Goal: Task Accomplishment & Management: Complete application form

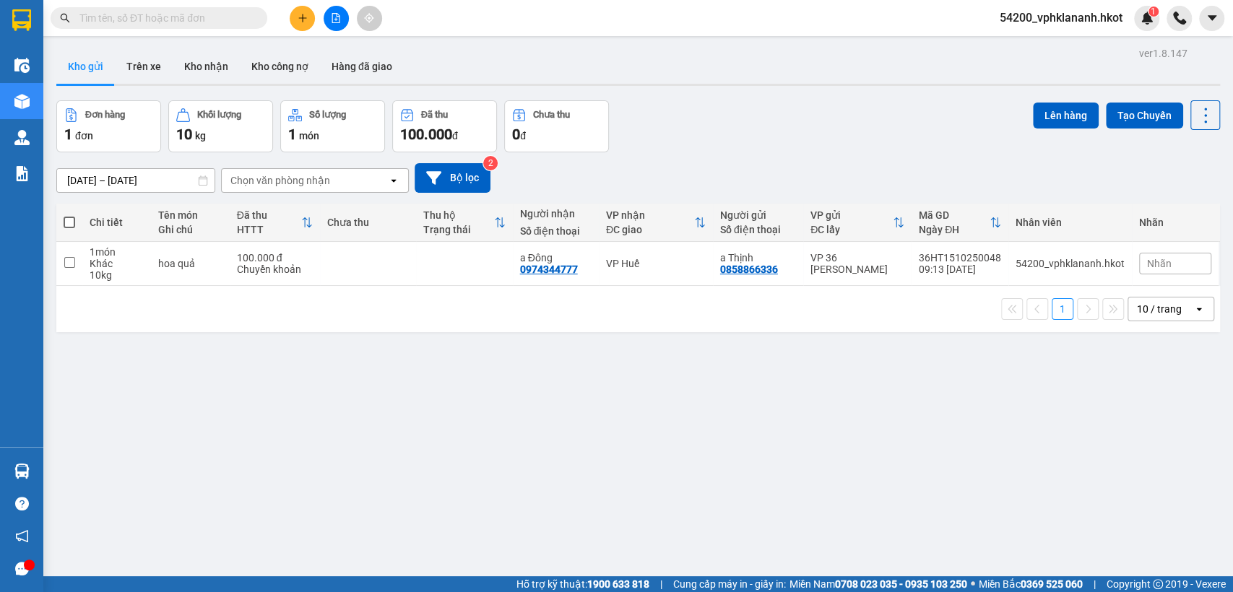
click at [306, 19] on icon "plus" at bounding box center [303, 18] width 10 height 10
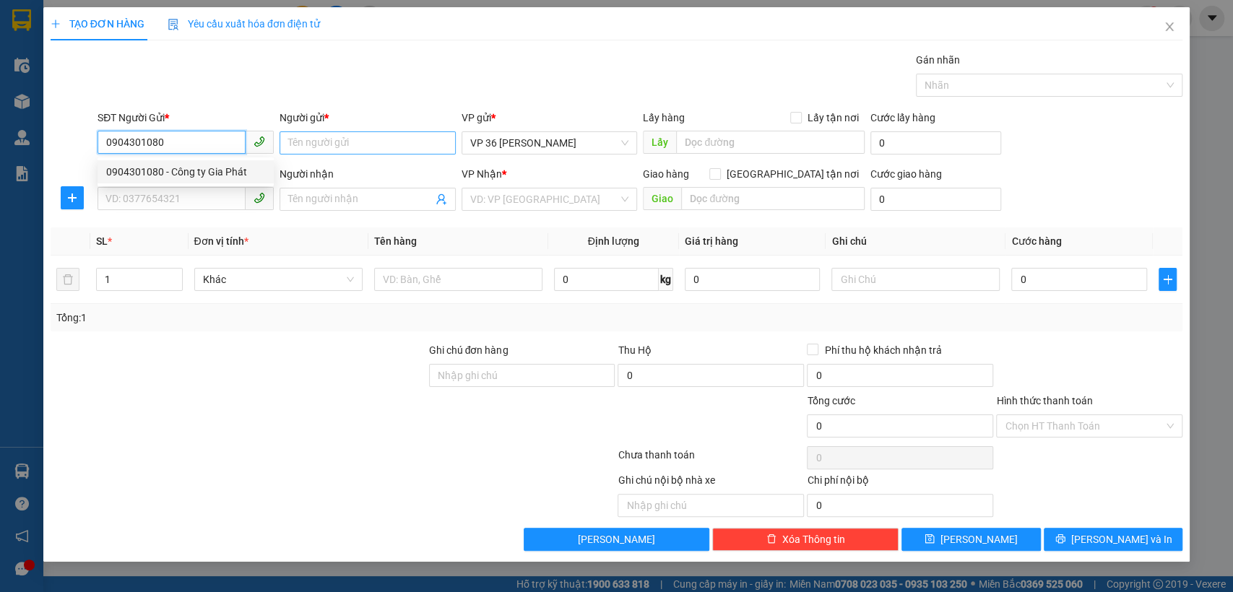
type input "0904301080"
click at [329, 142] on input "Người gửi *" at bounding box center [367, 142] width 176 height 23
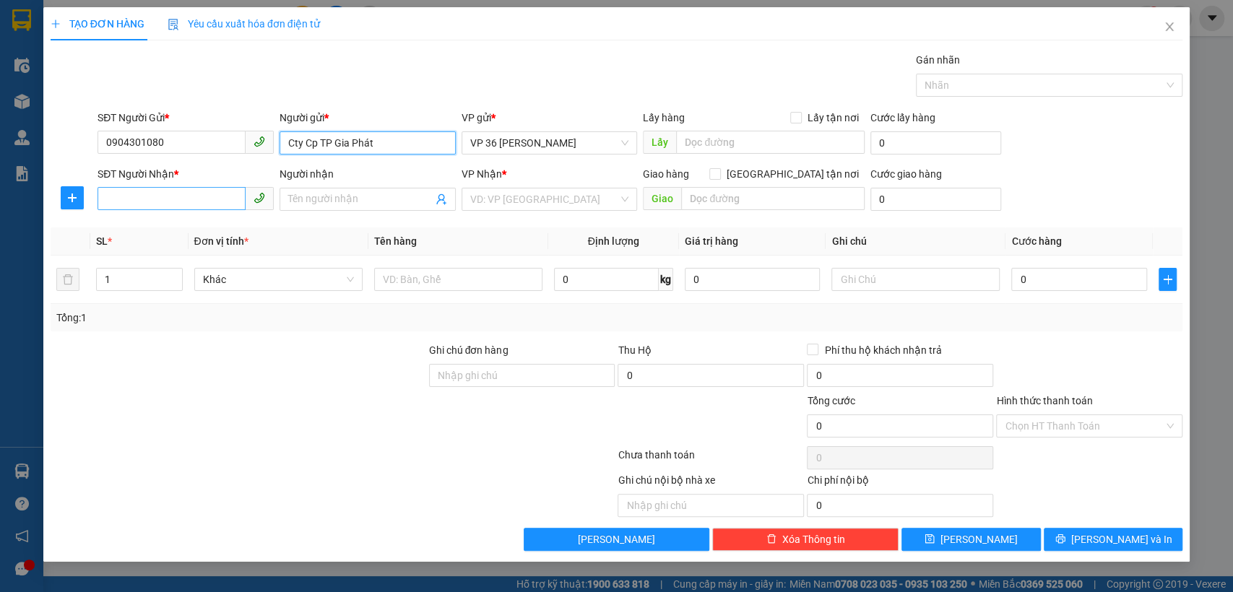
type input "Cty Cp TP Gia Phát"
click at [185, 204] on input "SĐT Người Nhận *" at bounding box center [171, 198] width 148 height 23
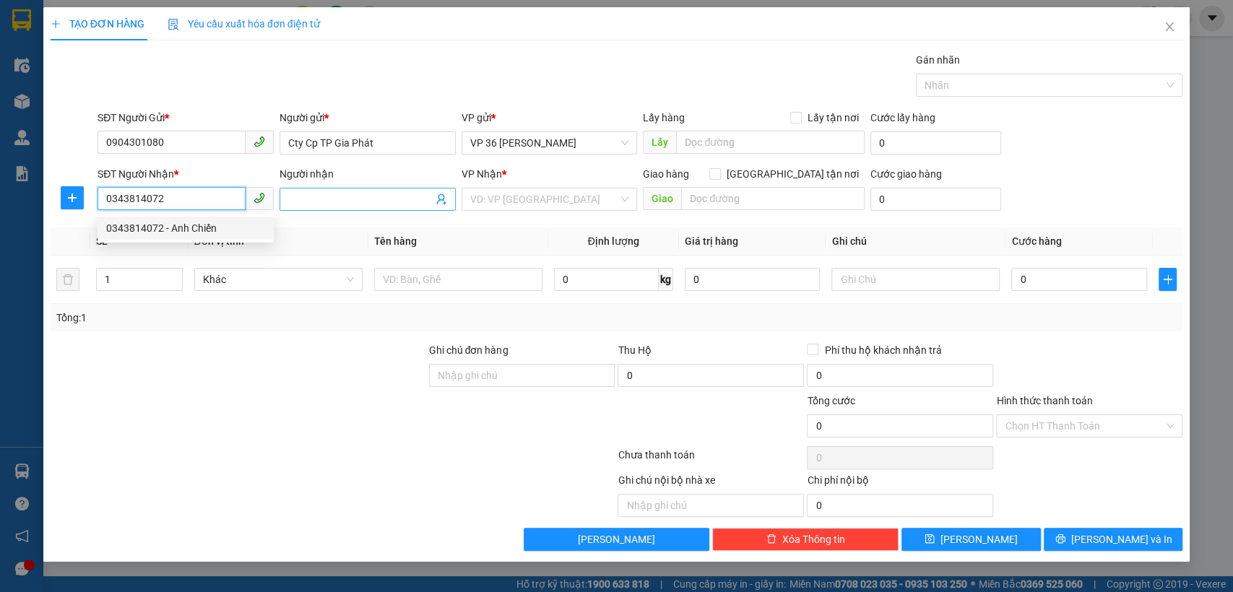
type input "0343814072"
click at [341, 193] on input "Người nhận" at bounding box center [360, 199] width 144 height 16
type input "Anh CHiến"
click at [612, 195] on input "search" at bounding box center [544, 199] width 149 height 22
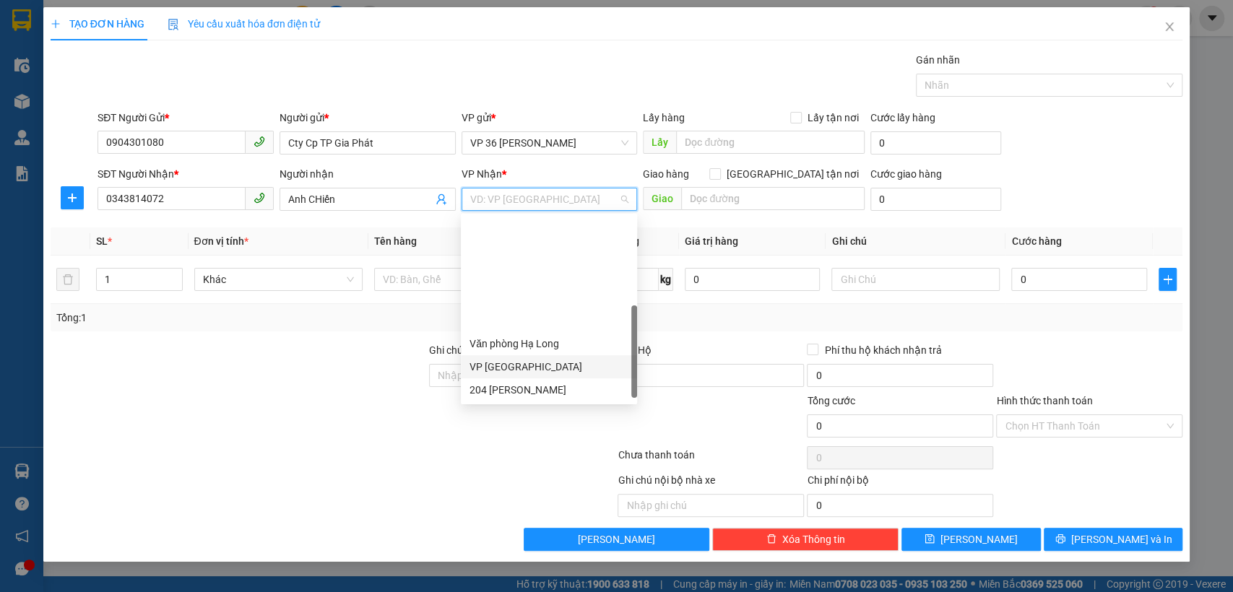
scroll to position [133, 0]
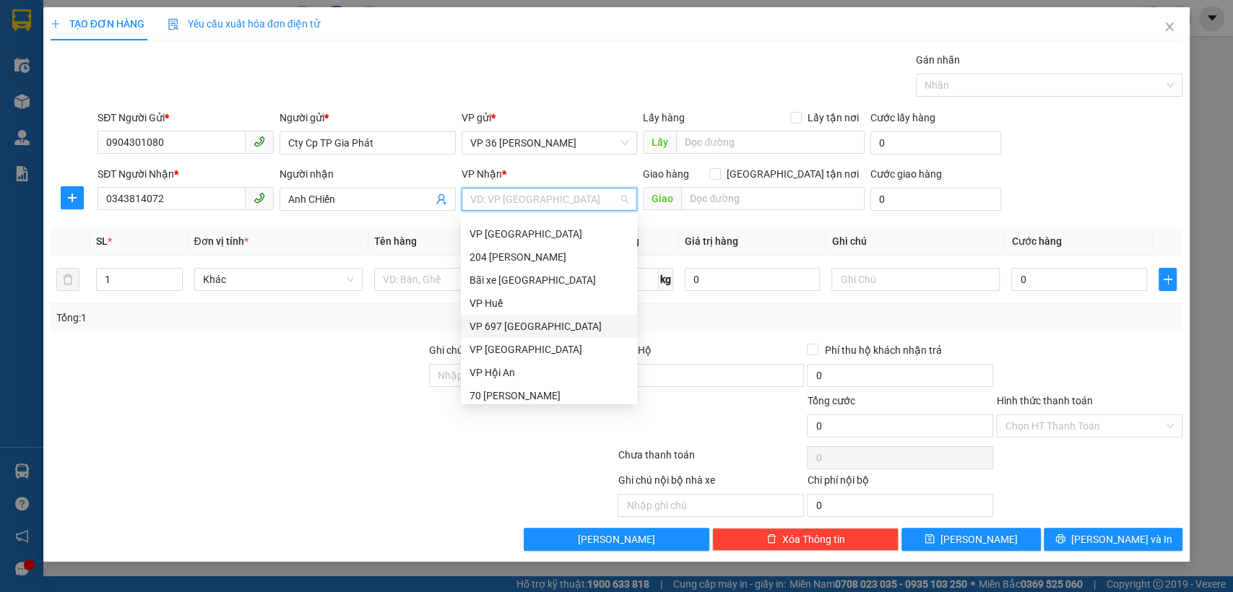
click at [532, 330] on div "VP 697 Điện Biên Phủ" at bounding box center [548, 326] width 159 height 16
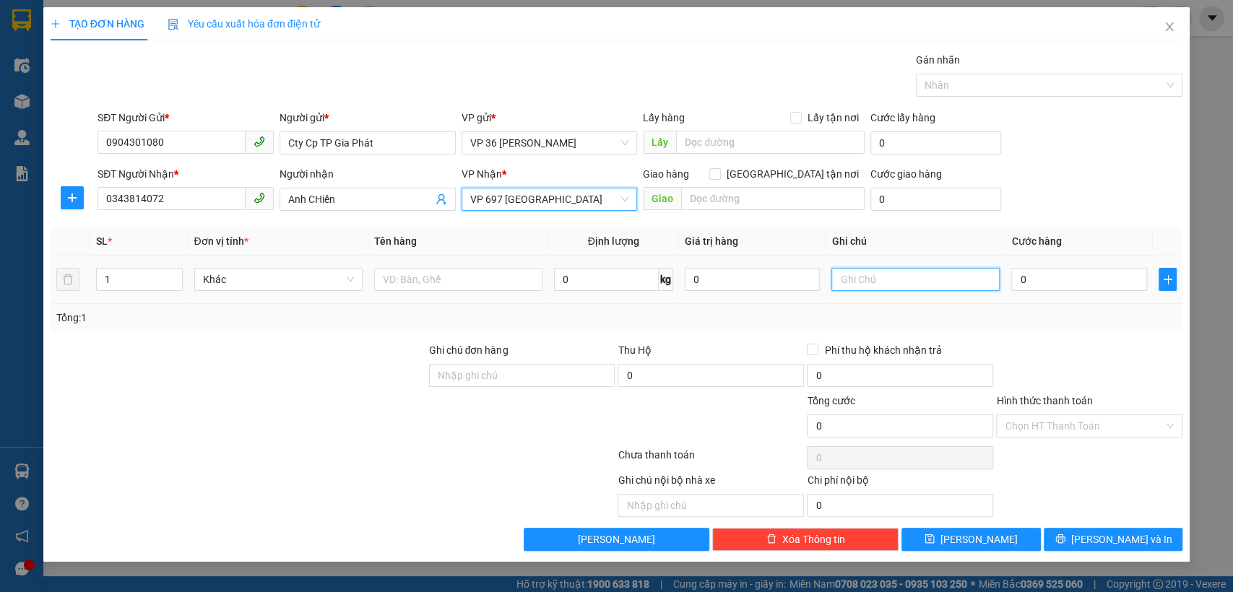
click at [882, 289] on input "text" at bounding box center [915, 279] width 168 height 23
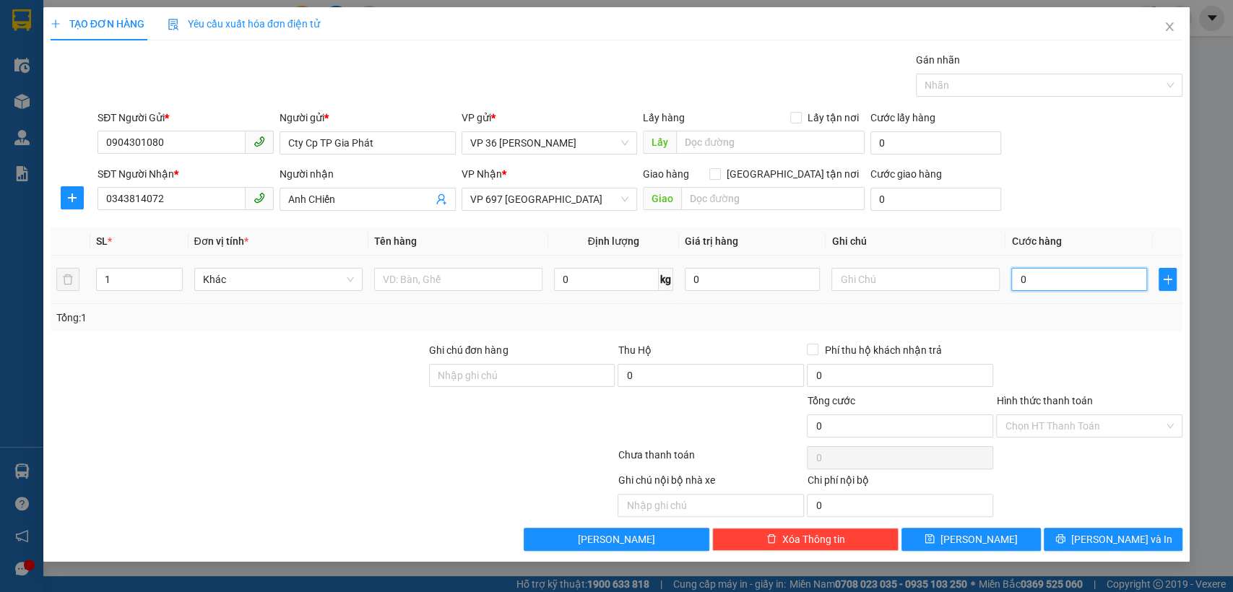
click at [1039, 279] on input "0" at bounding box center [1079, 279] width 136 height 23
click at [186, 196] on input "0343814072" at bounding box center [171, 198] width 148 height 23
click at [295, 269] on span "Khác" at bounding box center [278, 280] width 151 height 22
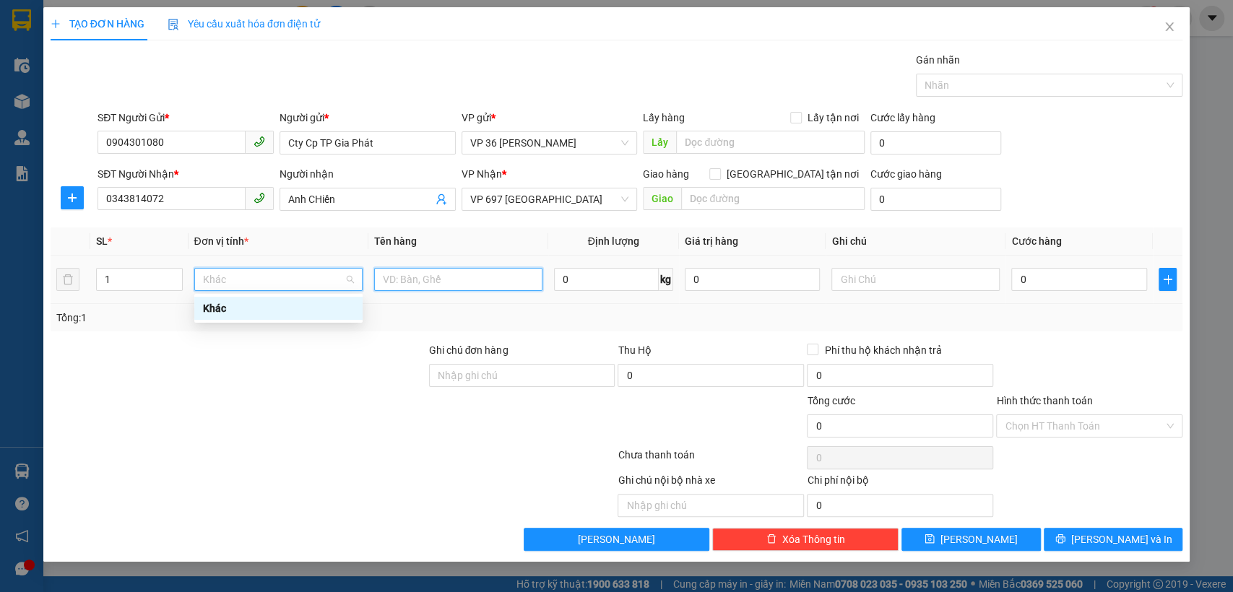
click at [506, 276] on input "text" at bounding box center [458, 279] width 168 height 23
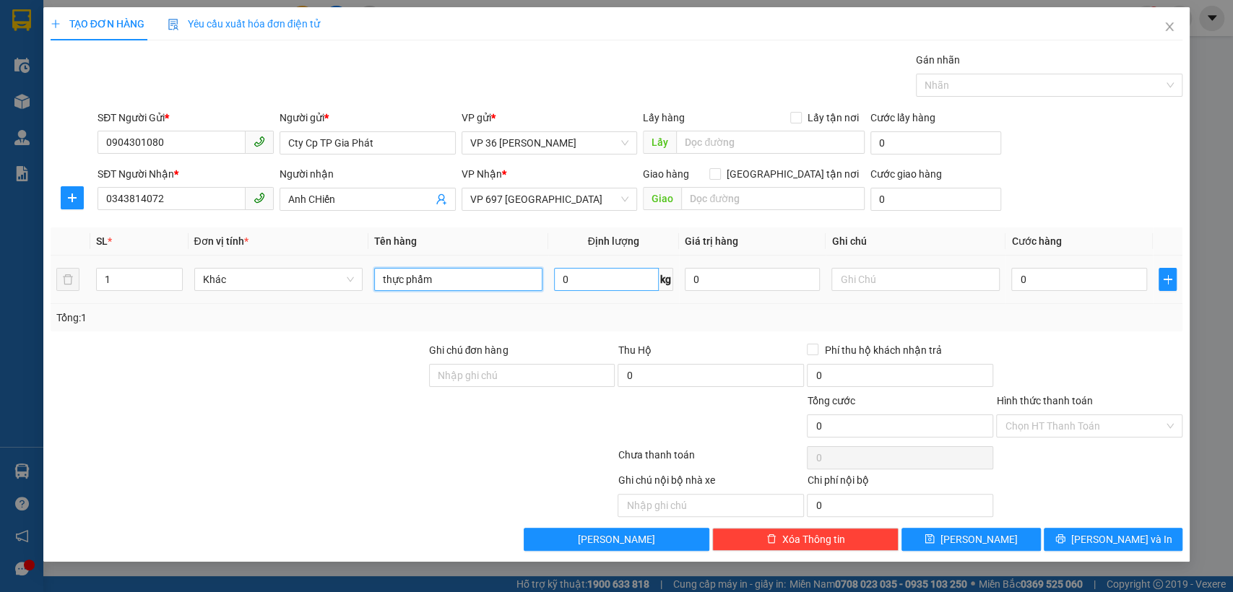
type input "thực phẩm"
click at [634, 284] on input "0" at bounding box center [606, 279] width 105 height 23
type input "0"
click at [716, 274] on input "0" at bounding box center [753, 279] width 136 height 23
click at [933, 278] on input "text" at bounding box center [915, 279] width 168 height 23
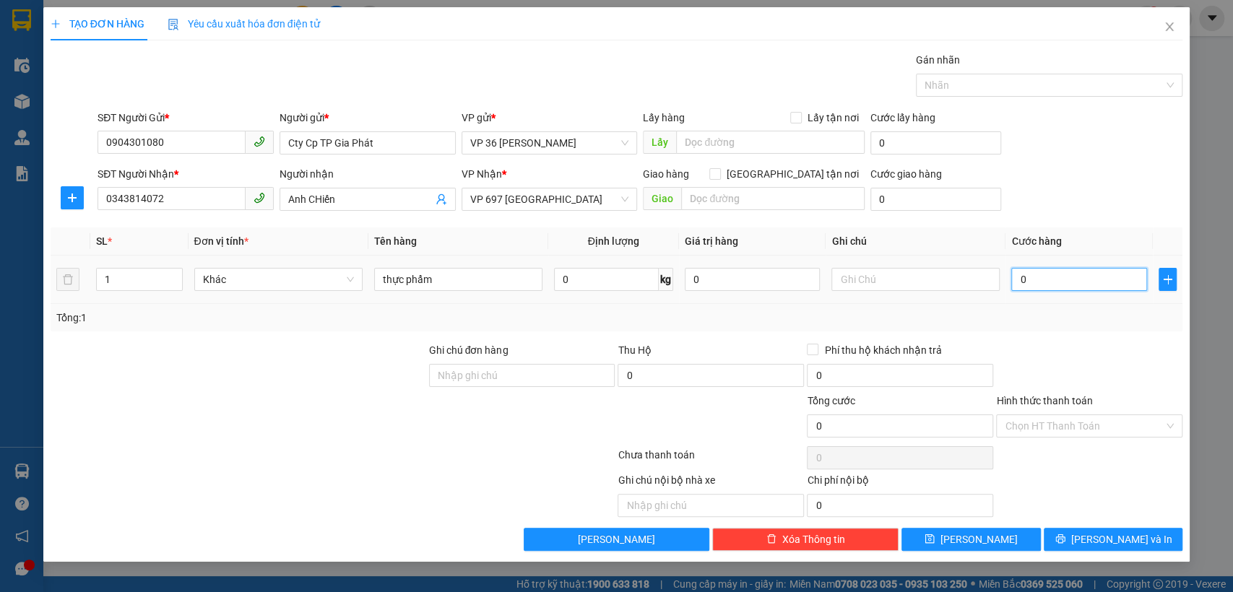
click at [1052, 268] on input "0" at bounding box center [1079, 279] width 136 height 23
type input "9"
type input "90"
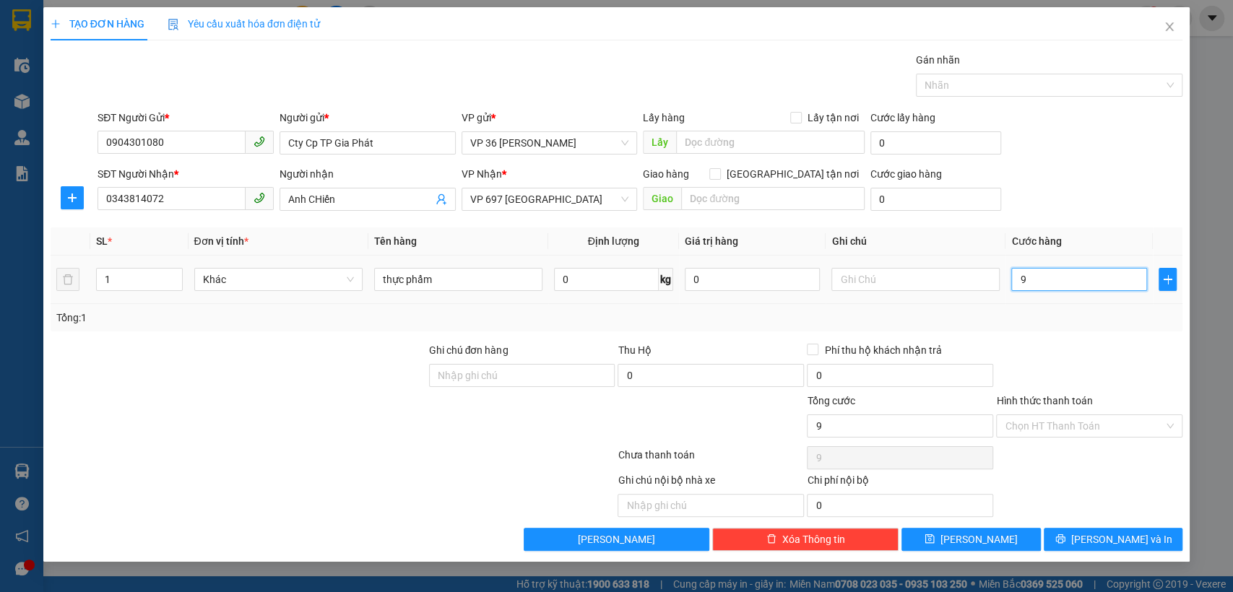
type input "90"
type input "900"
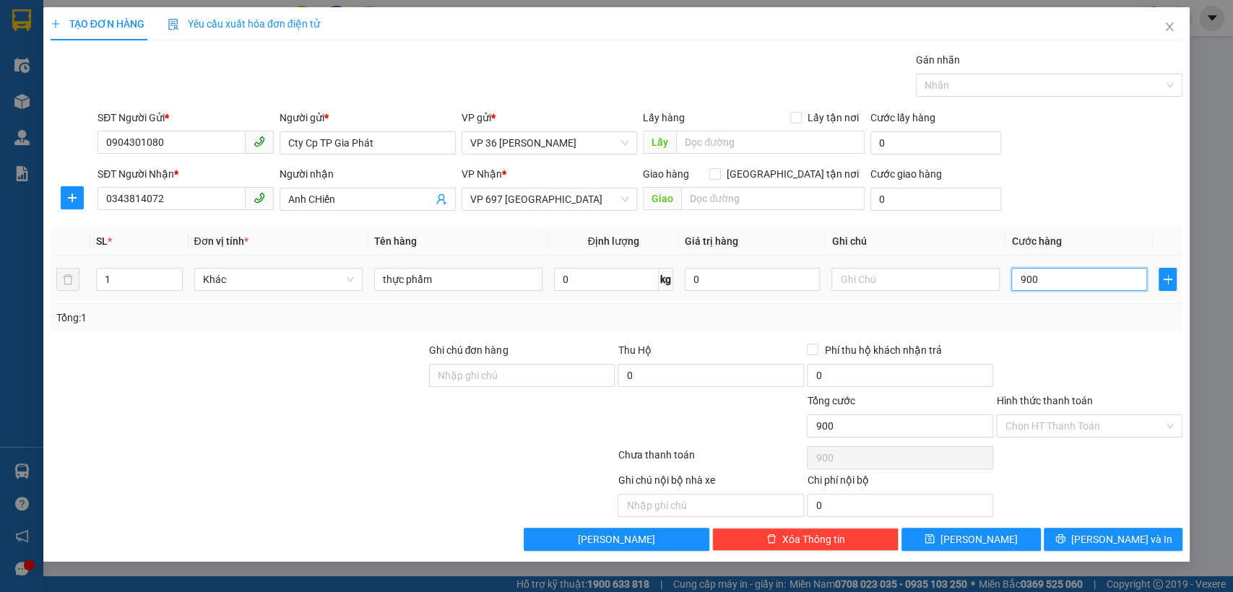
type input "9.000"
type input "90.000"
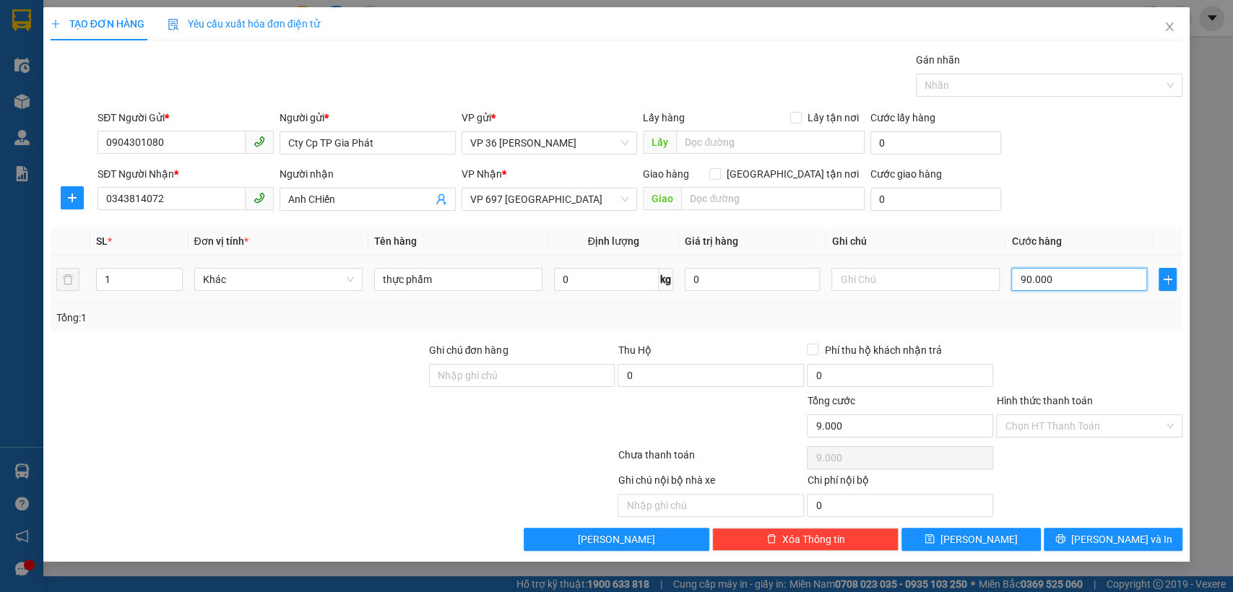
type input "90.000"
click at [1070, 429] on input "Hình thức thanh toán" at bounding box center [1084, 426] width 159 height 22
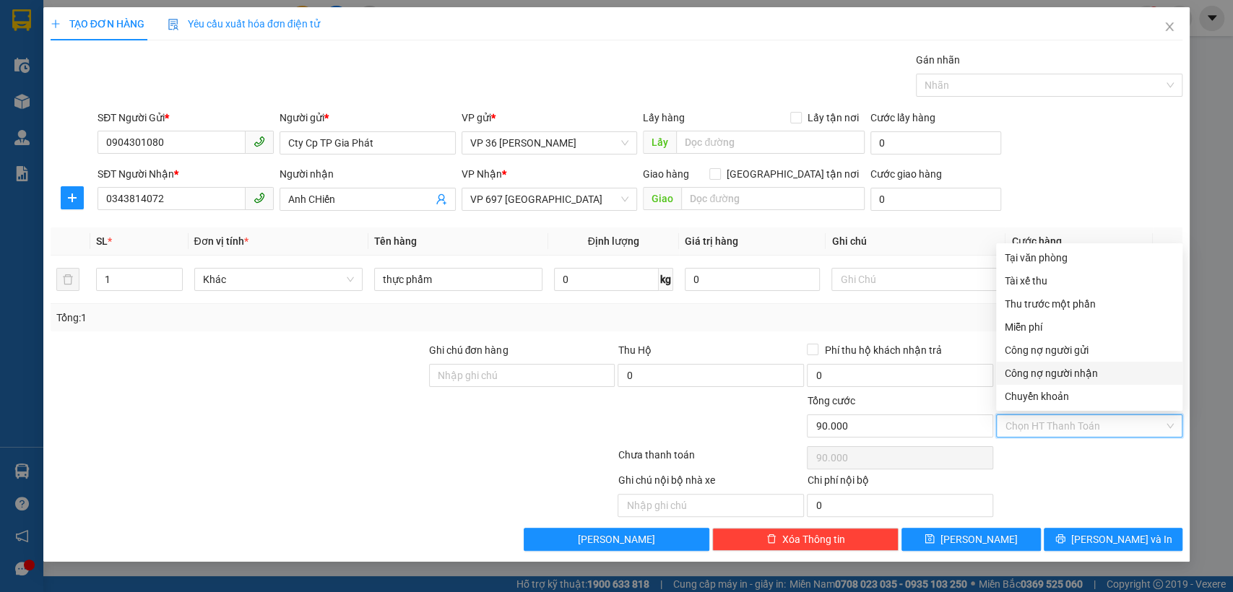
click at [1075, 377] on div "Công nợ người nhận" at bounding box center [1089, 373] width 169 height 16
type input "0"
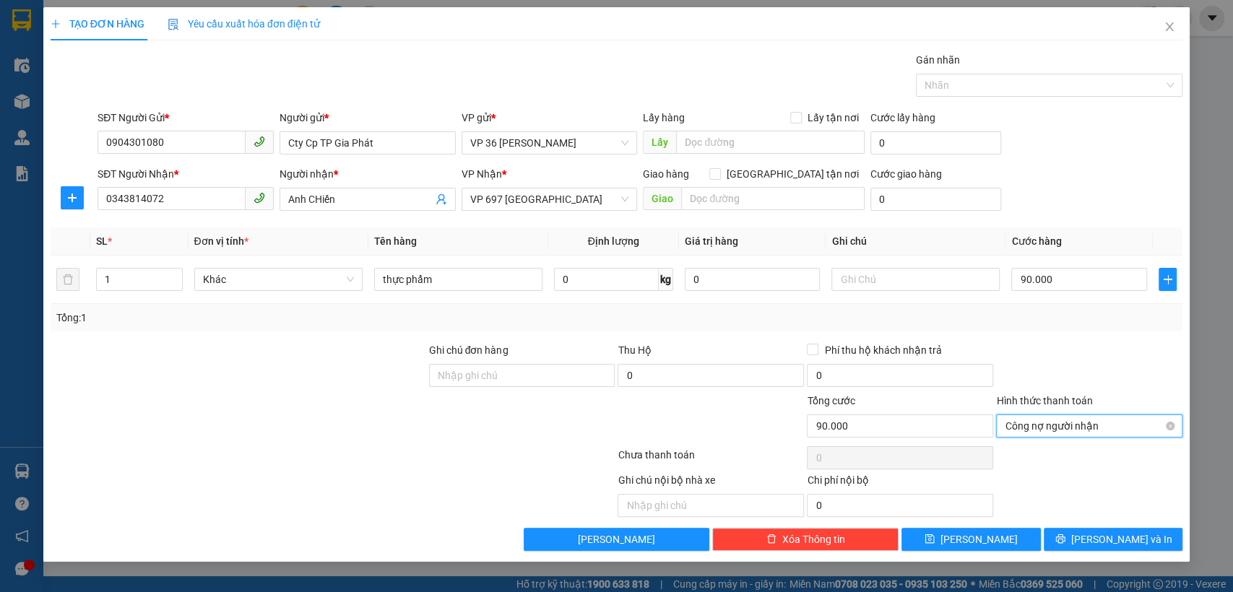
click at [1056, 424] on span "Công nợ người nhận" at bounding box center [1089, 426] width 169 height 22
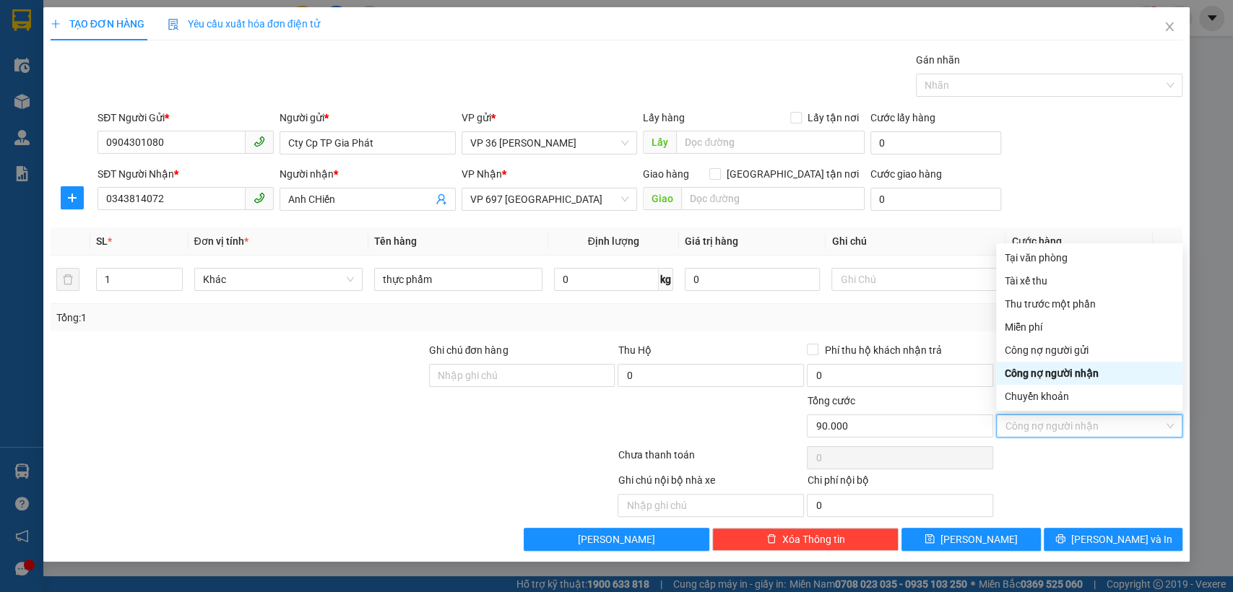
click at [1077, 372] on div "Công nợ người nhận" at bounding box center [1089, 373] width 169 height 16
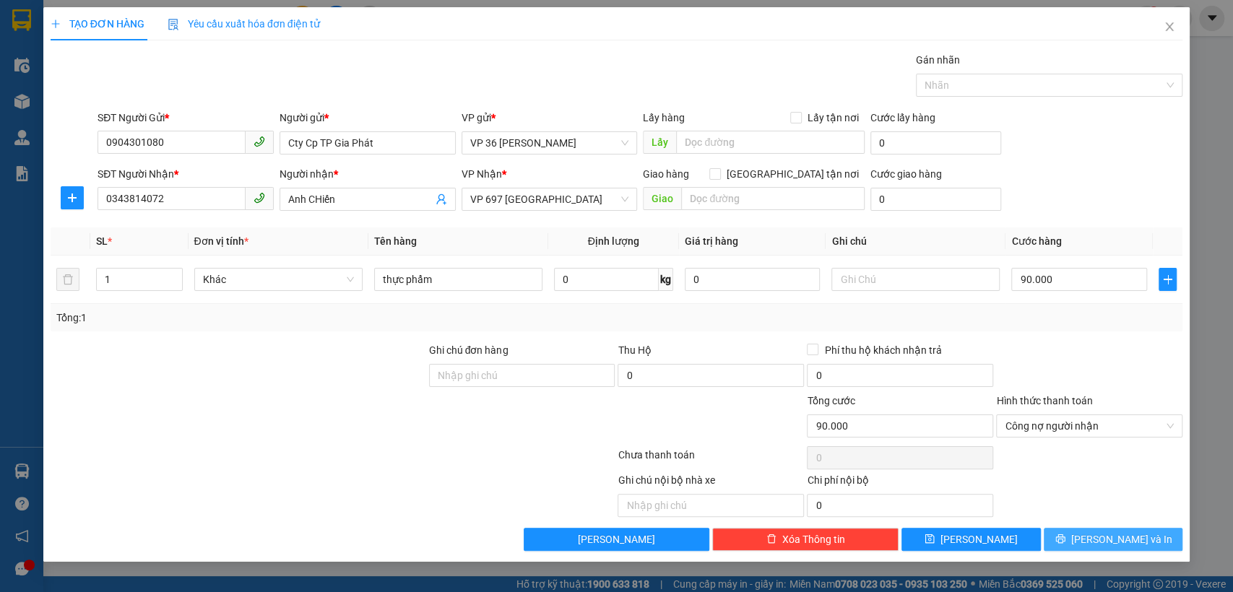
click at [1080, 533] on button "[PERSON_NAME] và In" at bounding box center [1113, 539] width 139 height 23
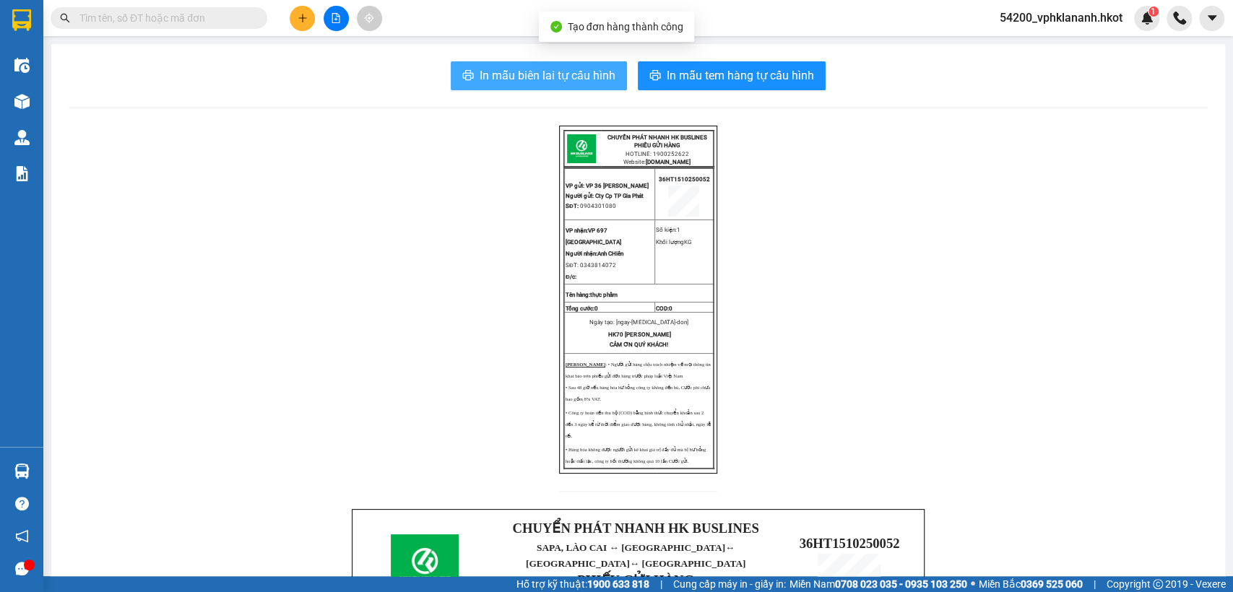
click at [532, 73] on span "In mẫu biên lai tự cấu hình" at bounding box center [548, 75] width 136 height 18
click at [209, 13] on input "text" at bounding box center [164, 18] width 170 height 16
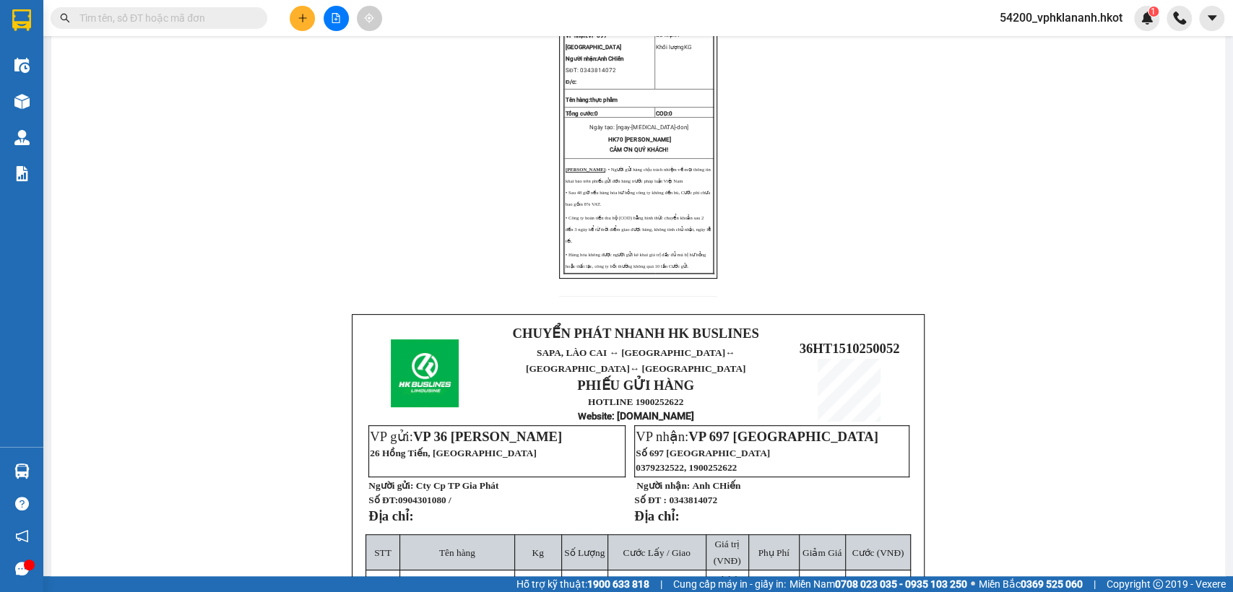
scroll to position [401, 0]
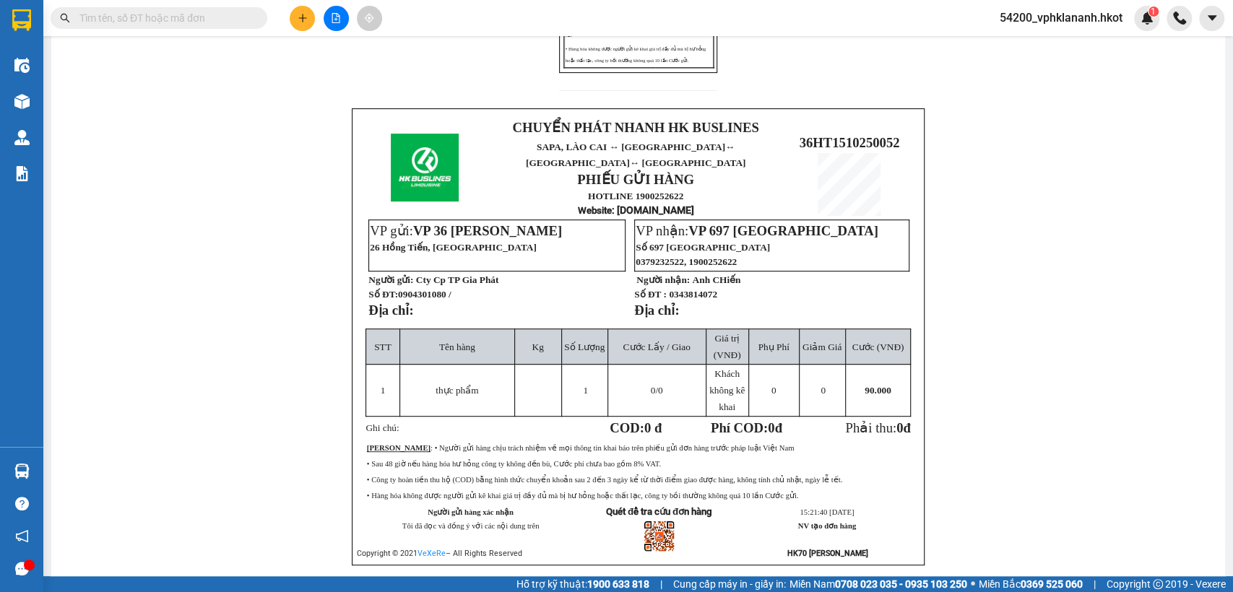
click at [838, 135] on span "36HT1510250052" at bounding box center [849, 142] width 100 height 15
copy table "36HT1510250052"
click at [174, 25] on input "text" at bounding box center [164, 18] width 170 height 16
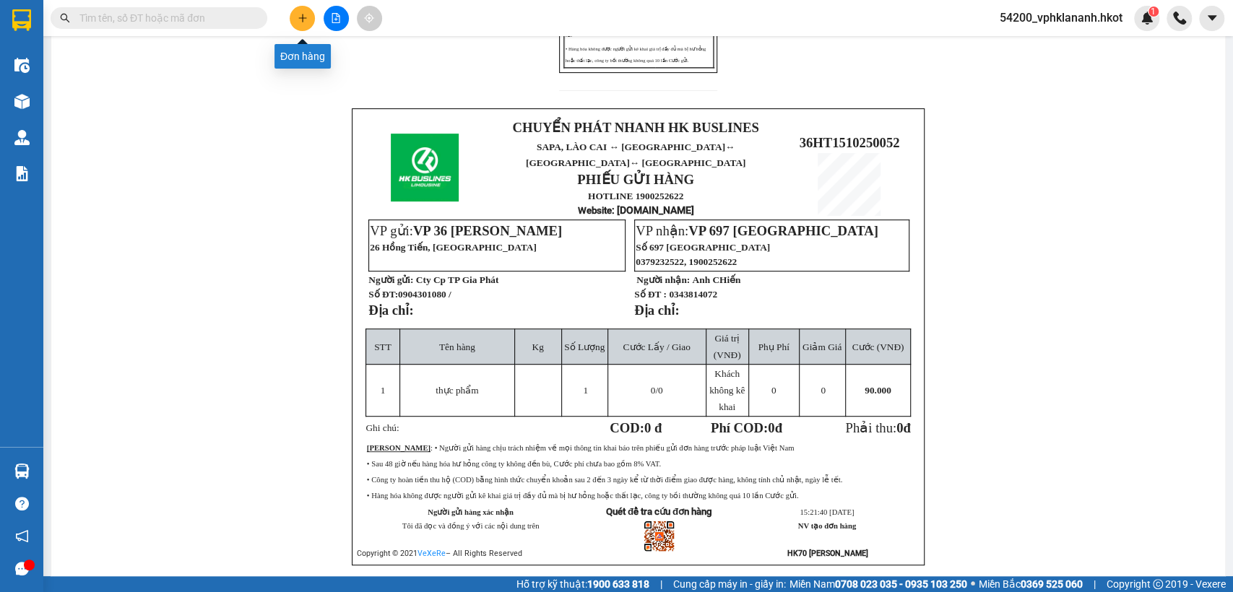
click at [295, 13] on button at bounding box center [302, 18] width 25 height 25
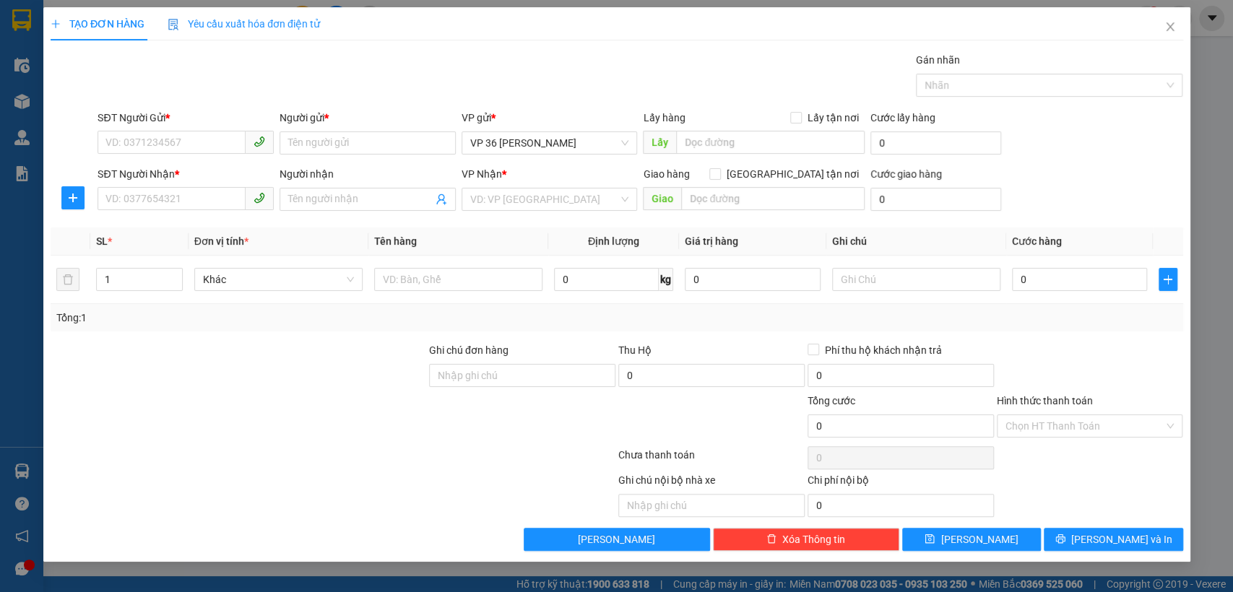
click at [212, 13] on div "Yêu cầu xuất hóa đơn điện tử" at bounding box center [244, 23] width 152 height 33
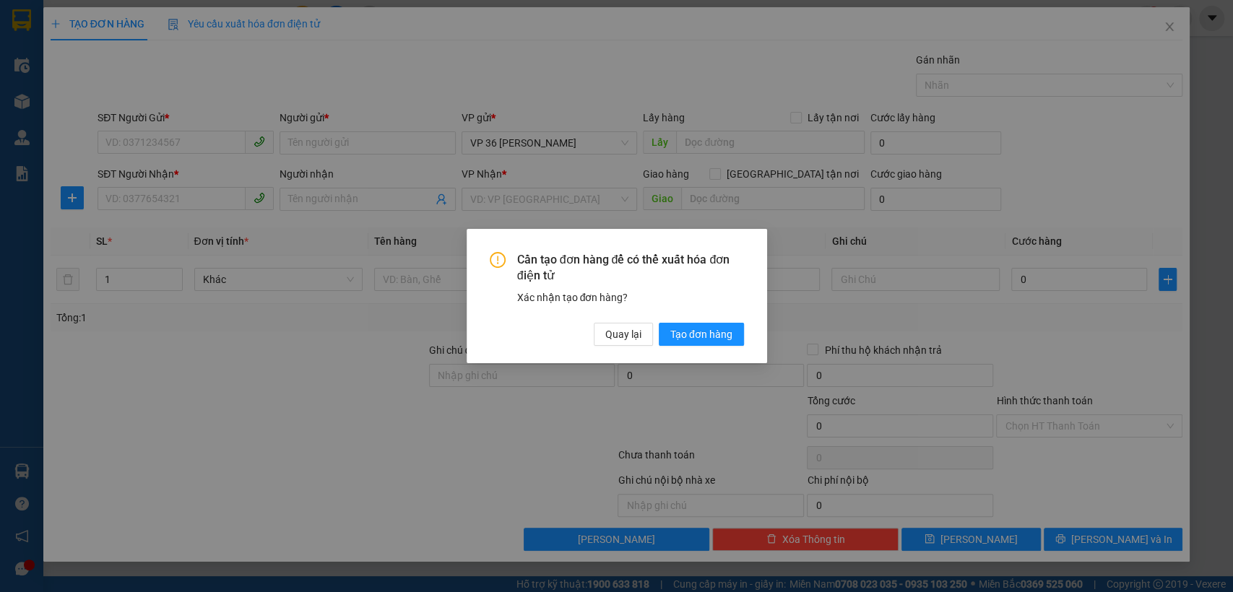
click at [1173, 22] on div "Cần tạo đơn hàng để có thể xuất hóa đơn điện tử Xác nhận tạo đơn hàng? Quay lại…" at bounding box center [616, 296] width 1233 height 592
click at [627, 343] on button "Quay lại" at bounding box center [623, 334] width 59 height 23
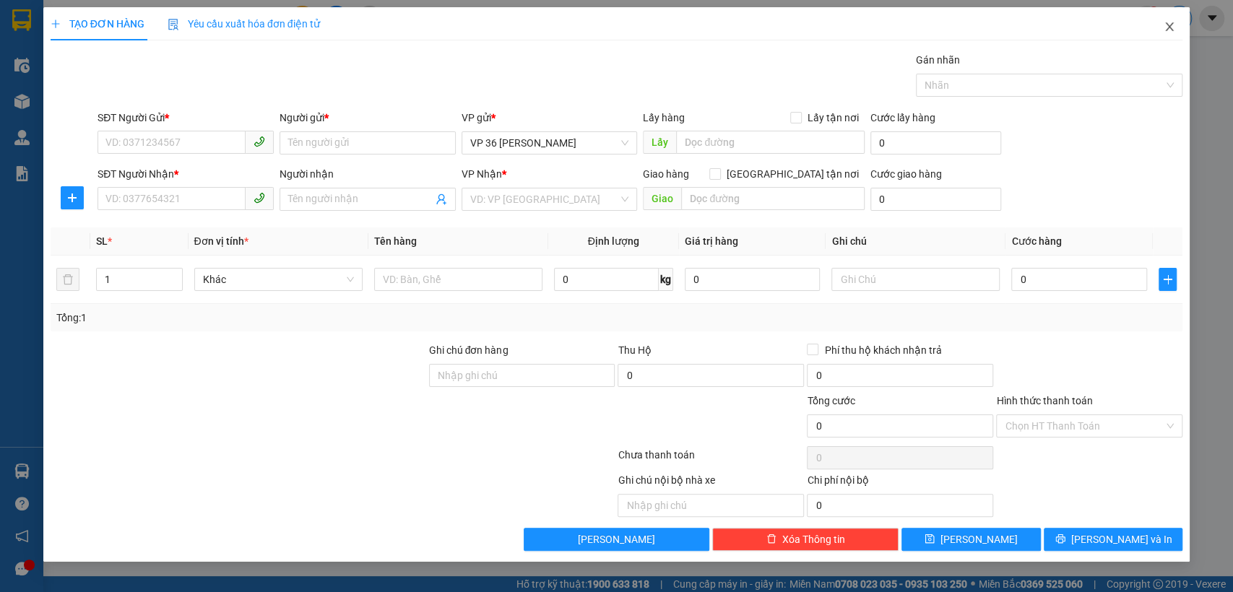
click at [1174, 19] on span "Close" at bounding box center [1169, 27] width 40 height 40
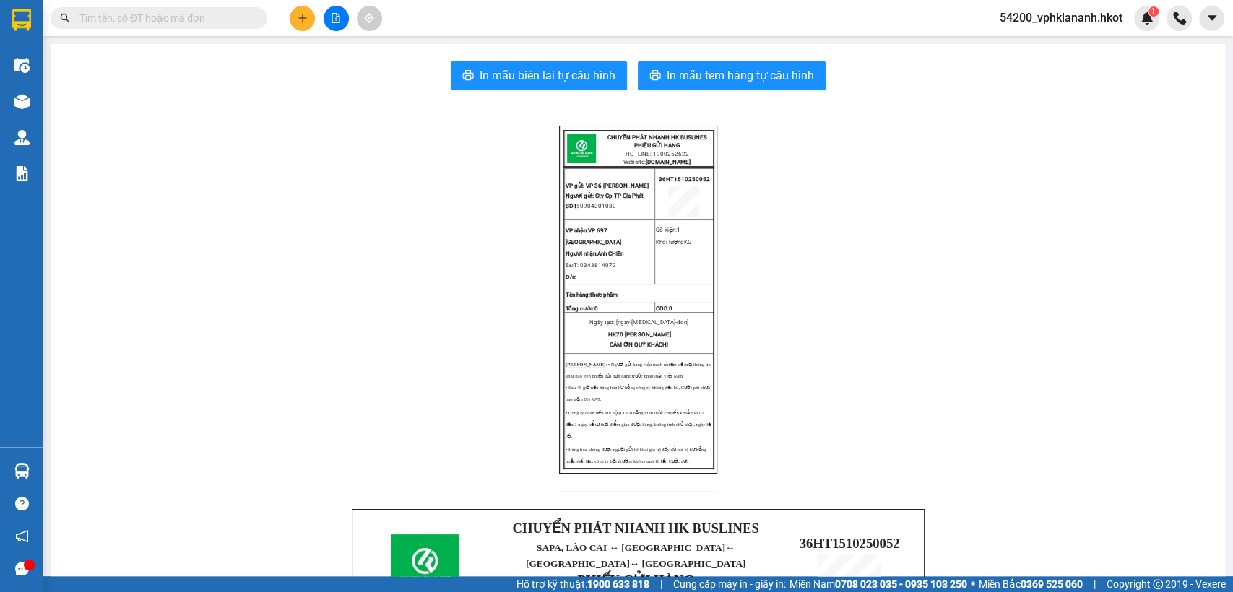
click at [206, 12] on input "text" at bounding box center [164, 18] width 170 height 16
paste input "36HT1510250052"
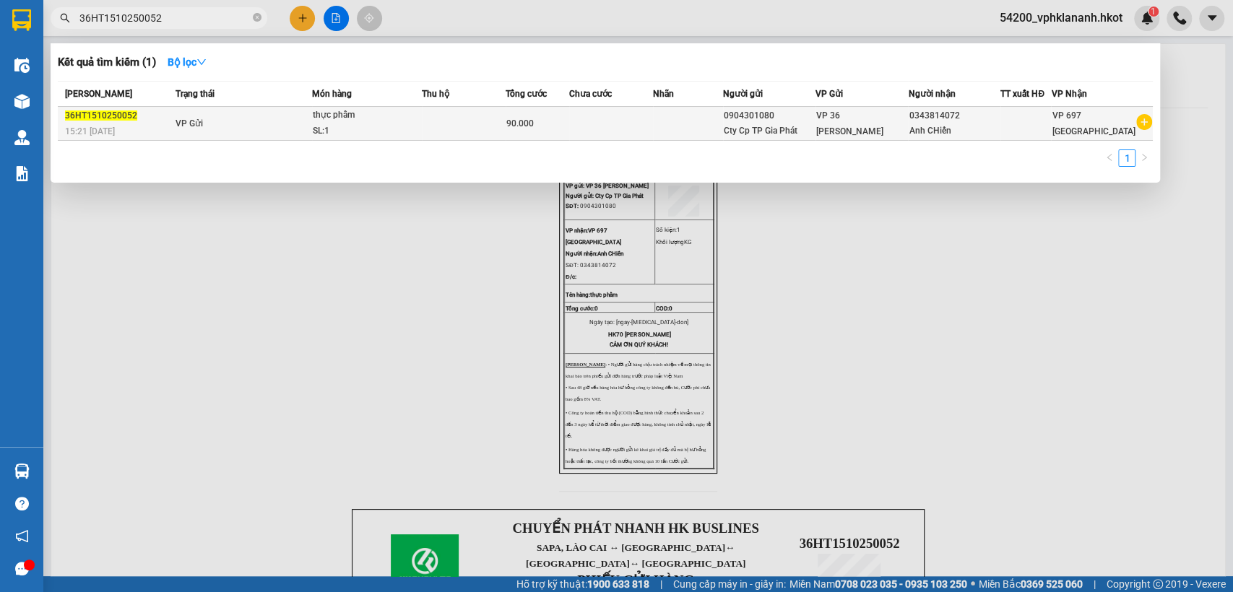
type input "36HT1510250052"
click at [259, 126] on td "VP Gửi" at bounding box center [241, 124] width 139 height 34
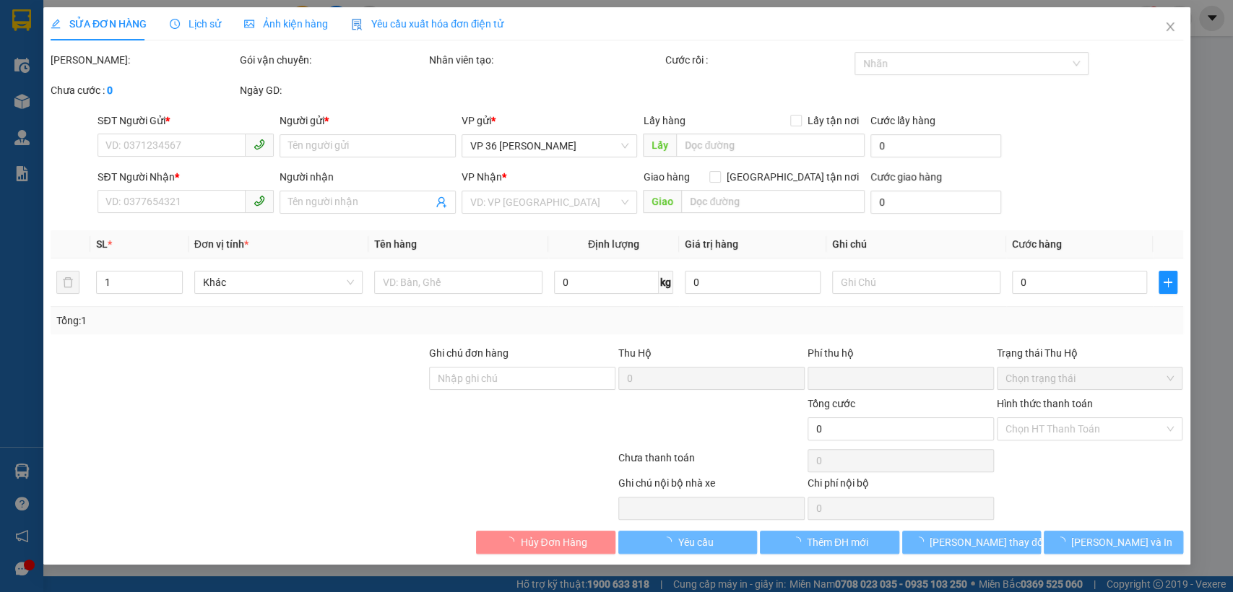
type input "0904301080"
type input "Cty Cp TP Gia Phát"
type input "0343814072"
type input "Anh CHiến"
type input "0"
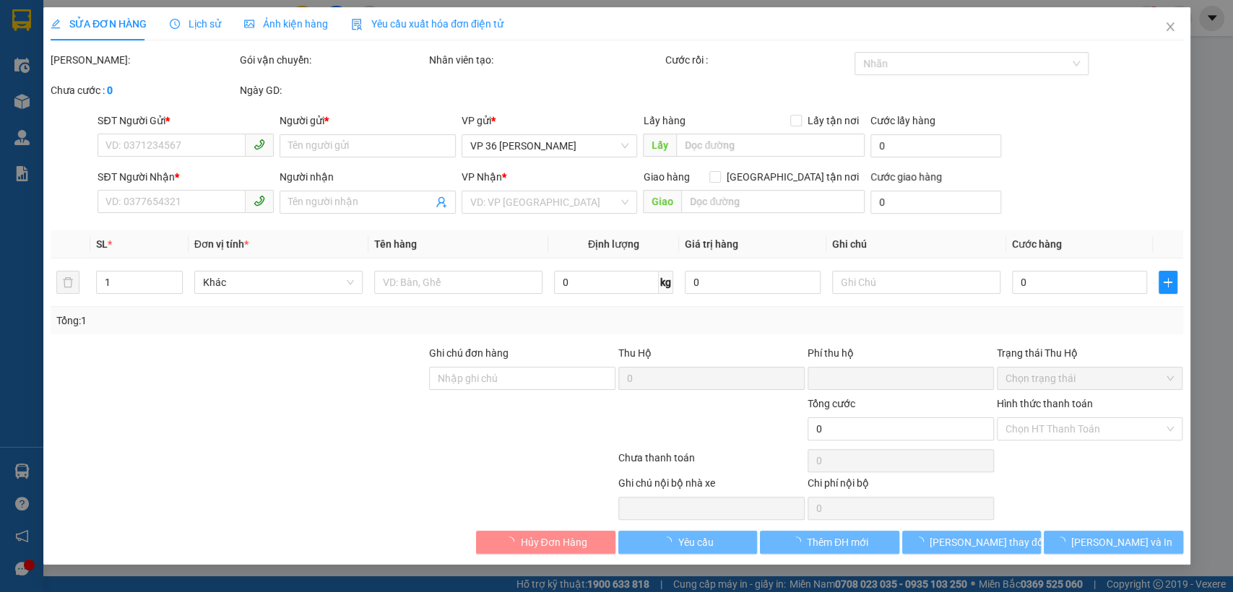
type input "90.000"
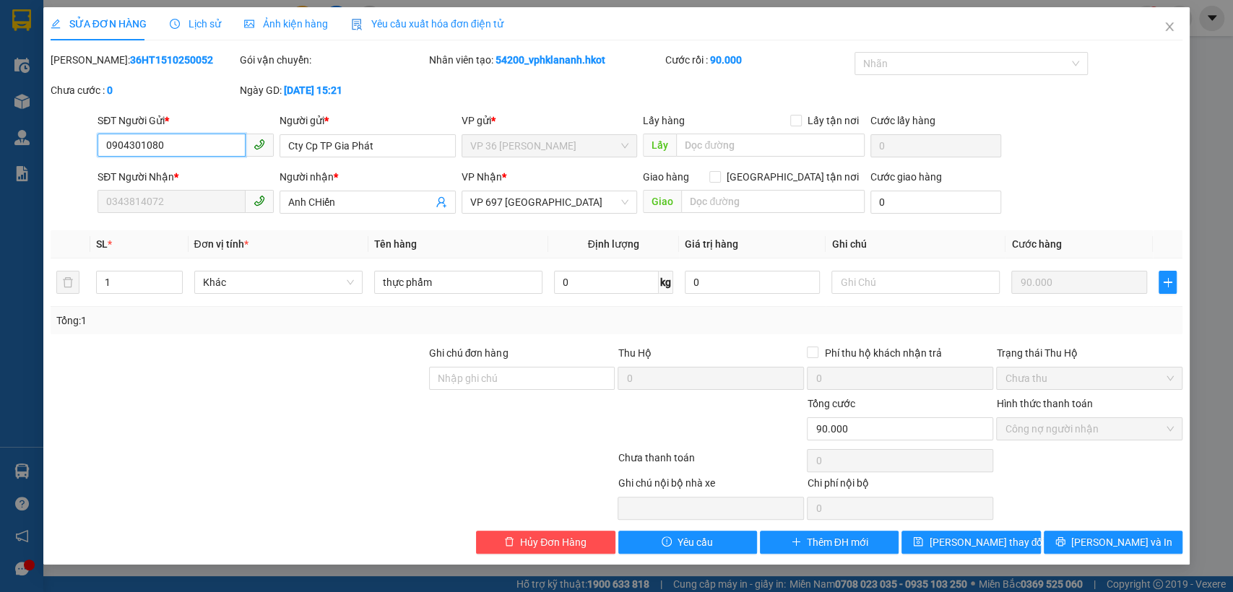
click at [1041, 429] on span "Công nợ người nhận" at bounding box center [1089, 429] width 169 height 22
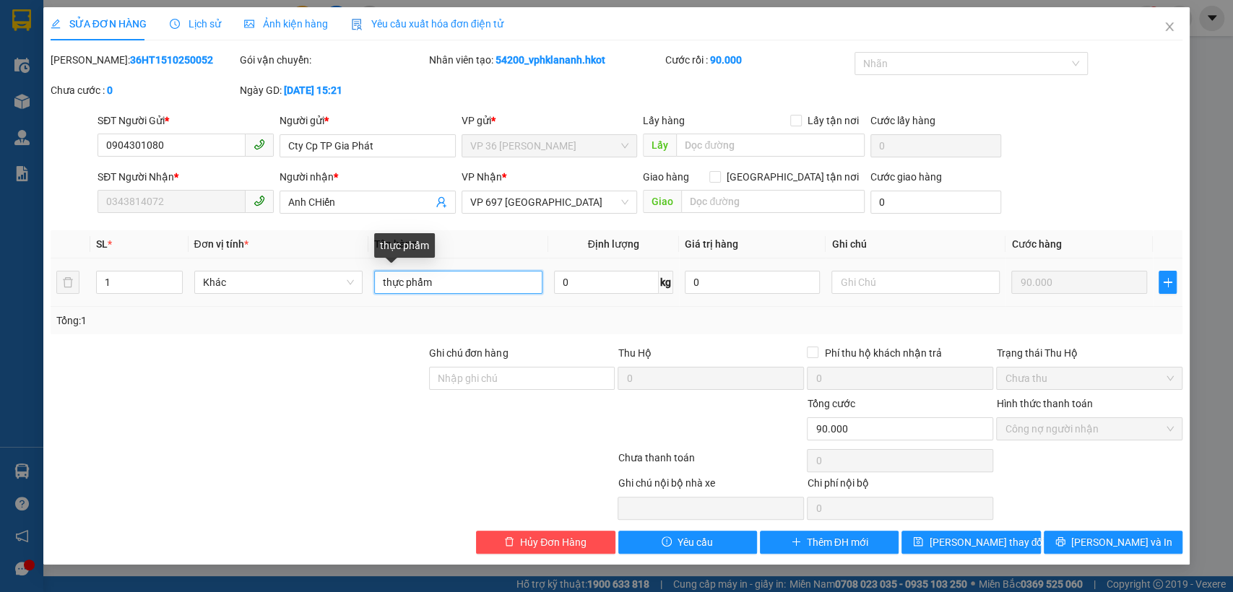
click at [500, 282] on input "thực phẩm" at bounding box center [458, 282] width 168 height 23
click at [1055, 334] on div "Total Paid Fee 90.000 Total UnPaid Fee 0 Cash Collection Total Fee Mã ĐH: 36HT1…" at bounding box center [617, 303] width 1132 height 502
click at [1063, 386] on span "Chưa thu" at bounding box center [1089, 379] width 169 height 22
click at [1085, 390] on div "Trạng thái Thu Hộ Chưa thu" at bounding box center [1089, 370] width 186 height 51
click at [826, 355] on span "Phí thu hộ khách nhận trả" at bounding box center [882, 353] width 129 height 16
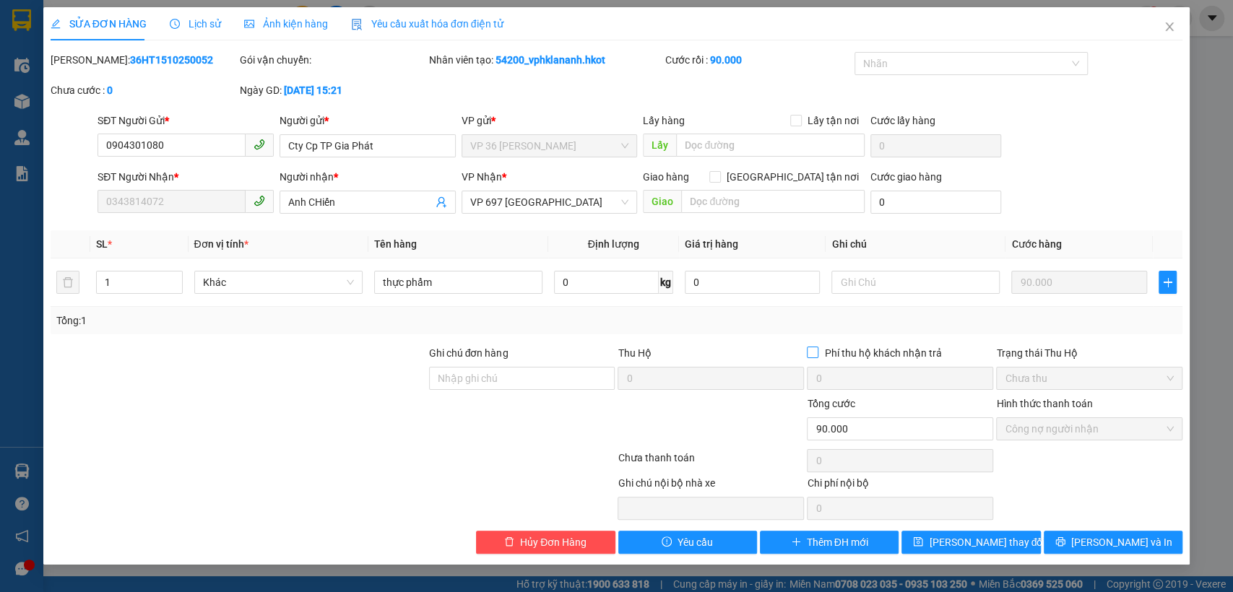
click at [817, 355] on input "Phí thu hộ khách nhận trả" at bounding box center [812, 352] width 10 height 10
checkbox input "true"
click at [1065, 539] on icon "printer" at bounding box center [1059, 541] width 9 height 9
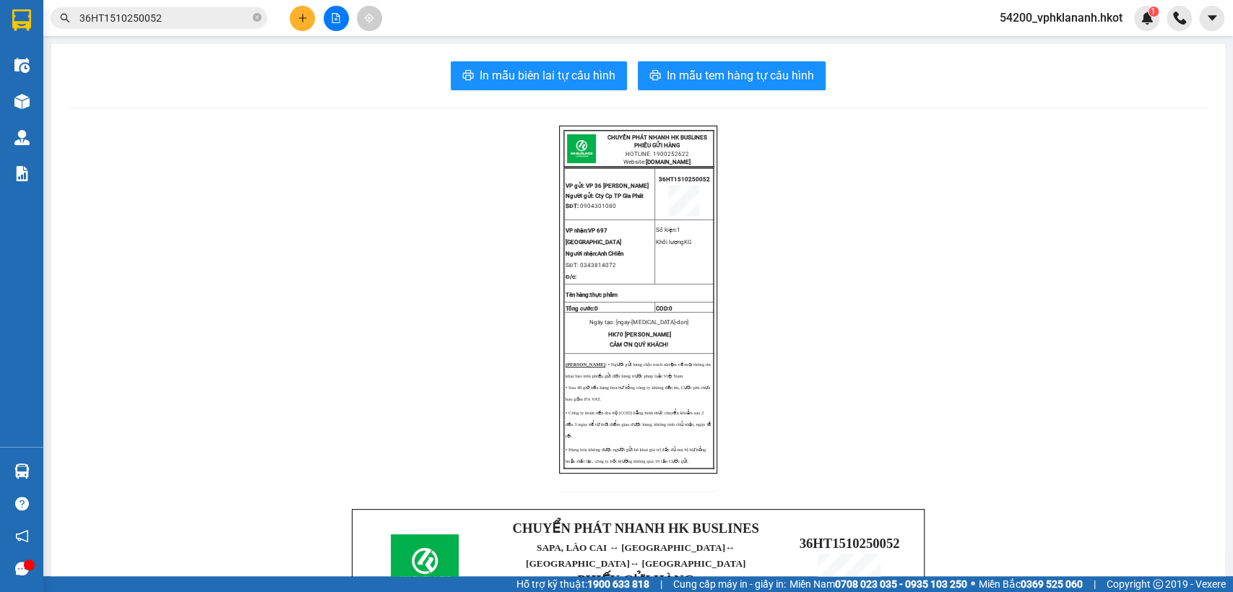
click at [160, 18] on input "36HT1510250052" at bounding box center [164, 18] width 170 height 16
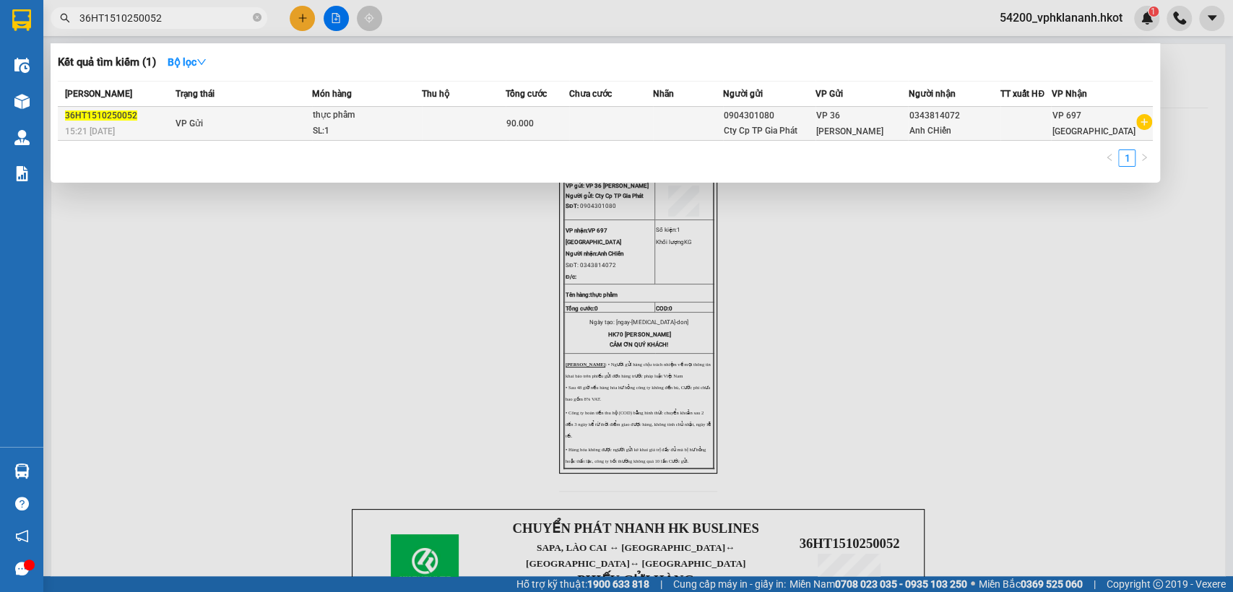
click at [219, 125] on td "VP Gửi" at bounding box center [241, 124] width 139 height 34
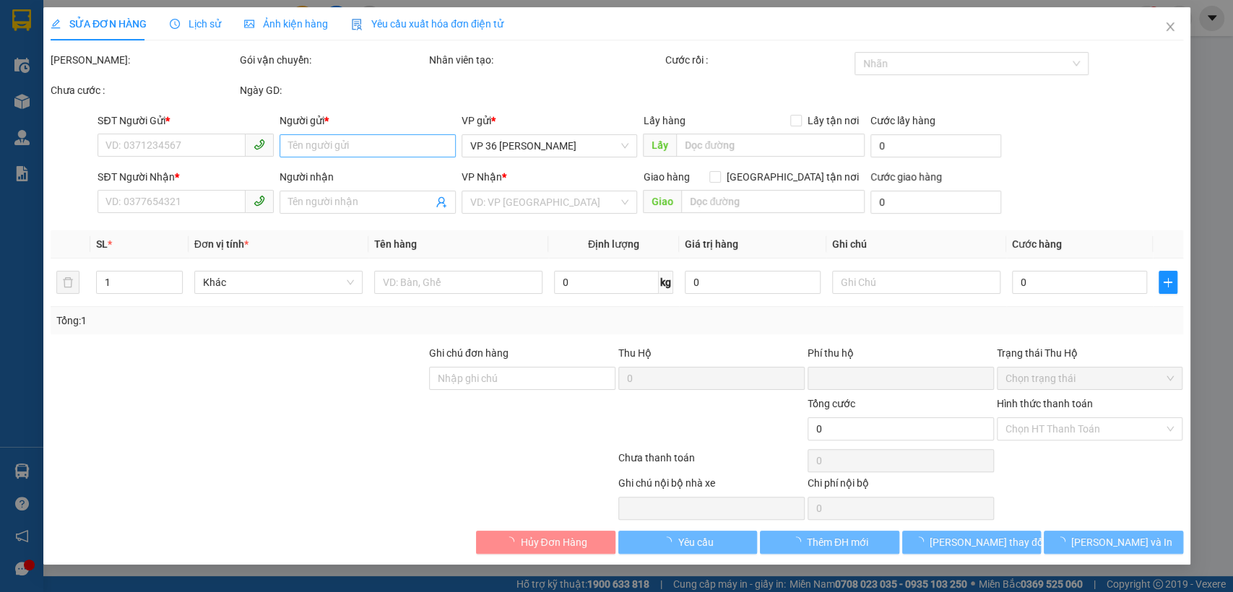
type input "0904301080"
type input "Cty Cp TP Gia Phát"
type input "0343814072"
type input "Anh CHiến"
type input "0"
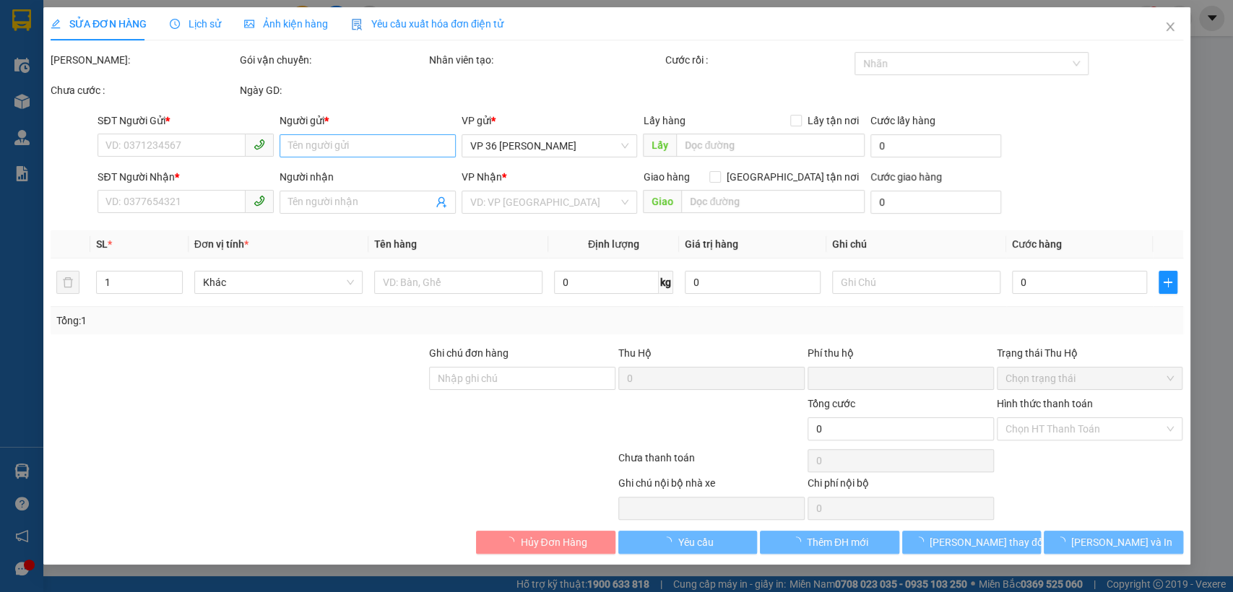
type input "90.000"
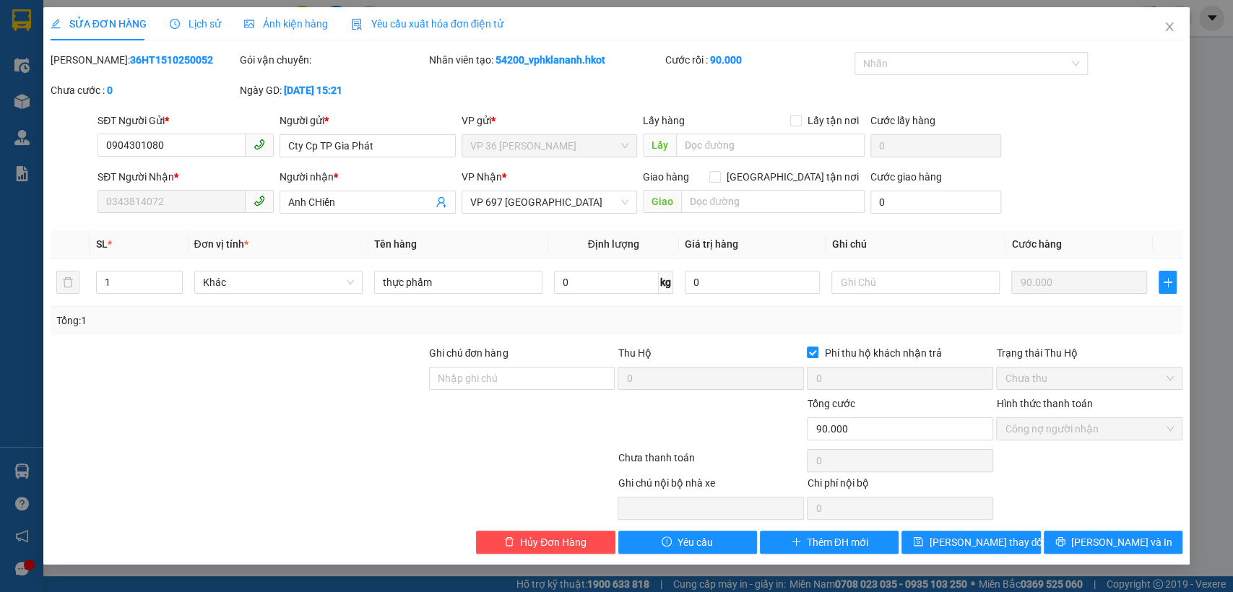
click at [1085, 409] on div "Hình thức thanh toán" at bounding box center [1089, 407] width 186 height 22
click at [1071, 429] on span "Công nợ người nhận" at bounding box center [1089, 429] width 169 height 22
click at [650, 454] on div "Chưa thanh toán" at bounding box center [711, 462] width 189 height 25
click at [1167, 32] on icon "close" at bounding box center [1169, 27] width 12 height 12
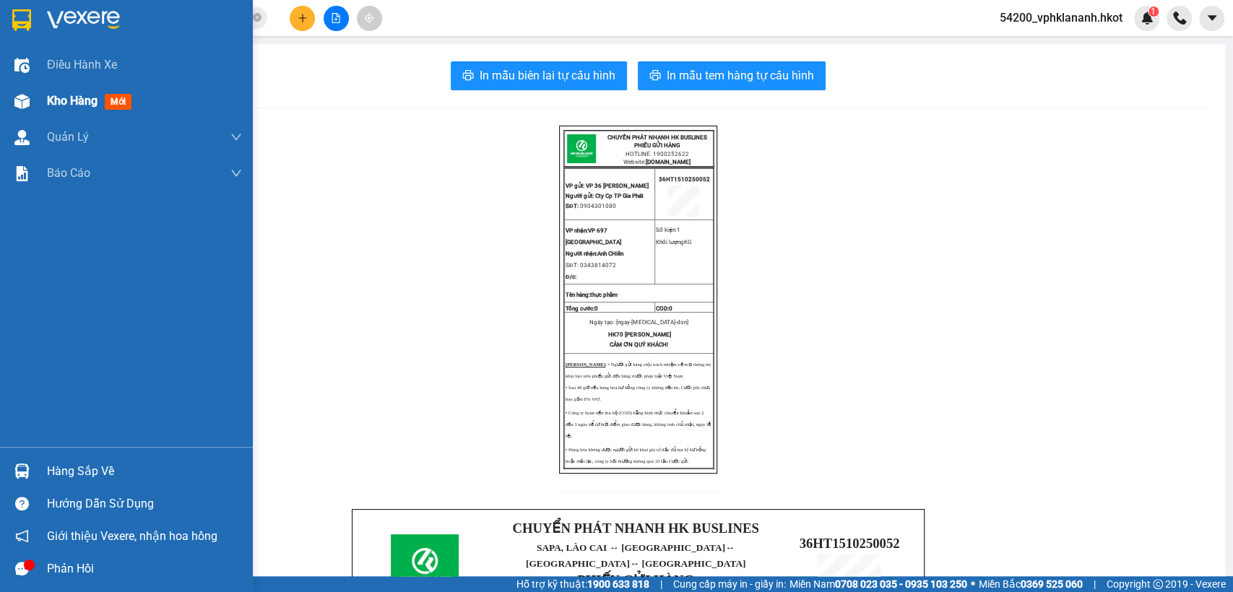
click at [31, 96] on div at bounding box center [21, 101] width 25 height 25
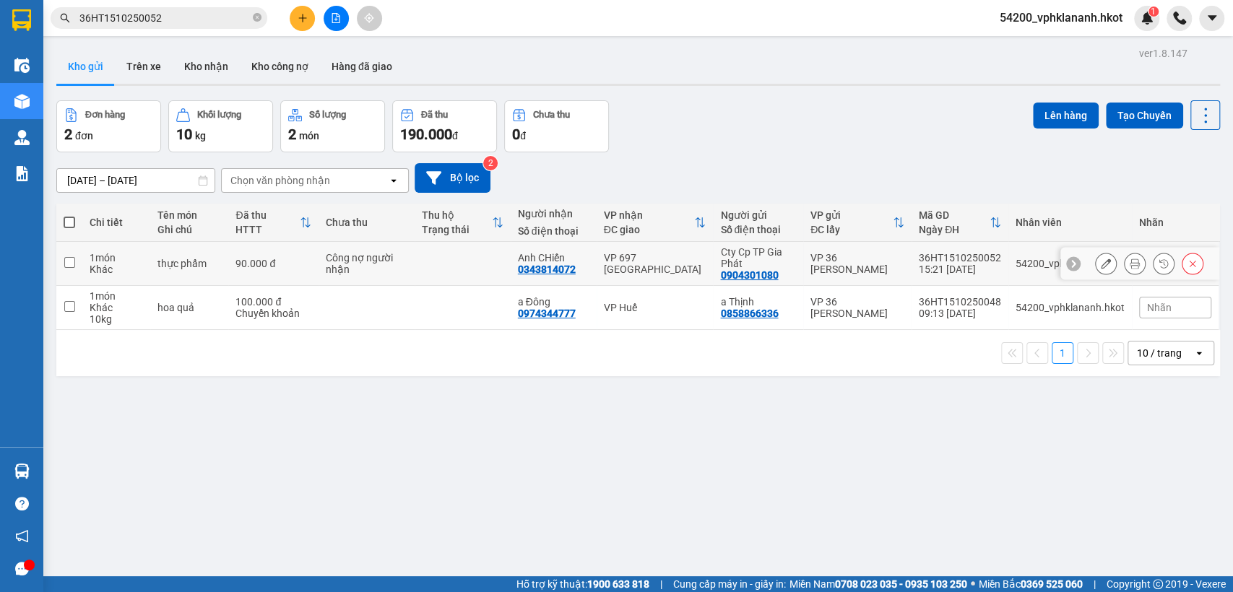
click at [415, 266] on td at bounding box center [463, 264] width 96 height 44
checkbox input "true"
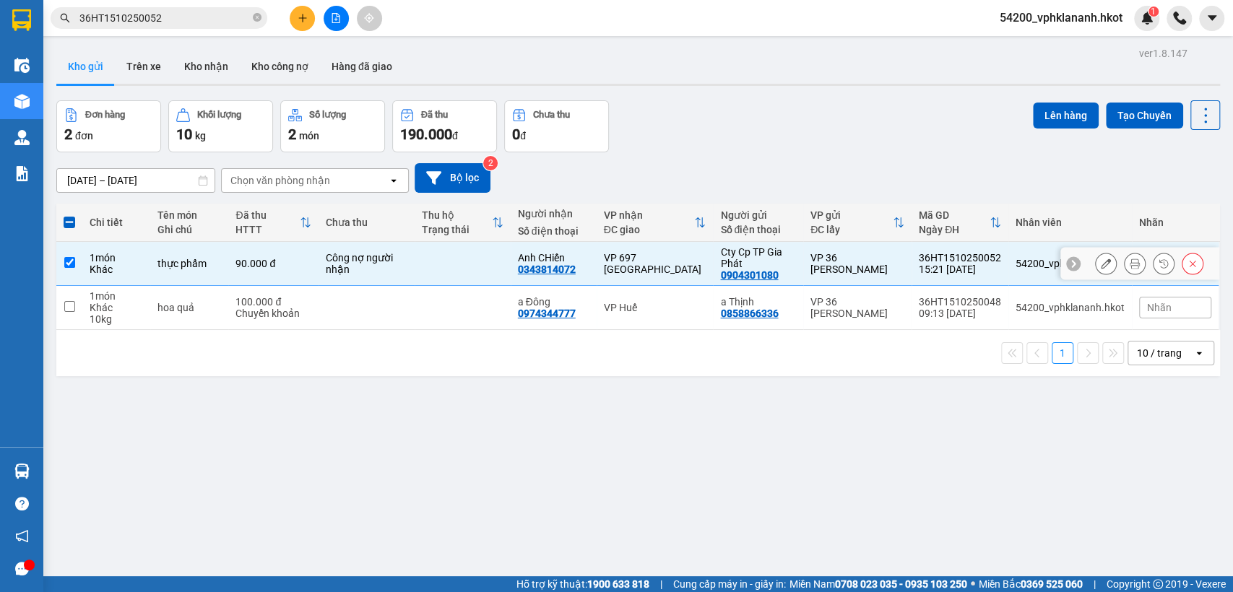
click at [1101, 264] on icon at bounding box center [1106, 264] width 10 height 10
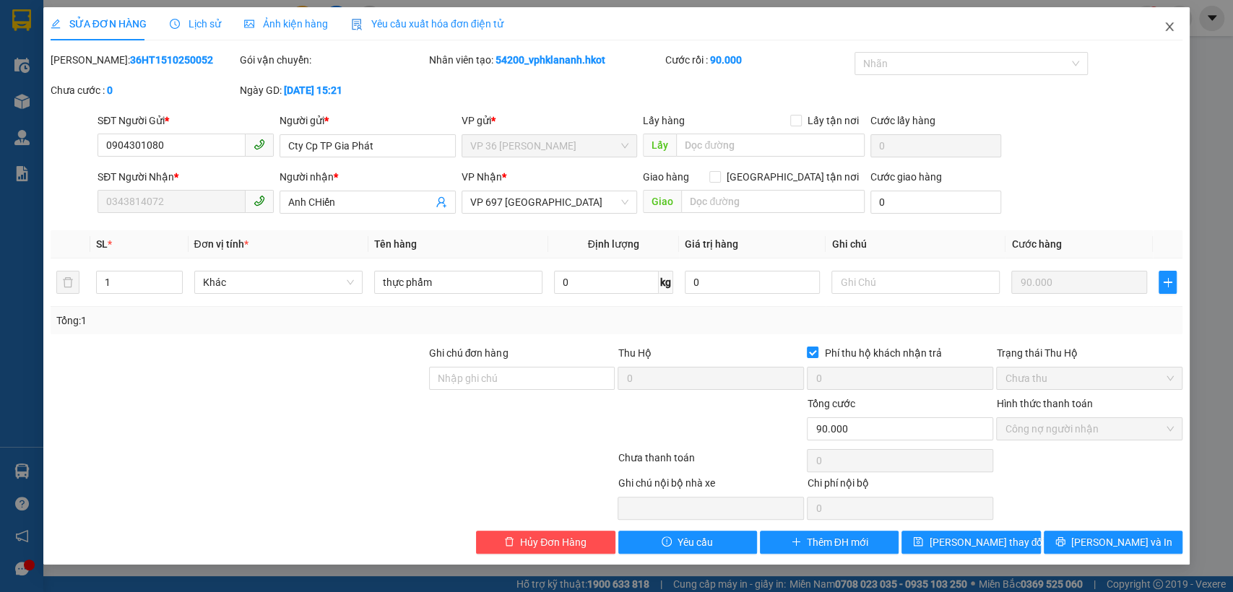
click at [1173, 22] on icon "close" at bounding box center [1169, 27] width 12 height 12
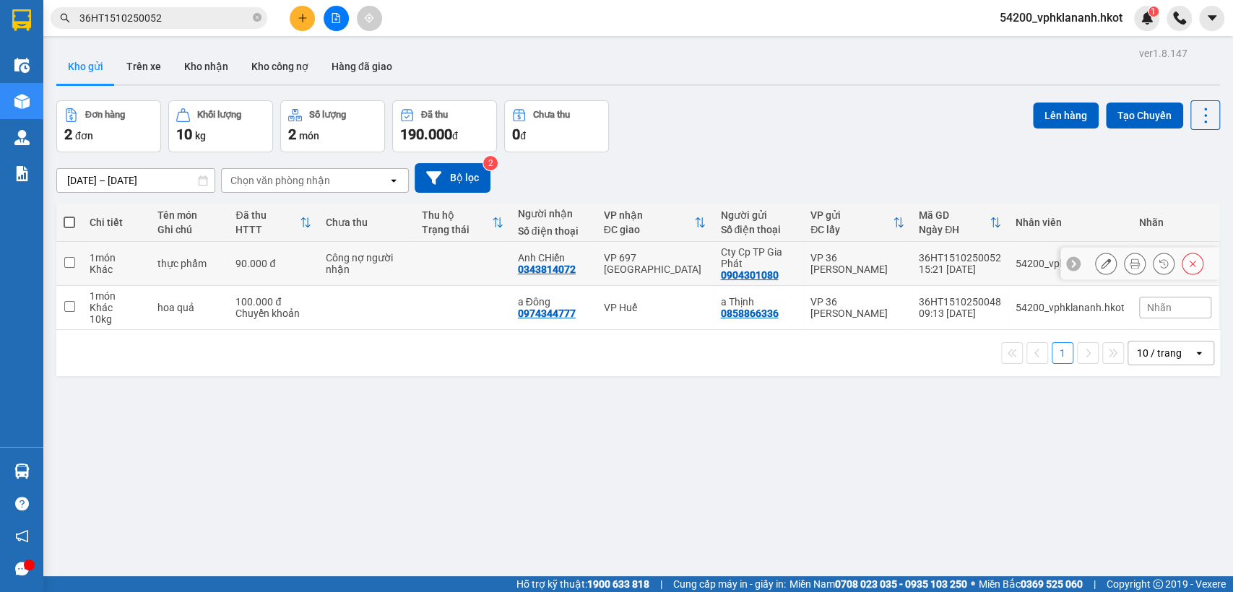
click at [1187, 261] on icon at bounding box center [1192, 264] width 10 height 10
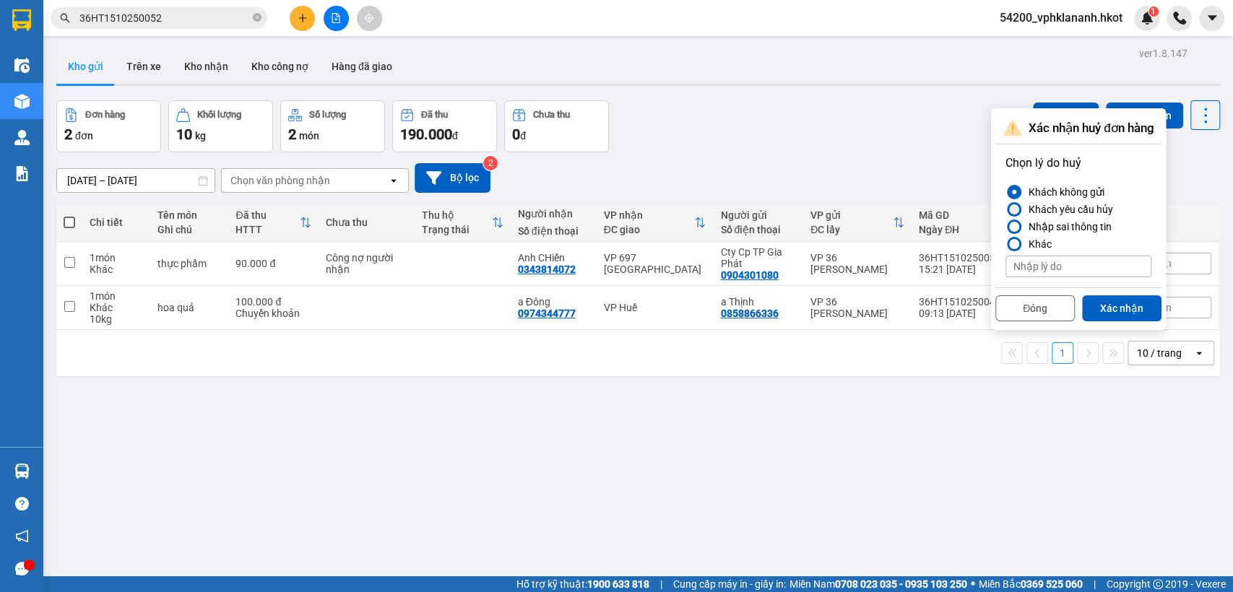
click at [1011, 212] on div at bounding box center [1014, 209] width 10 height 10
click at [1005, 209] on input "Khách yêu cầu hủy" at bounding box center [1005, 209] width 0 height 0
click at [1136, 297] on button "Xác nhận" at bounding box center [1121, 308] width 79 height 26
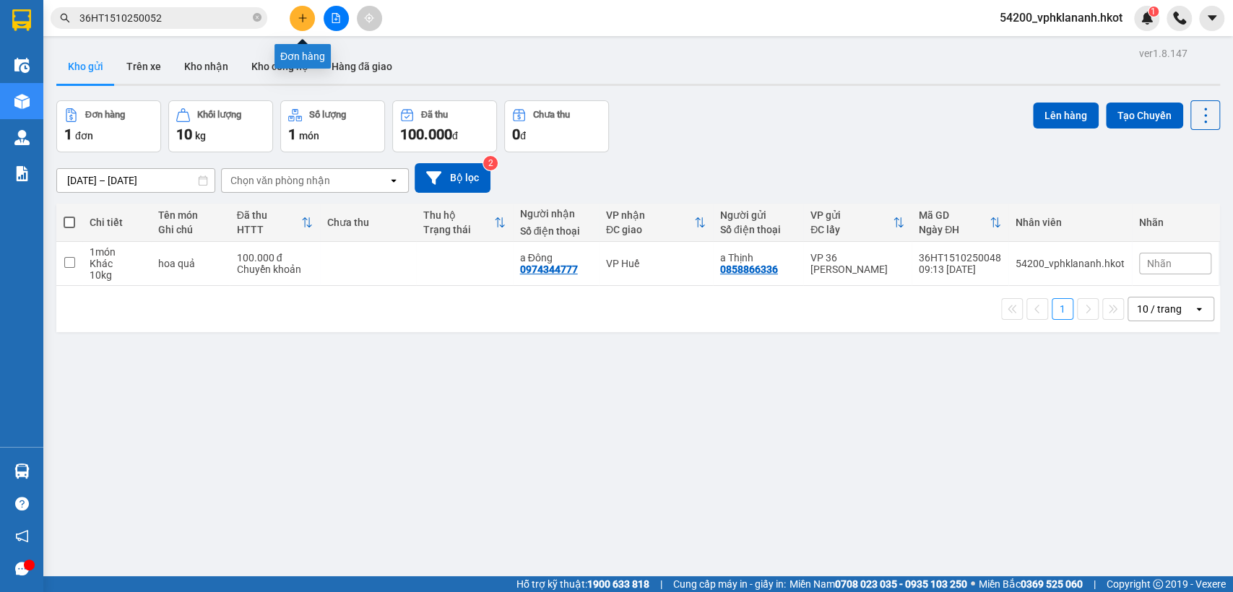
click at [301, 22] on icon "plus" at bounding box center [303, 18] width 10 height 10
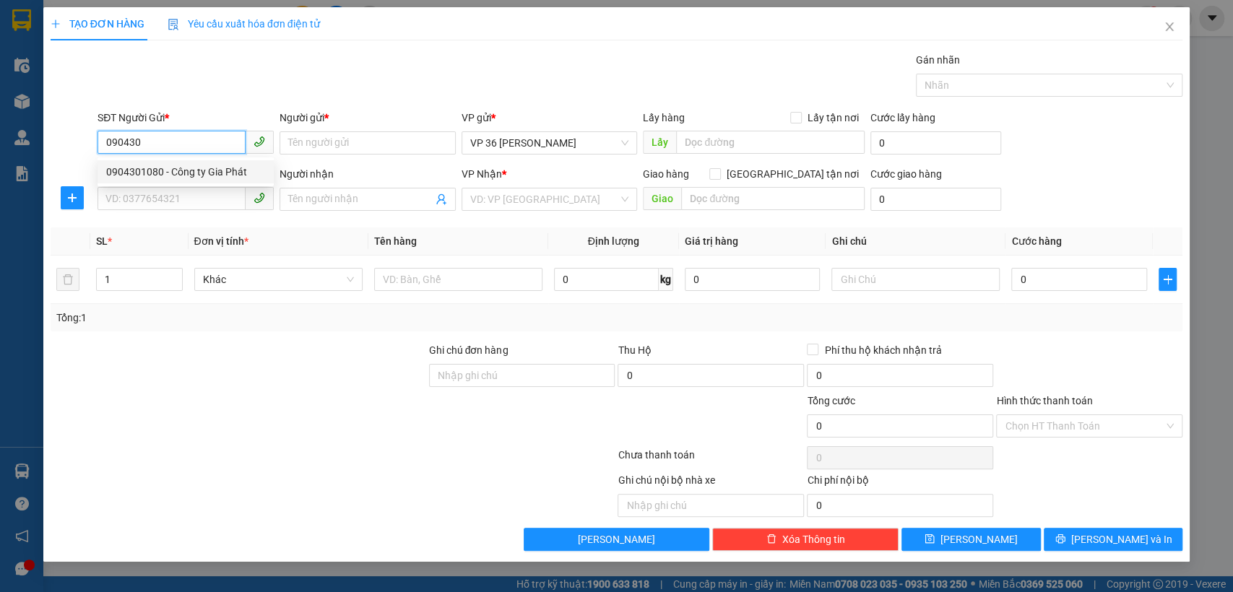
click at [191, 182] on div "0904301080 - Công ty Gia Phát" at bounding box center [185, 171] width 176 height 23
type input "0904301080"
type input "Công ty Gia Phát"
type input "0904301080"
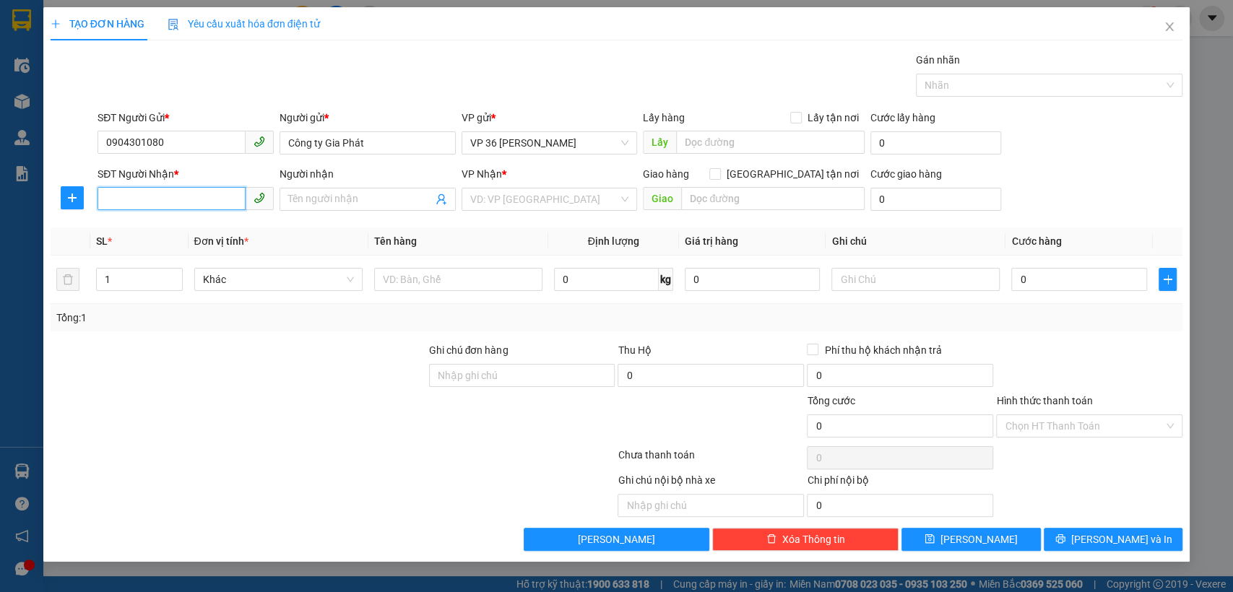
click at [168, 195] on input "SĐT Người Nhận *" at bounding box center [171, 198] width 148 height 23
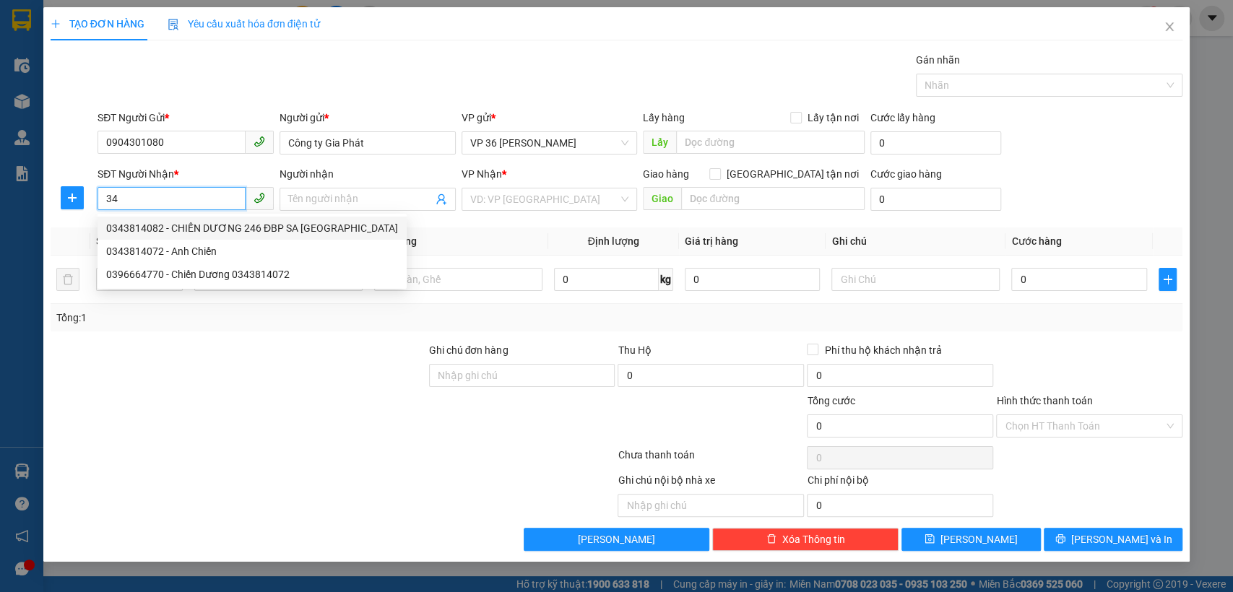
click at [208, 224] on div "0343814082 - CHIẾN DƯƠNG 246 ĐBP SA PA" at bounding box center [252, 228] width 292 height 16
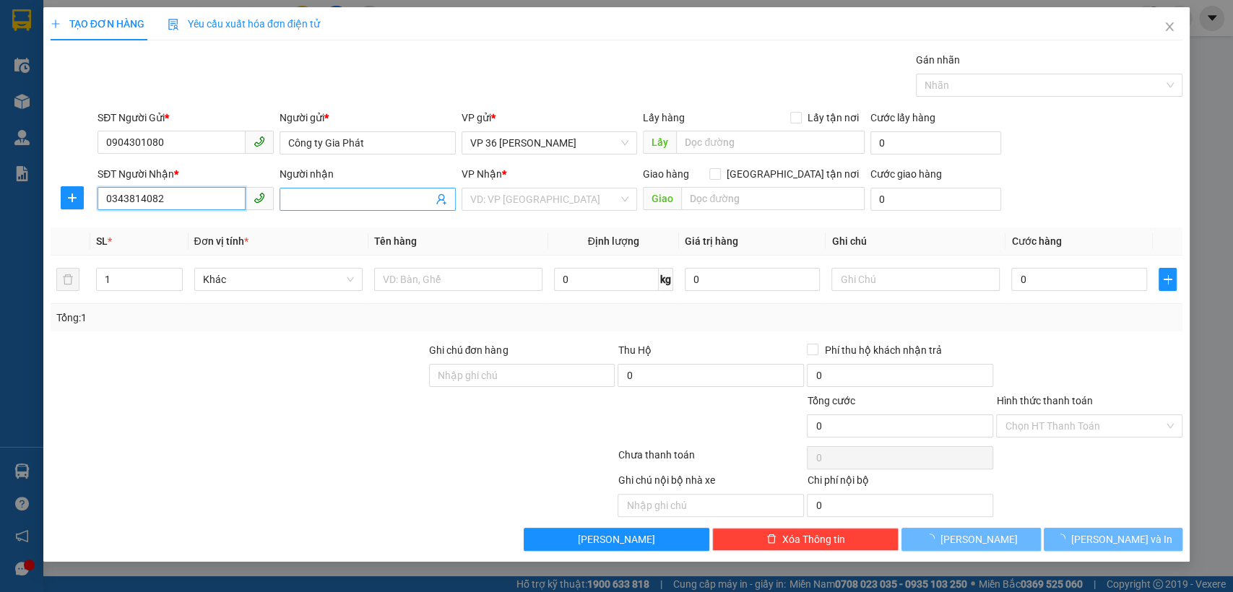
type input "0343814082"
click at [397, 205] on input "Người nhận" at bounding box center [360, 199] width 144 height 16
type input "CHIẾN DƯƠNG 246 ĐBP SA PA"
checkbox input "true"
type input "246 Điện Biên Phủ"
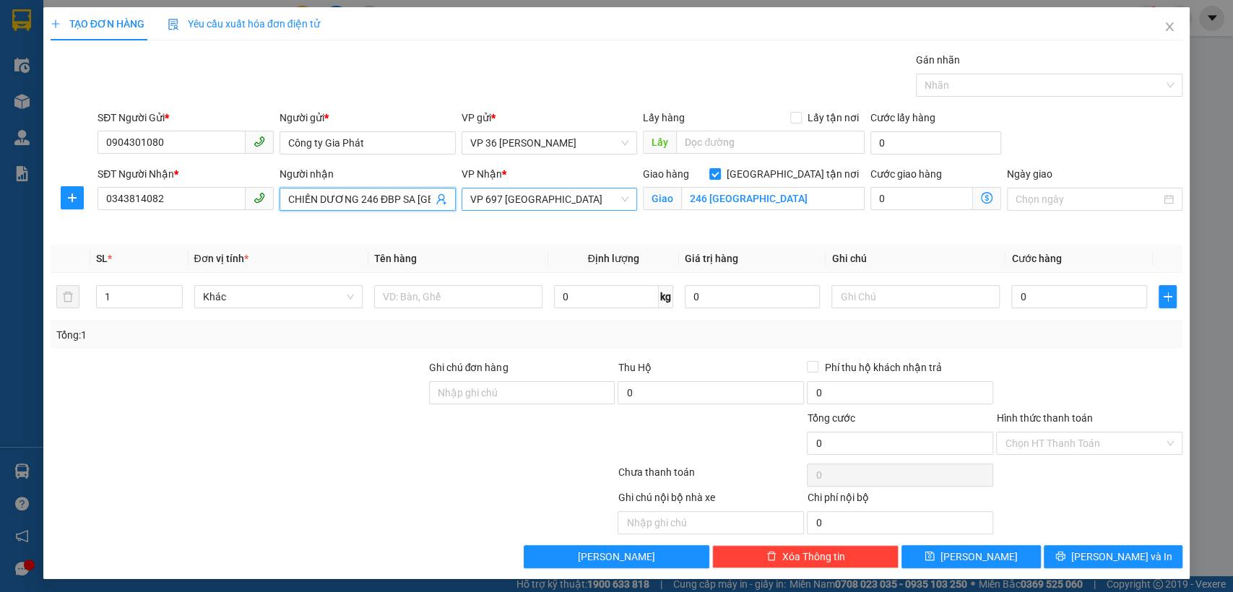
click at [520, 202] on span "VP 697 Điện Biên Phủ" at bounding box center [549, 199] width 159 height 22
click at [755, 302] on input "0" at bounding box center [753, 296] width 136 height 23
click at [607, 280] on td "0 kg" at bounding box center [613, 297] width 131 height 48
click at [485, 292] on input "text" at bounding box center [458, 296] width 168 height 23
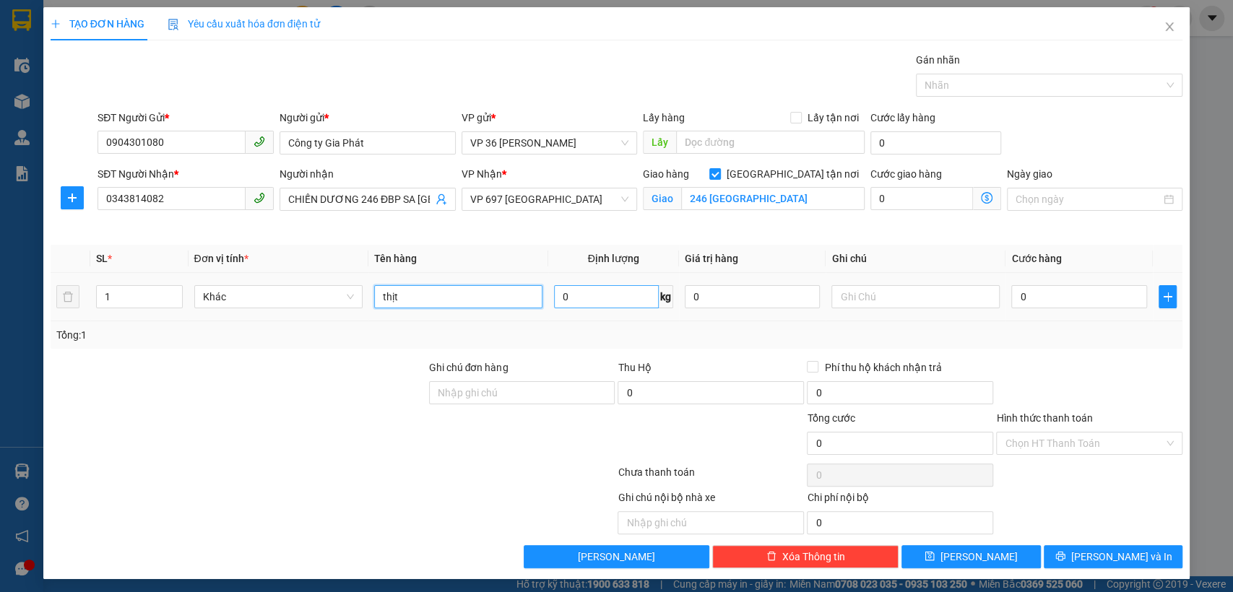
type input "thịt"
click at [596, 285] on input "0" at bounding box center [606, 296] width 105 height 23
type input "50"
click at [1080, 295] on input "0" at bounding box center [1079, 296] width 136 height 23
type input "9"
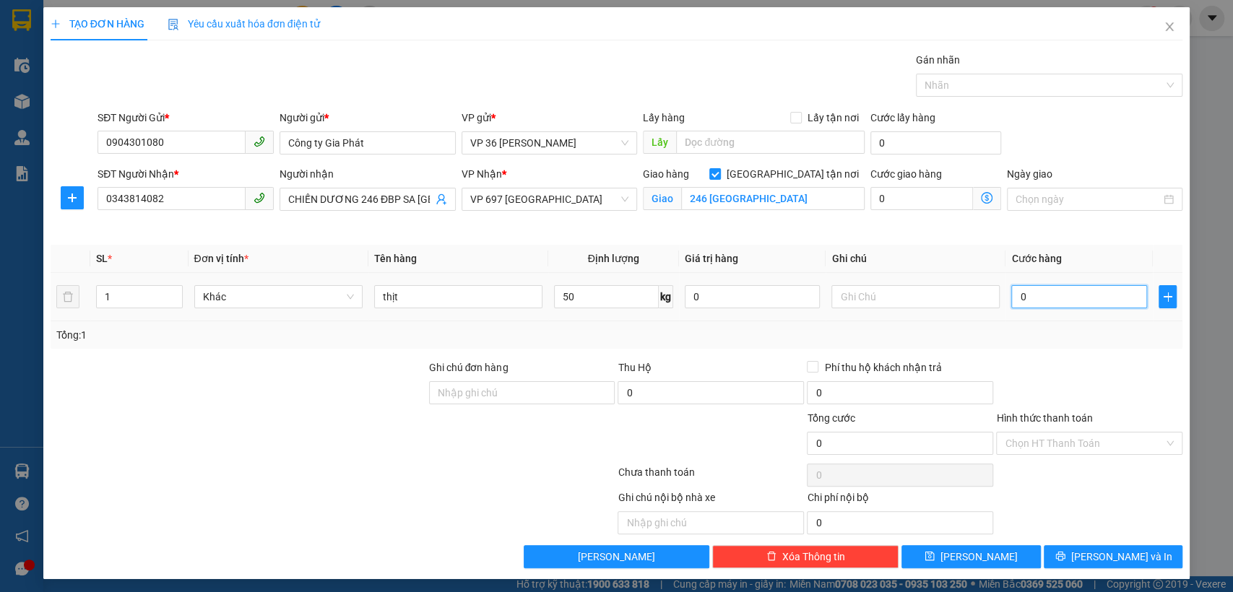
type input "9"
type input "90"
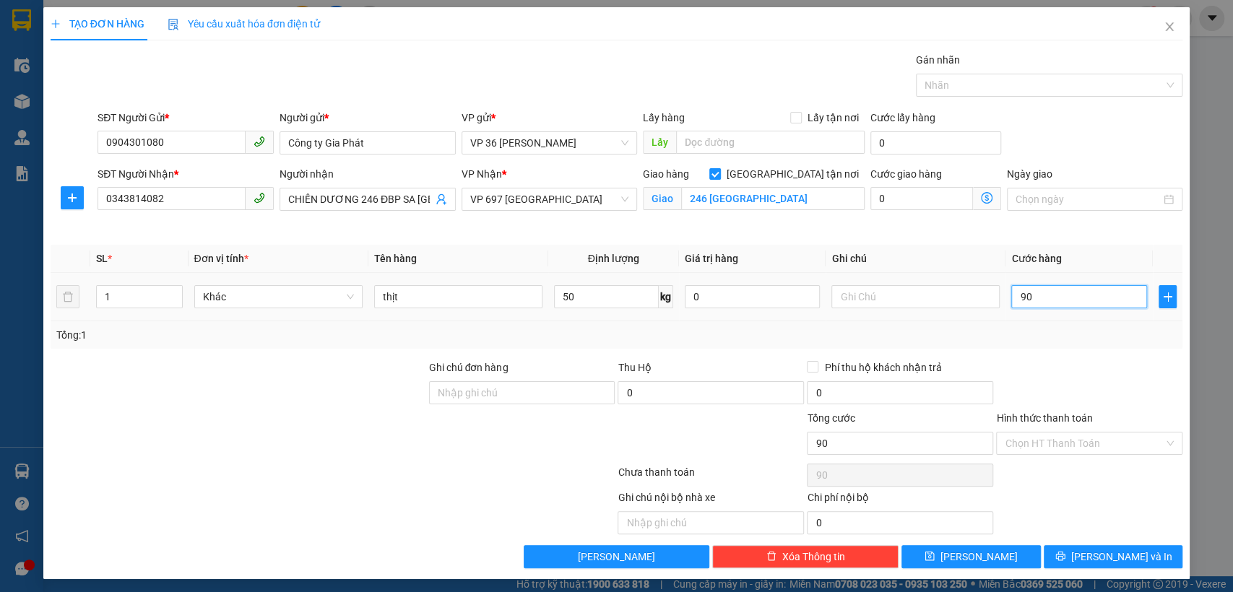
type input "900"
type input "9.000"
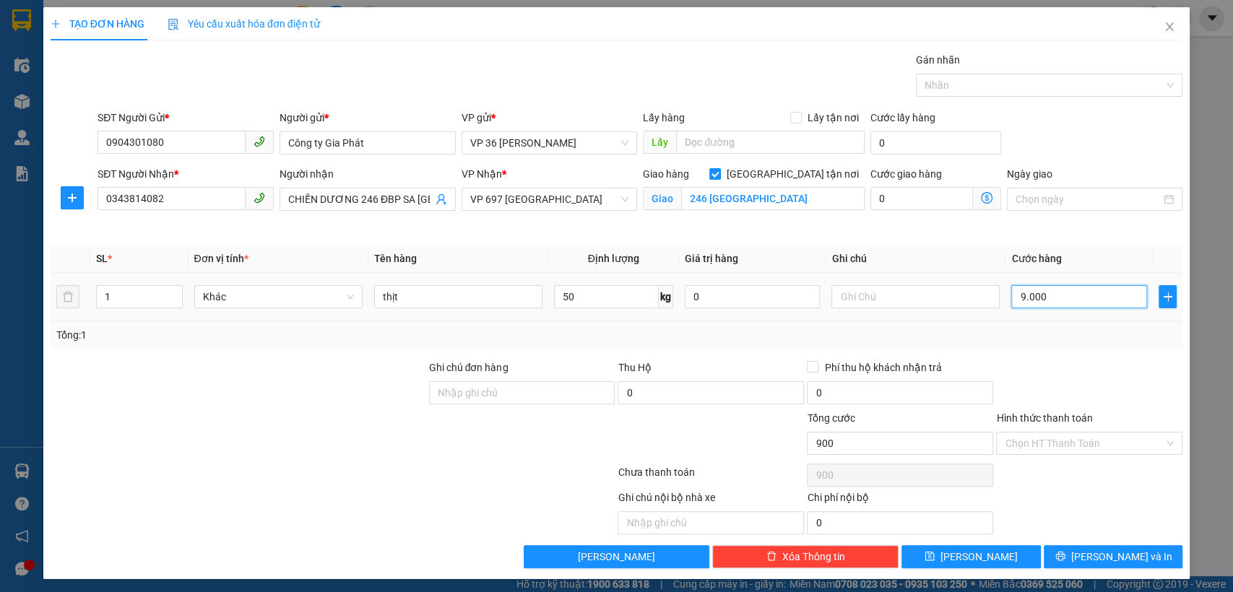
type input "9.000"
type input "90.000"
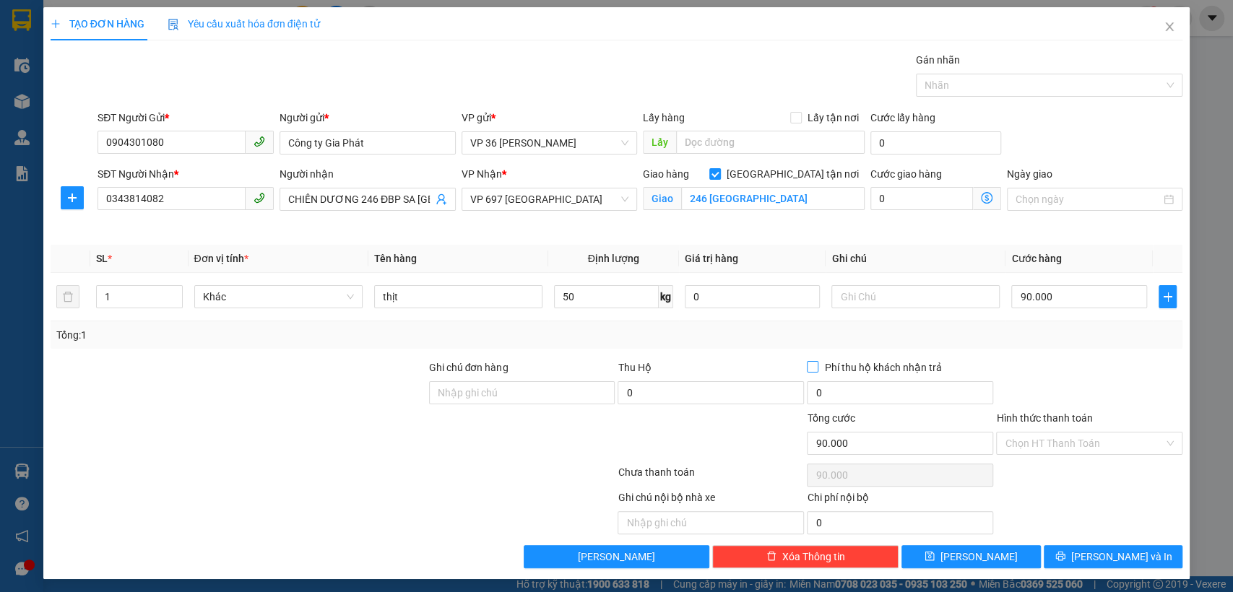
click at [807, 360] on label "Phí thu hộ khách nhận trả" at bounding box center [877, 368] width 140 height 16
click at [807, 361] on input "Phí thu hộ khách nhận trả" at bounding box center [812, 366] width 10 height 10
checkbox input "true"
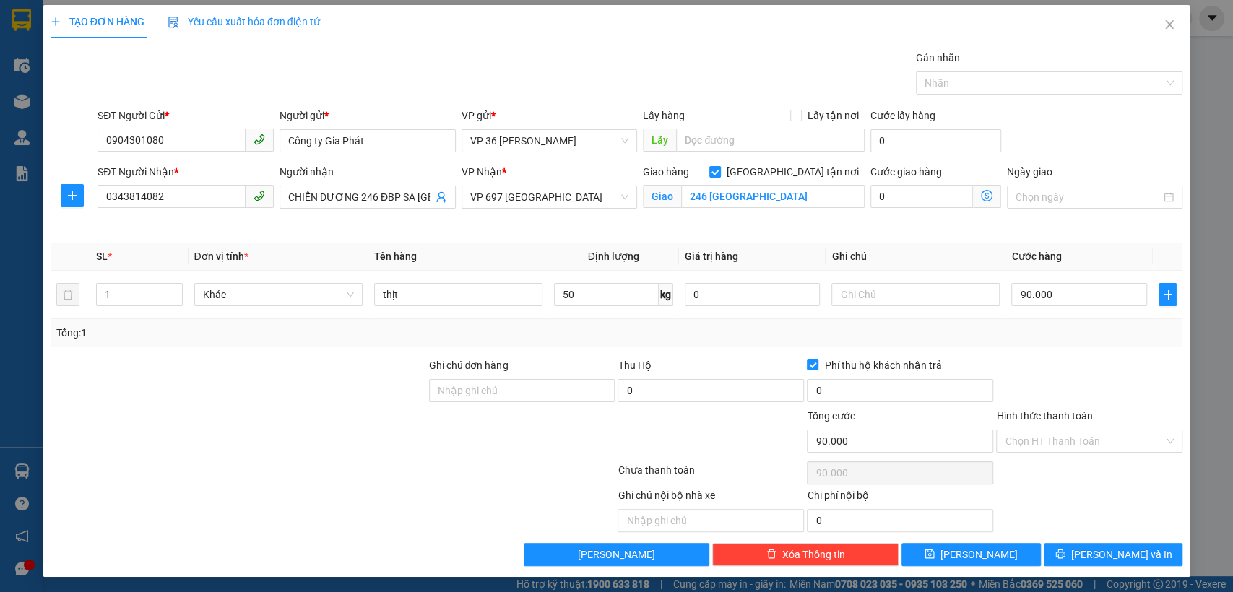
scroll to position [3, 0]
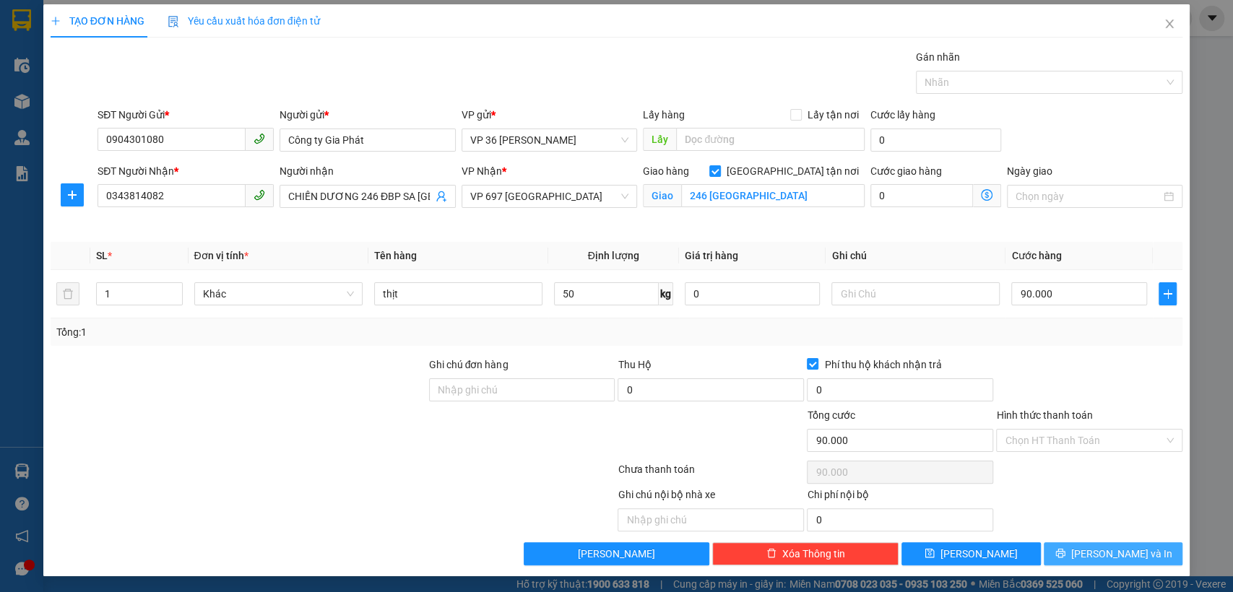
click at [1088, 551] on button "[PERSON_NAME] và In" at bounding box center [1113, 553] width 139 height 23
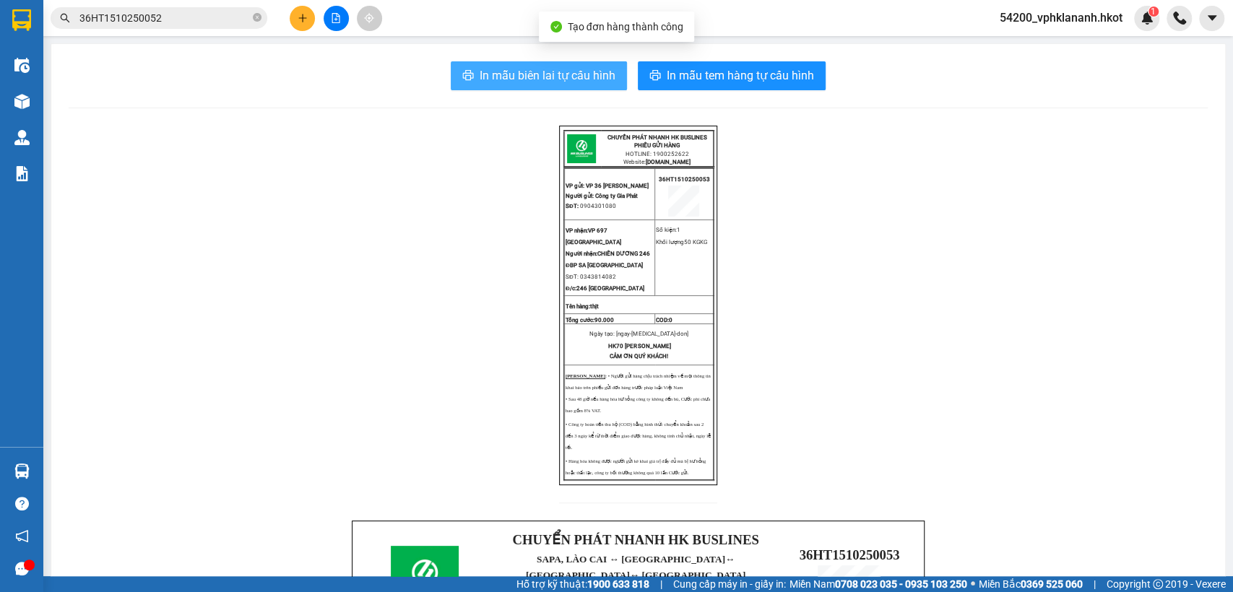
click at [551, 84] on span "In mẫu biên lai tự cấu hình" at bounding box center [548, 75] width 136 height 18
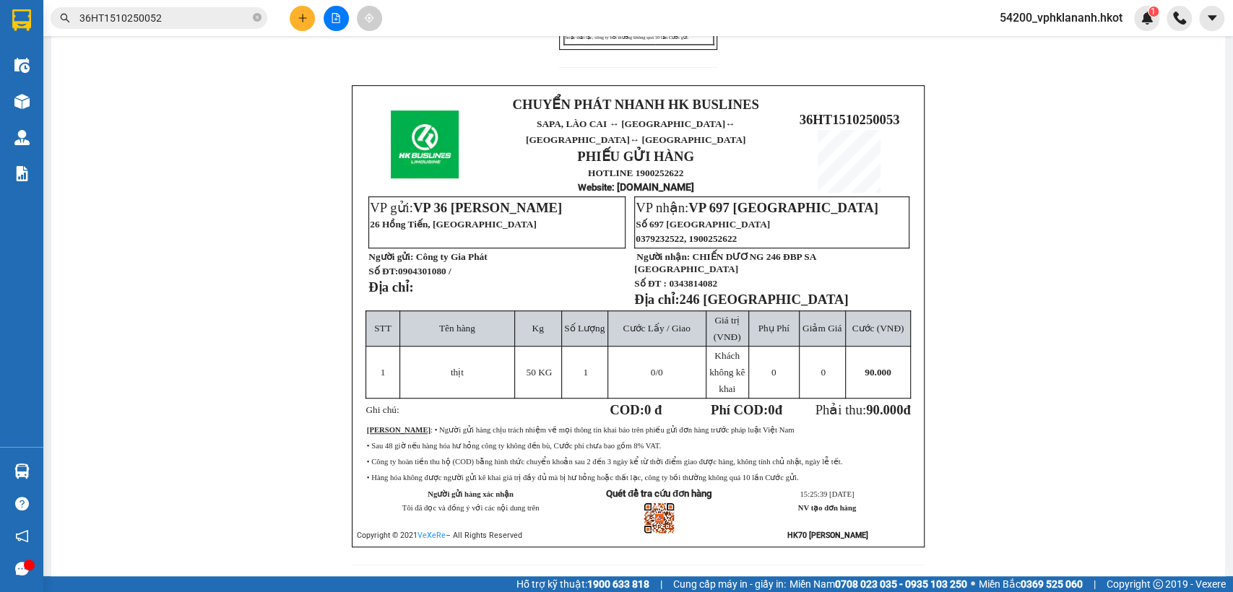
scroll to position [462, 0]
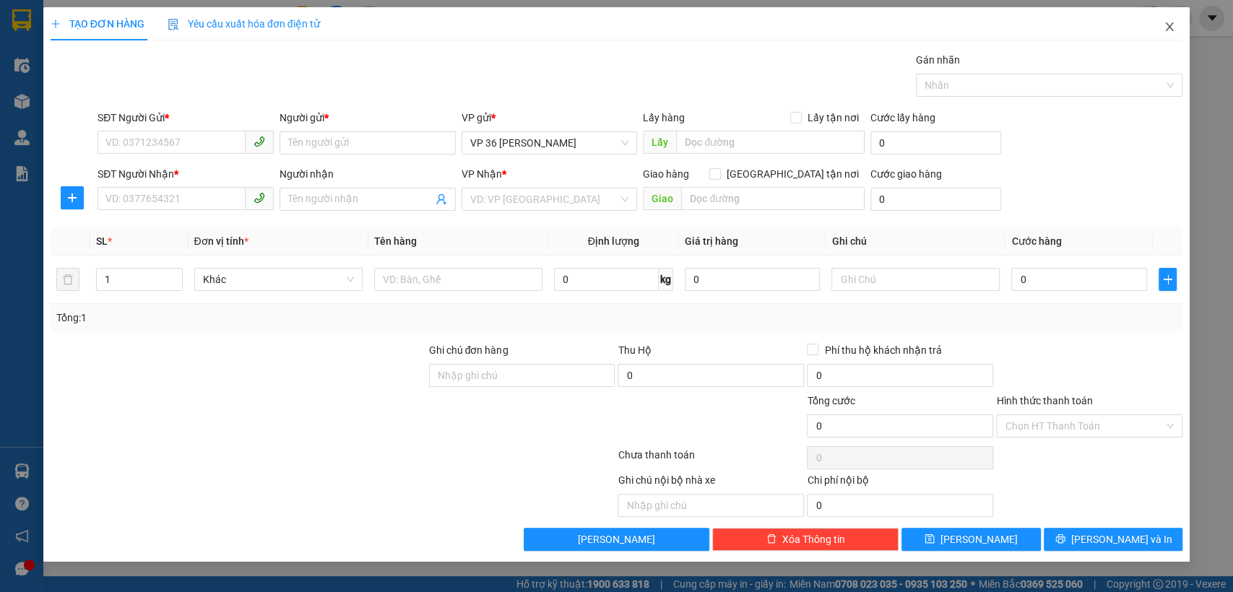
click at [1175, 32] on span "Close" at bounding box center [1169, 27] width 40 height 40
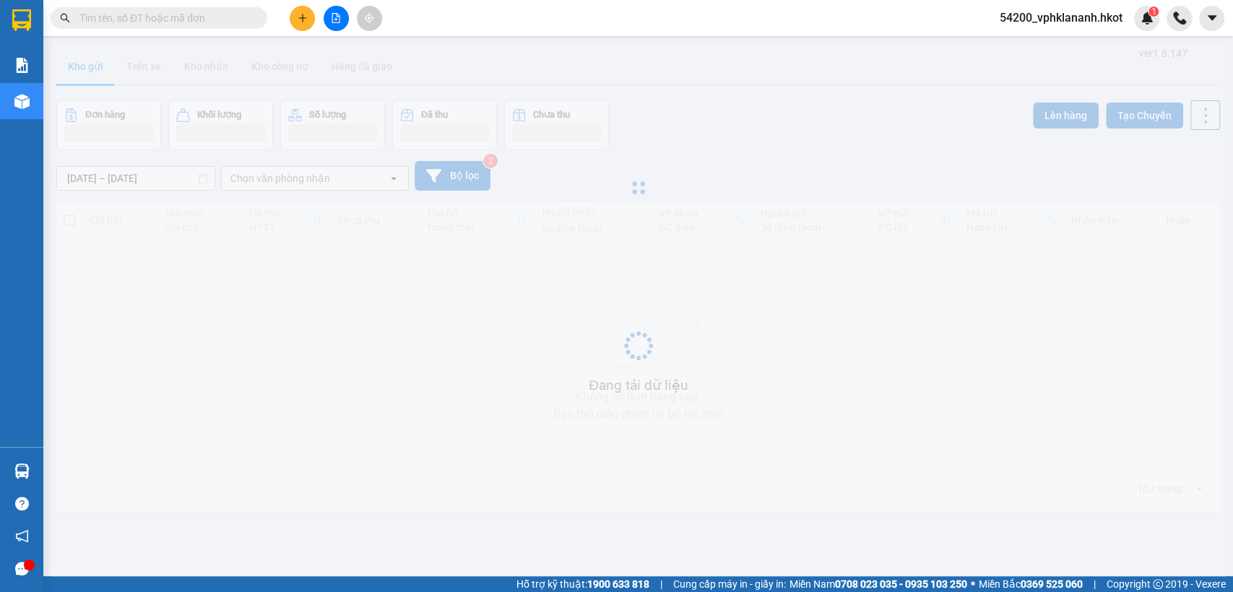
click at [183, 24] on input "text" at bounding box center [164, 18] width 170 height 16
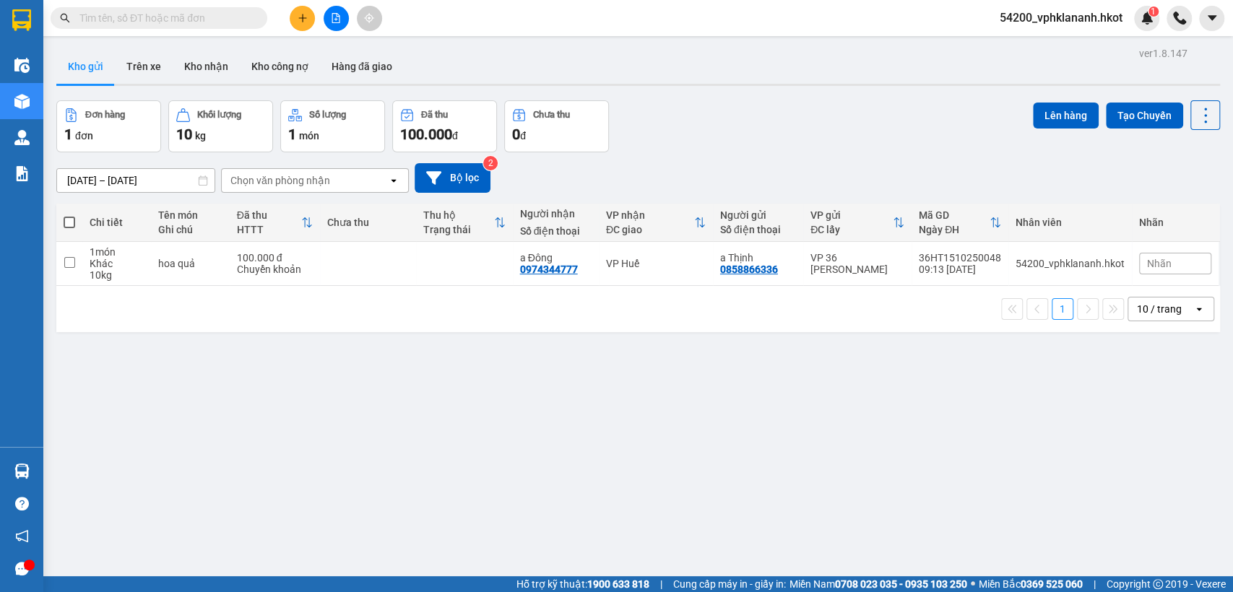
paste input "0343814072"
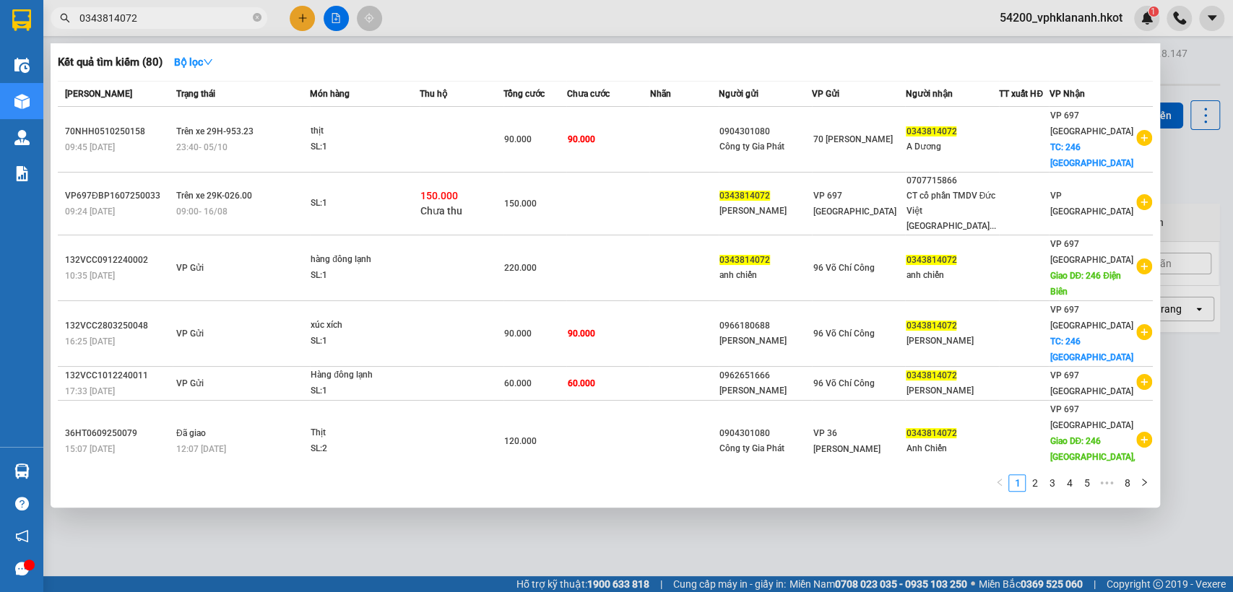
type input "0343814072"
click at [862, 6] on div at bounding box center [616, 296] width 1233 height 592
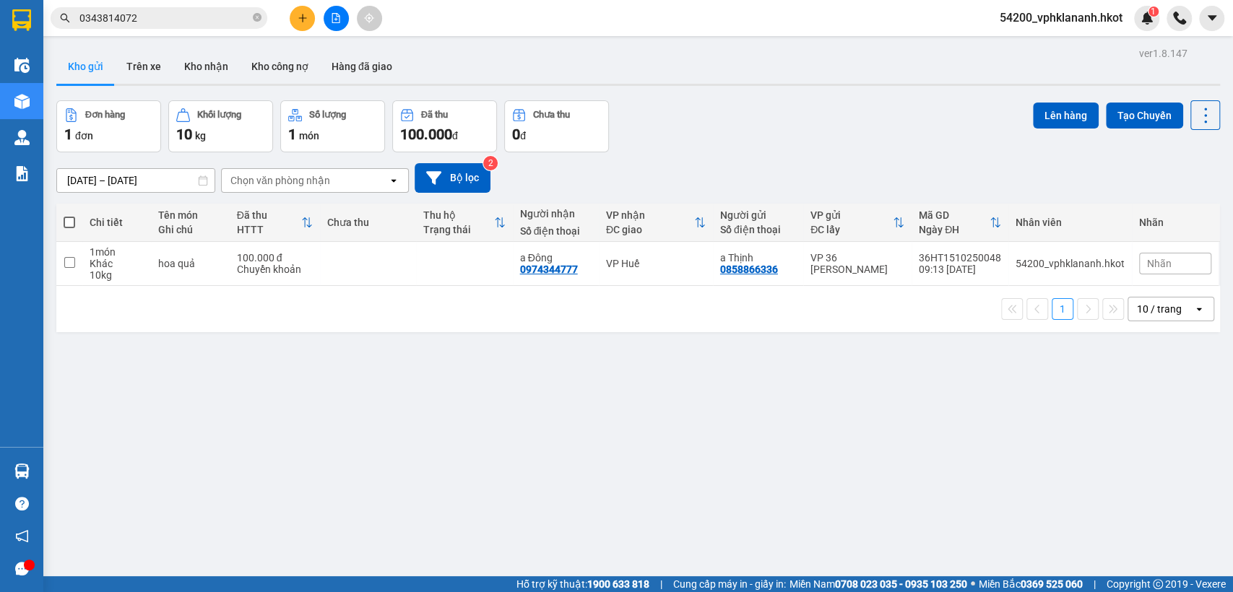
click at [1084, 16] on span "54200_vphklananh.hkot" at bounding box center [1061, 18] width 146 height 18
click at [1023, 45] on span "Đăng xuất" at bounding box center [1068, 45] width 116 height 16
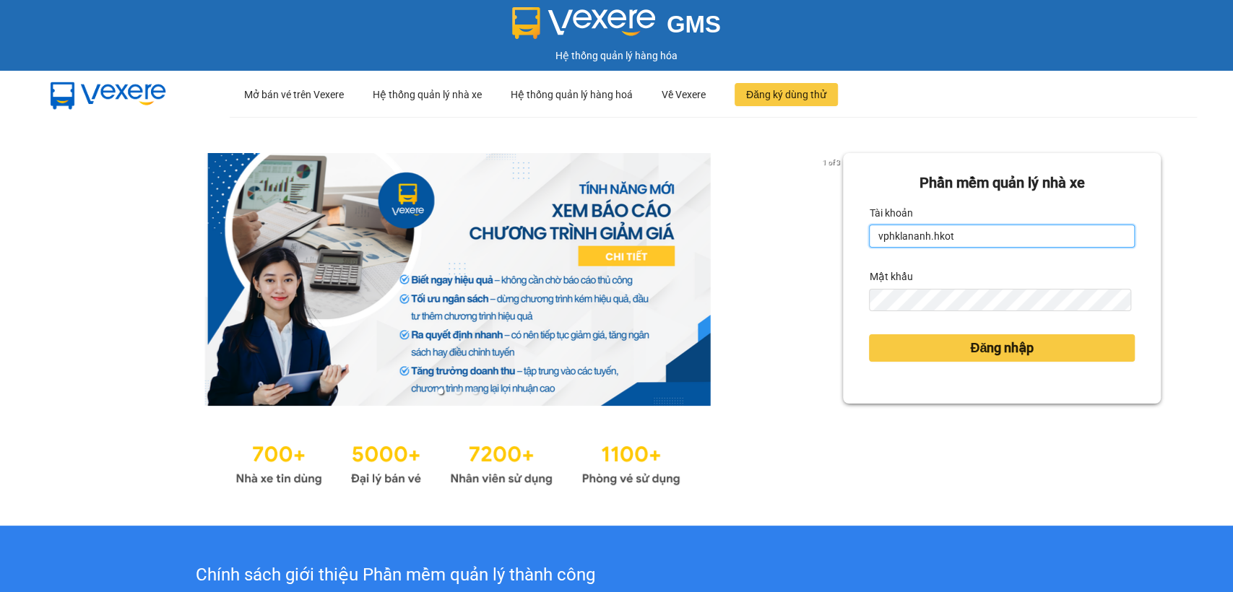
click at [945, 241] on input "vphklananh.hkot" at bounding box center [1002, 236] width 266 height 23
type input "v"
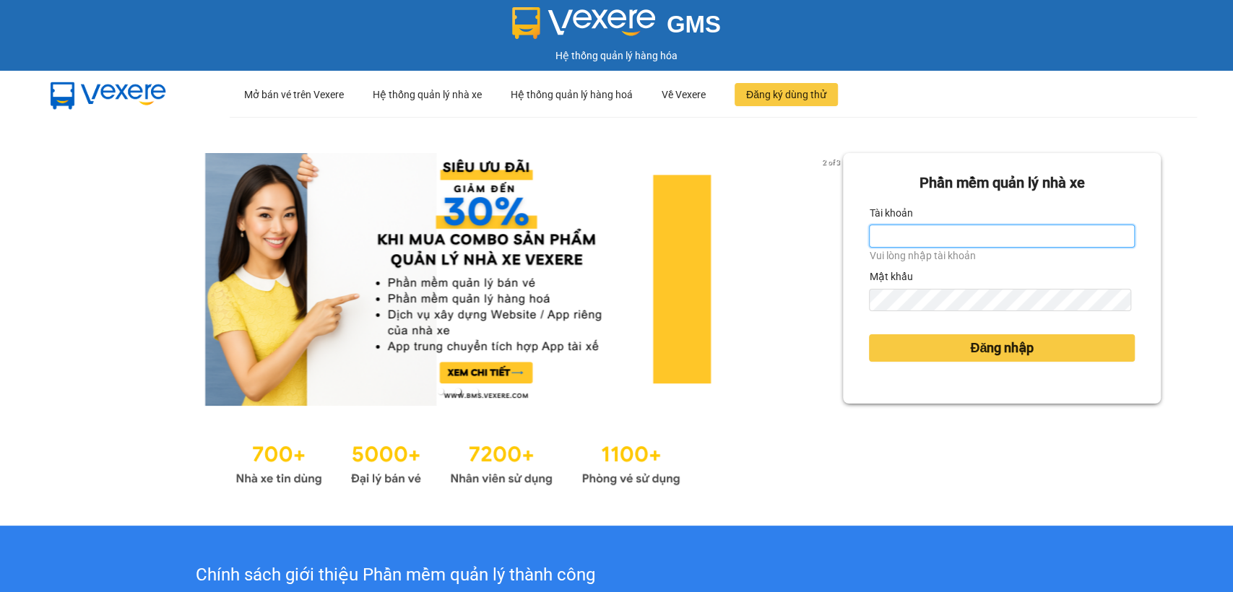
click at [1069, 233] on input "Tài khoản" at bounding box center [1002, 236] width 266 height 23
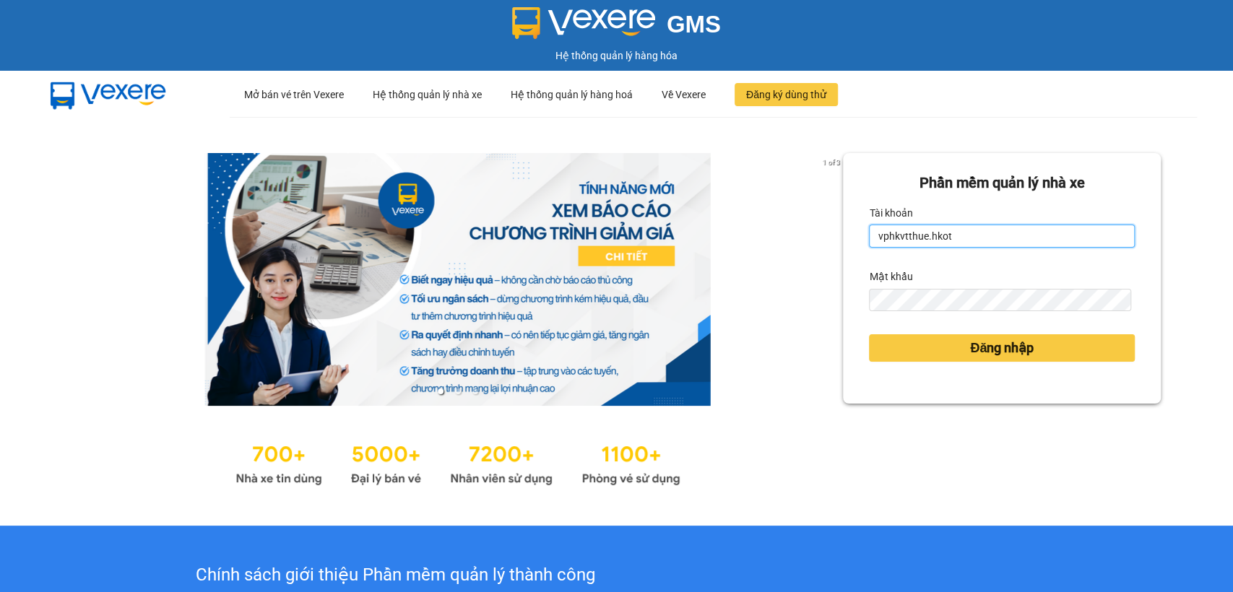
type input "vphkvtthue.hkot"
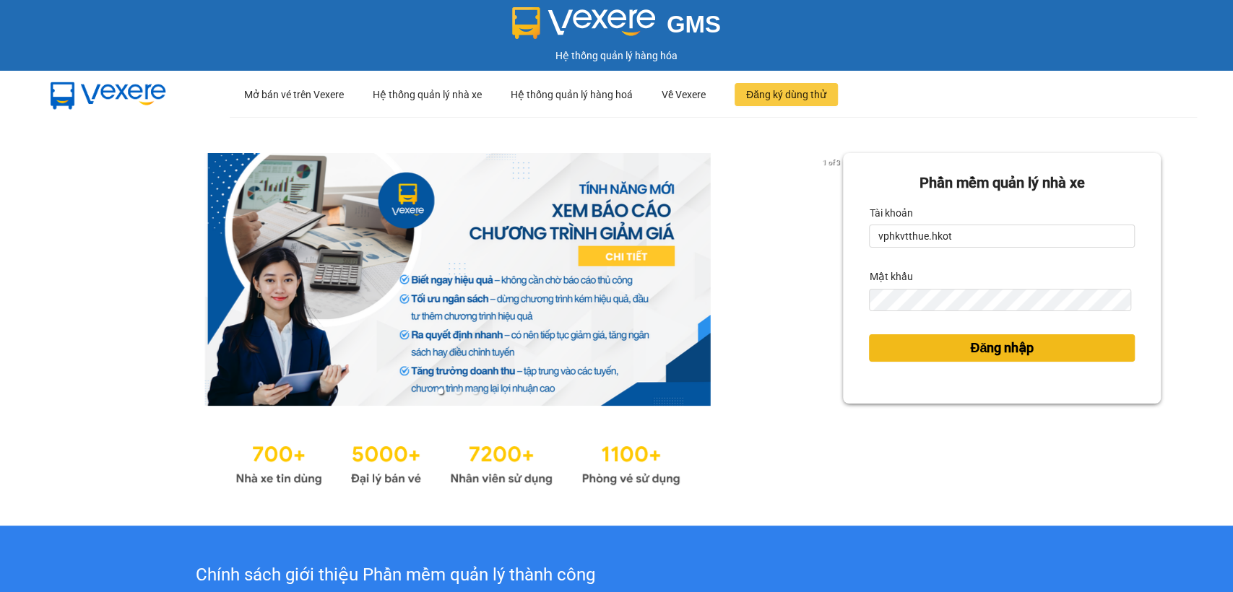
click at [928, 360] on button "Đăng nhập" at bounding box center [1002, 347] width 266 height 27
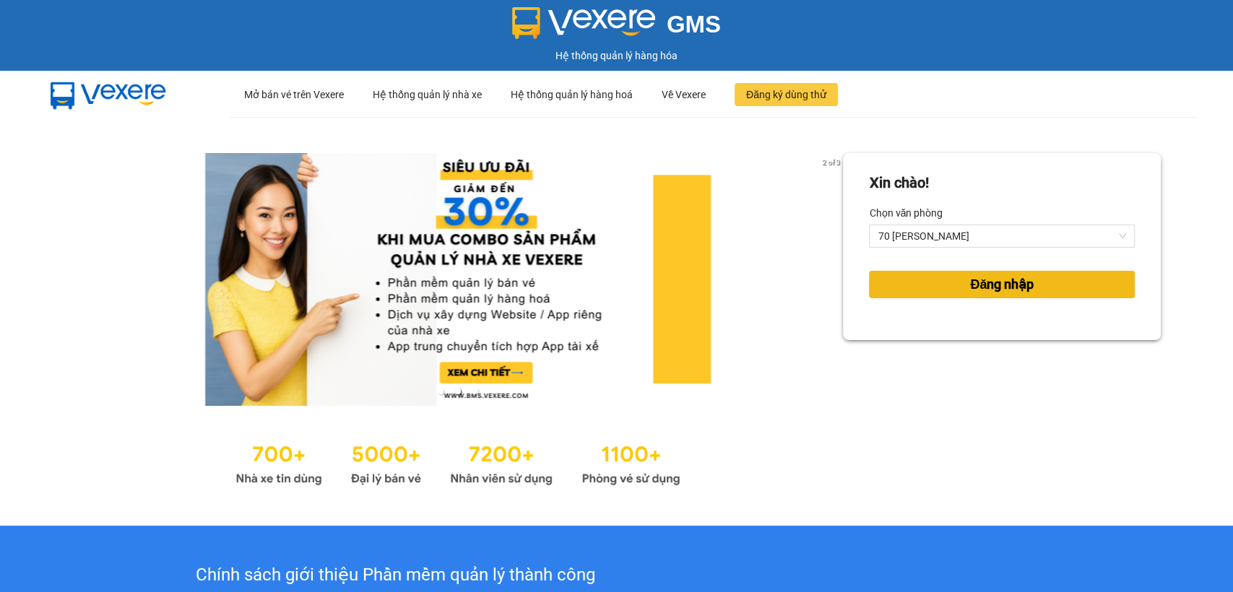
click at [970, 279] on span "Đăng nhập" at bounding box center [1002, 284] width 64 height 20
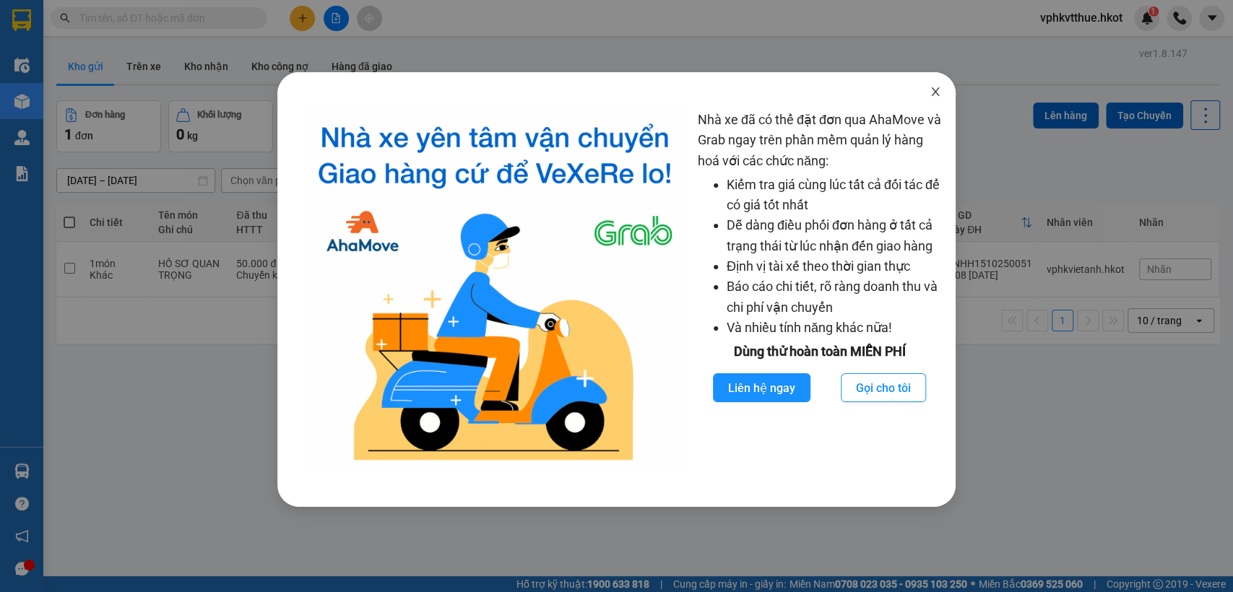
click at [935, 94] on icon "close" at bounding box center [935, 92] width 12 height 12
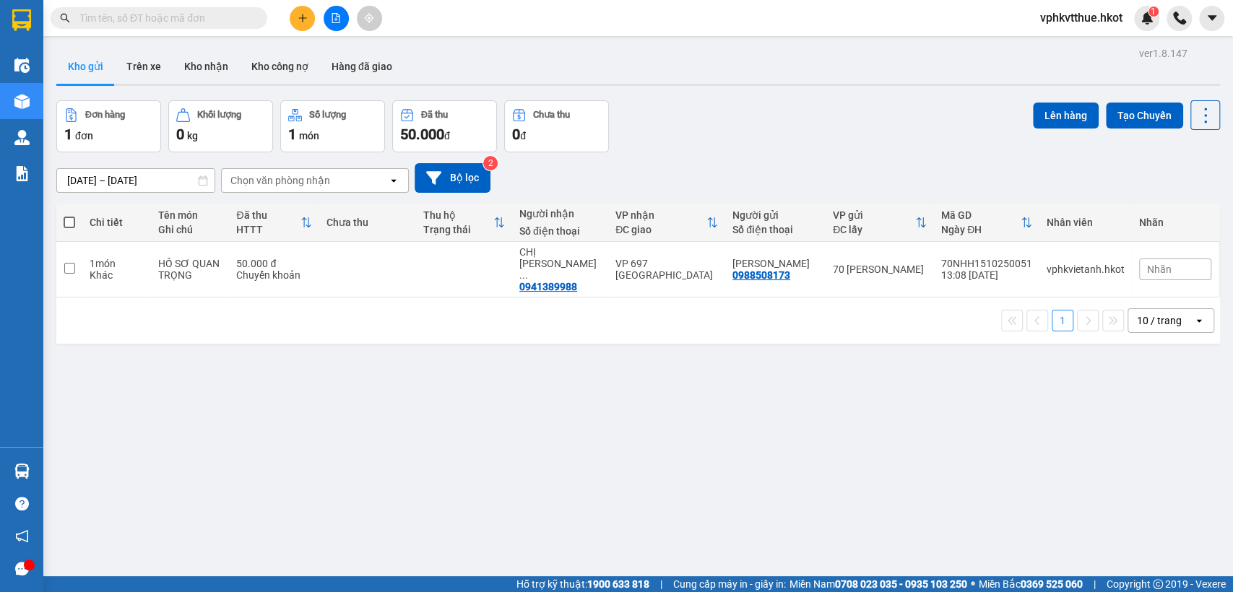
click at [101, 19] on input "text" at bounding box center [164, 18] width 170 height 16
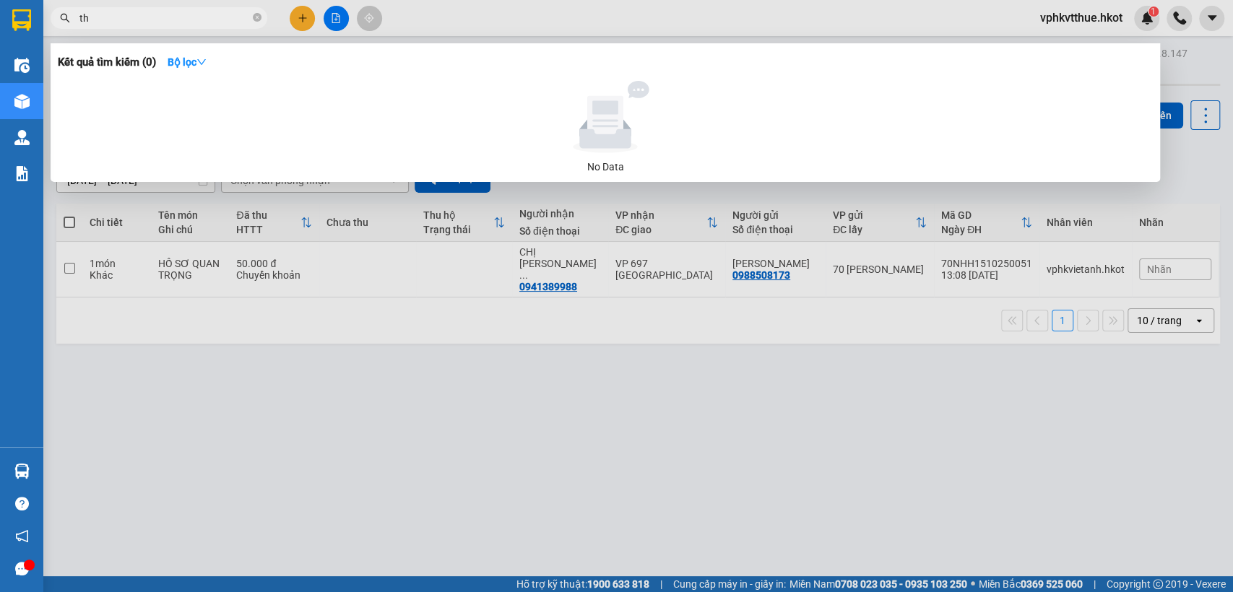
type input "t"
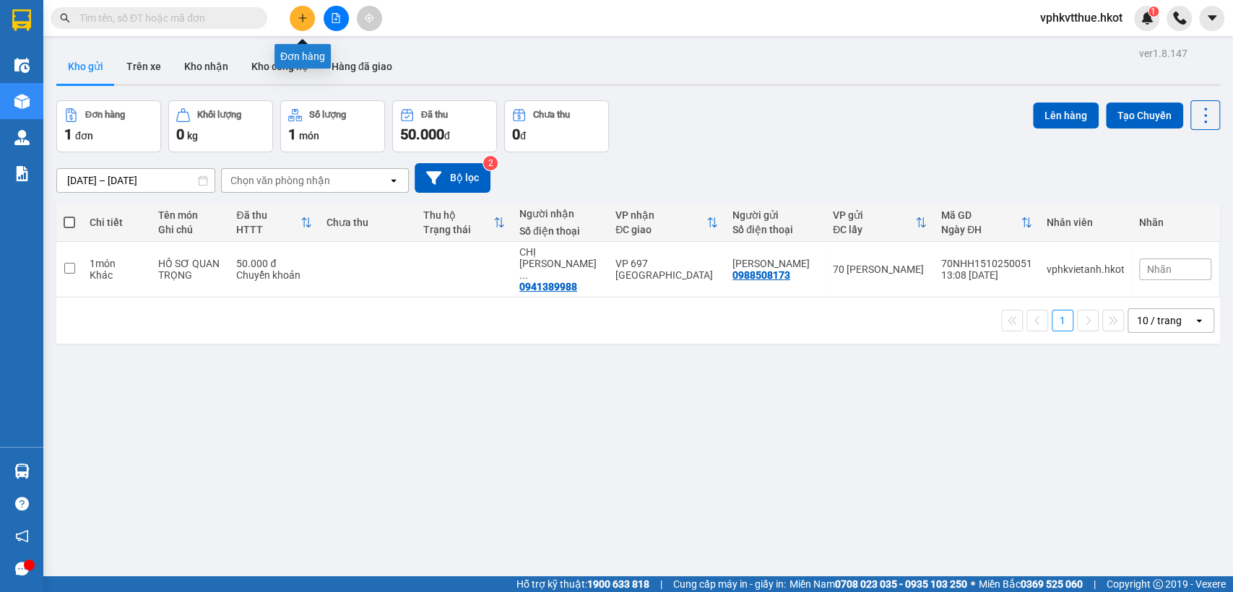
click at [305, 19] on icon "plus" at bounding box center [303, 18] width 10 height 10
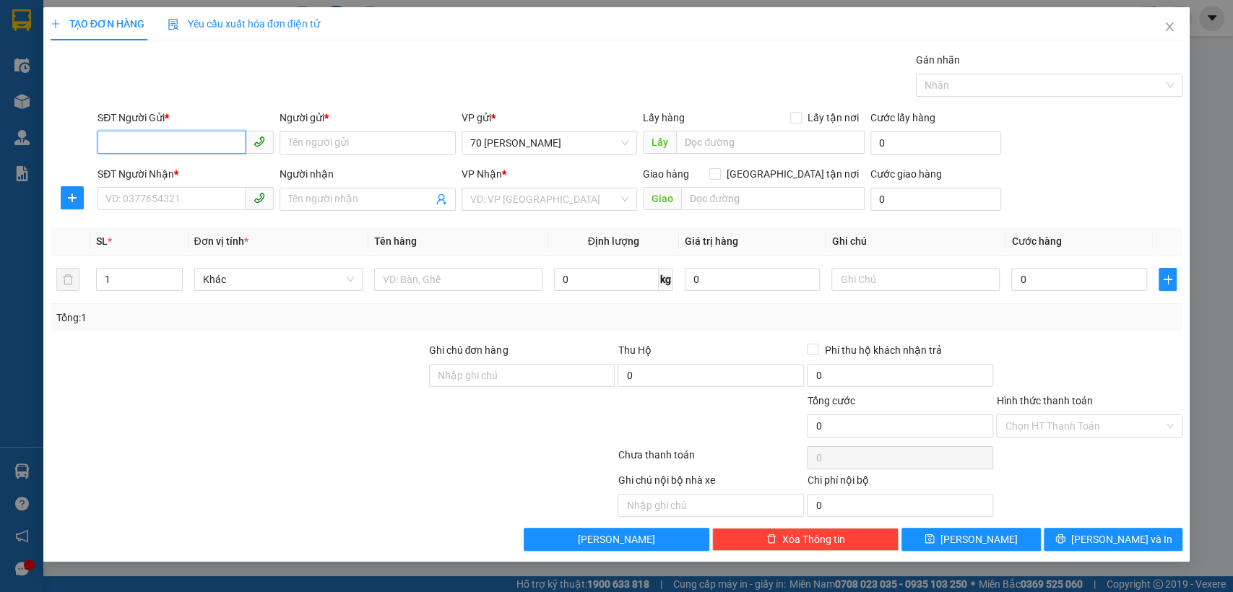
click at [145, 146] on input "SĐT Người Gửi *" at bounding box center [171, 142] width 148 height 23
type input "09"
click at [1164, 30] on icon "close" at bounding box center [1169, 27] width 12 height 12
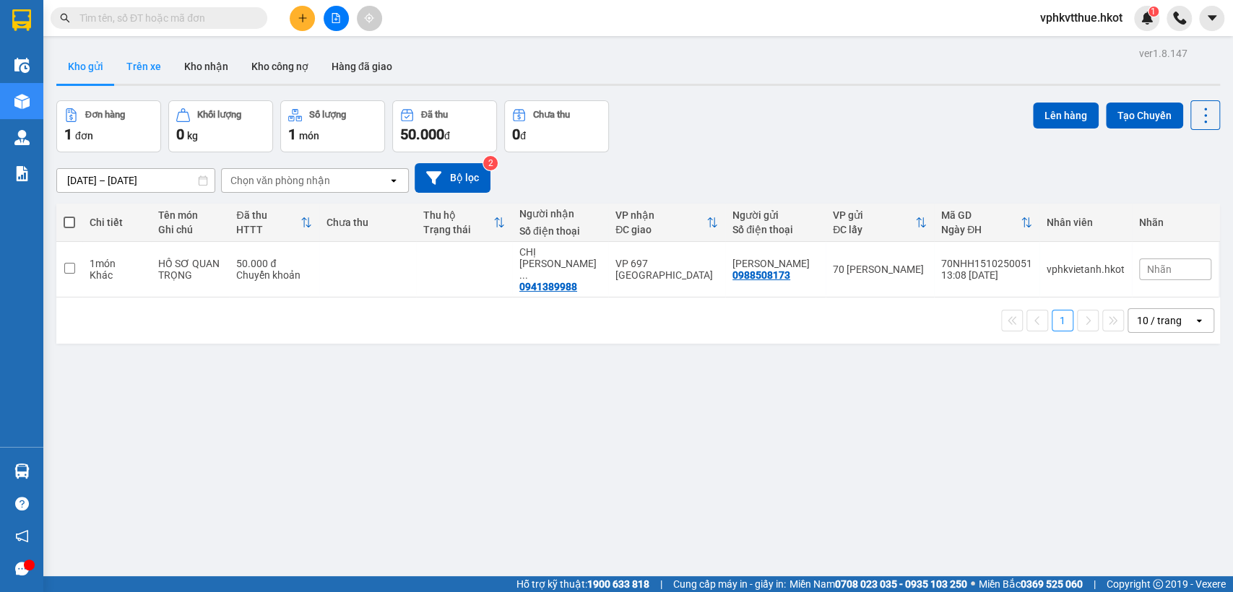
click at [144, 66] on button "Trên xe" at bounding box center [144, 66] width 58 height 35
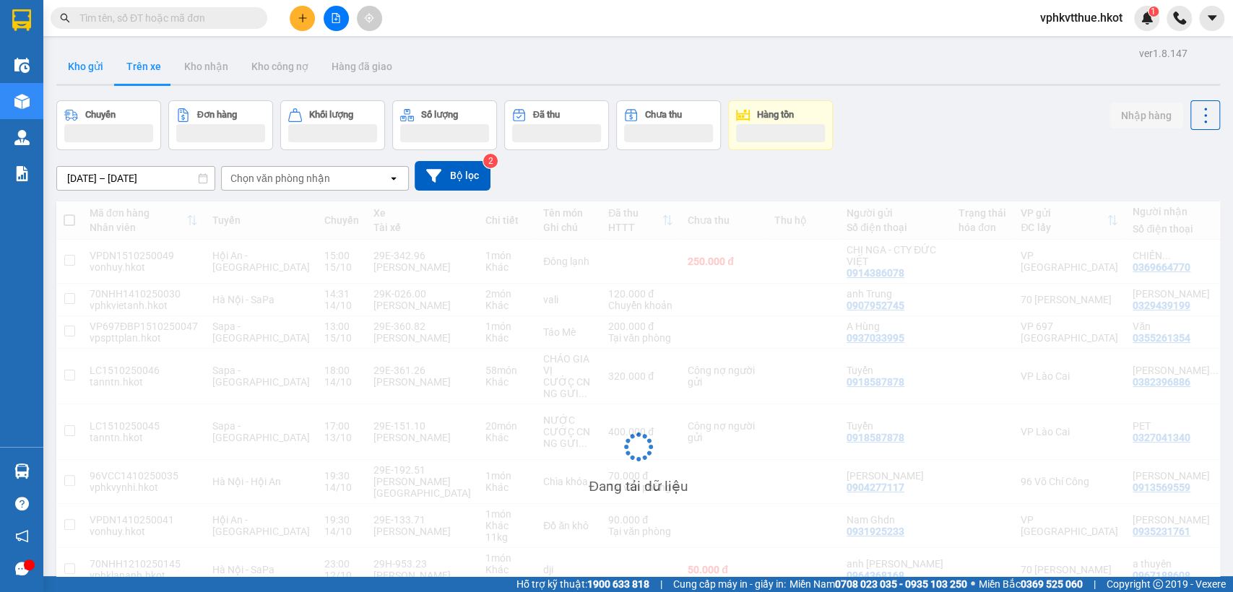
drag, startPoint x: 113, startPoint y: 64, endPoint x: 103, endPoint y: 65, distance: 10.1
click at [110, 65] on div "Kho gửi Trên xe Kho nhận Kho công nợ Hàng đã giao" at bounding box center [637, 68] width 1163 height 38
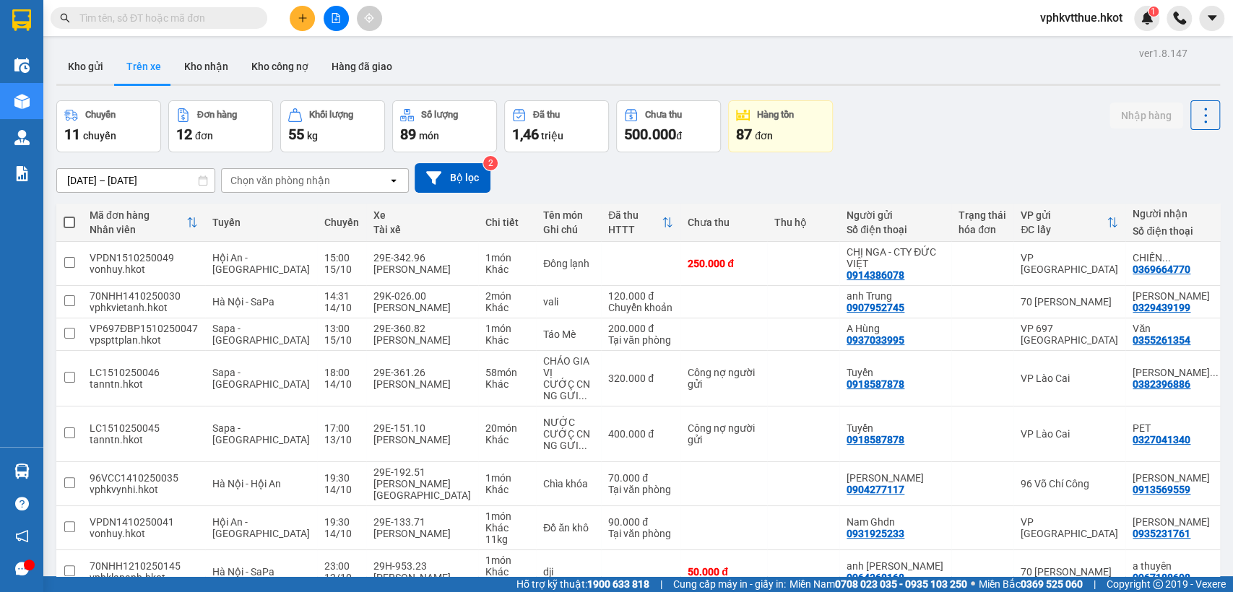
click at [137, 17] on input "text" at bounding box center [164, 18] width 170 height 16
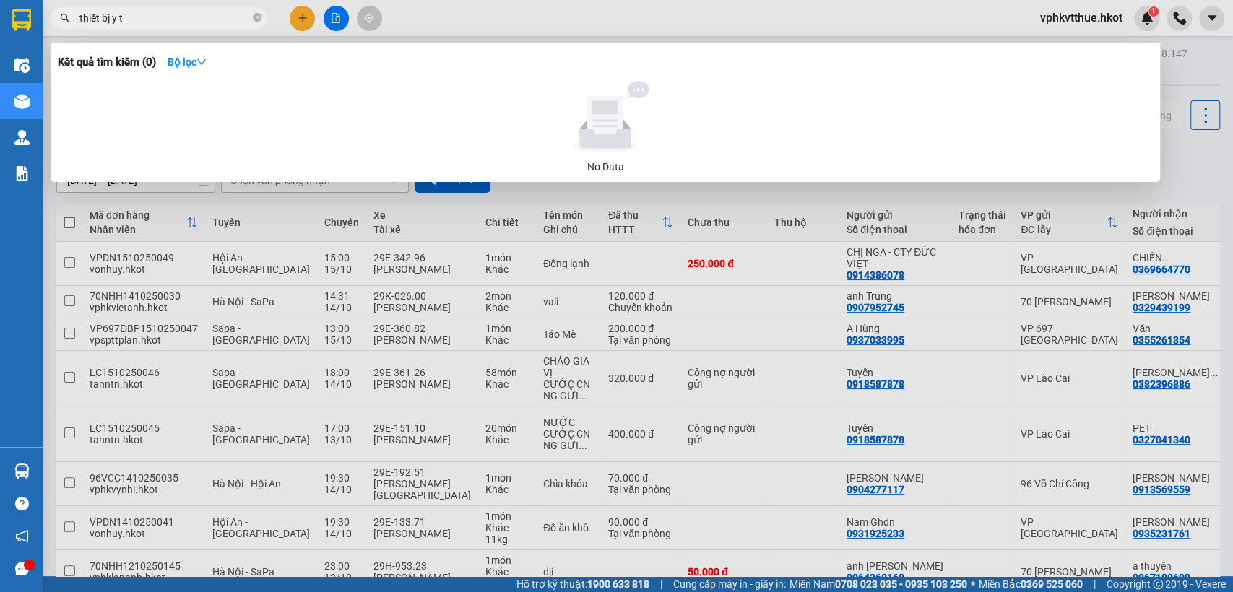
type input "thiết bị y tế"
click at [256, 19] on icon "close-circle" at bounding box center [257, 17] width 9 height 9
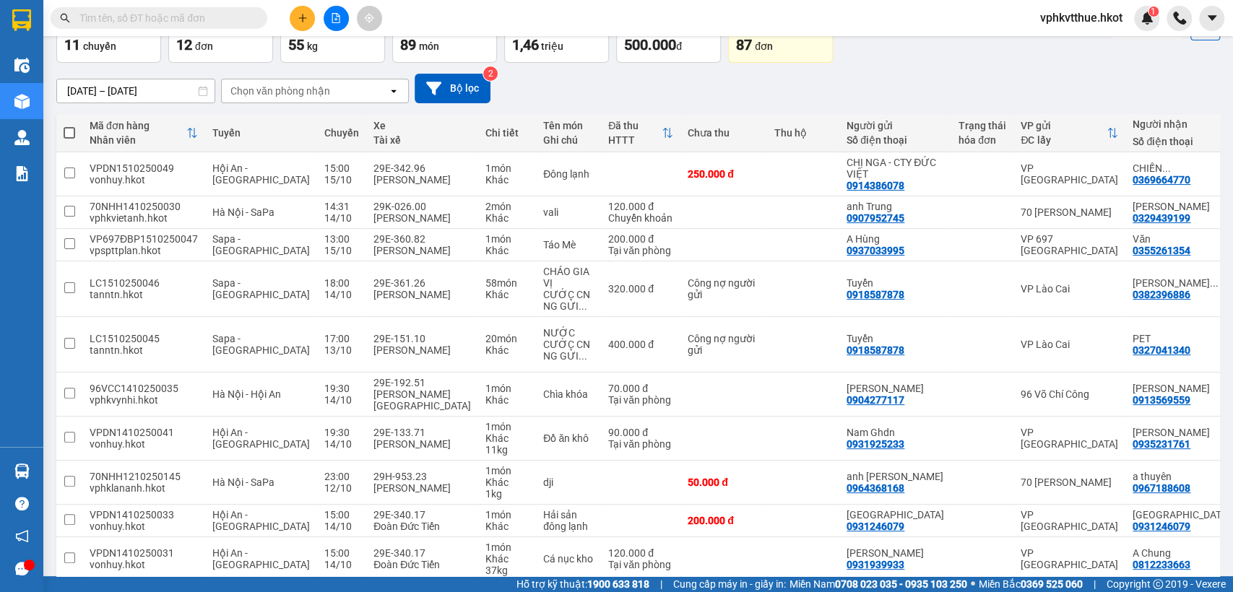
scroll to position [66, 0]
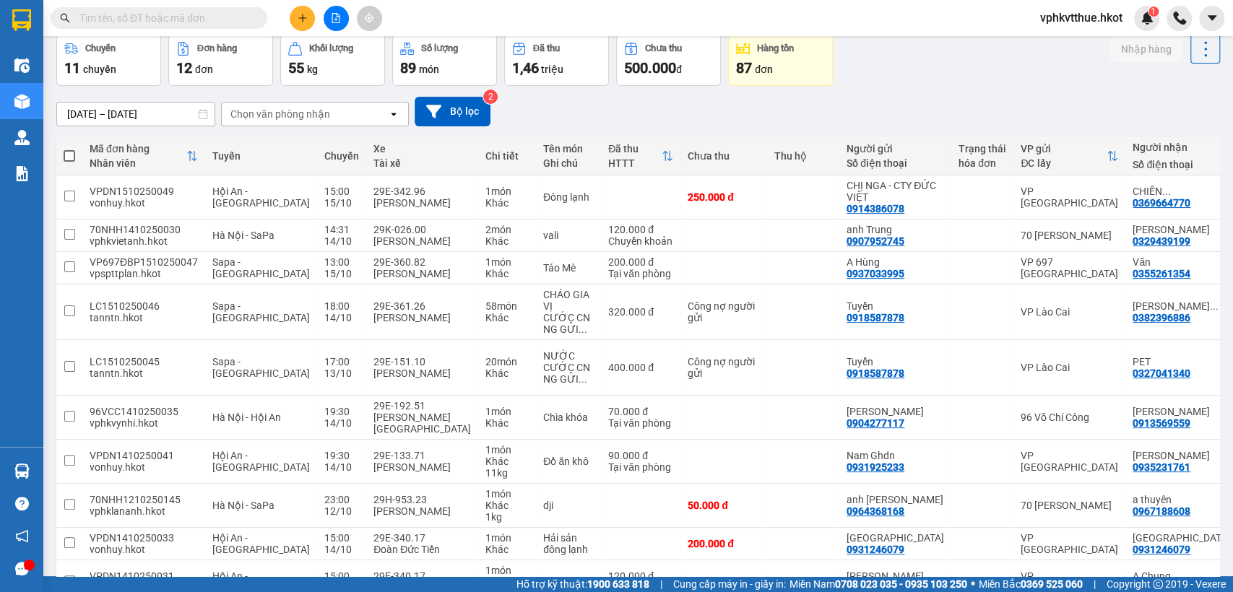
click at [153, 100] on div "13/10/2025 – 15/10/2025 Press the down arrow key to interact with the calendar …" at bounding box center [637, 112] width 1163 height 30
click at [152, 110] on input "13/10/2025 – 15/10/2025" at bounding box center [135, 114] width 157 height 23
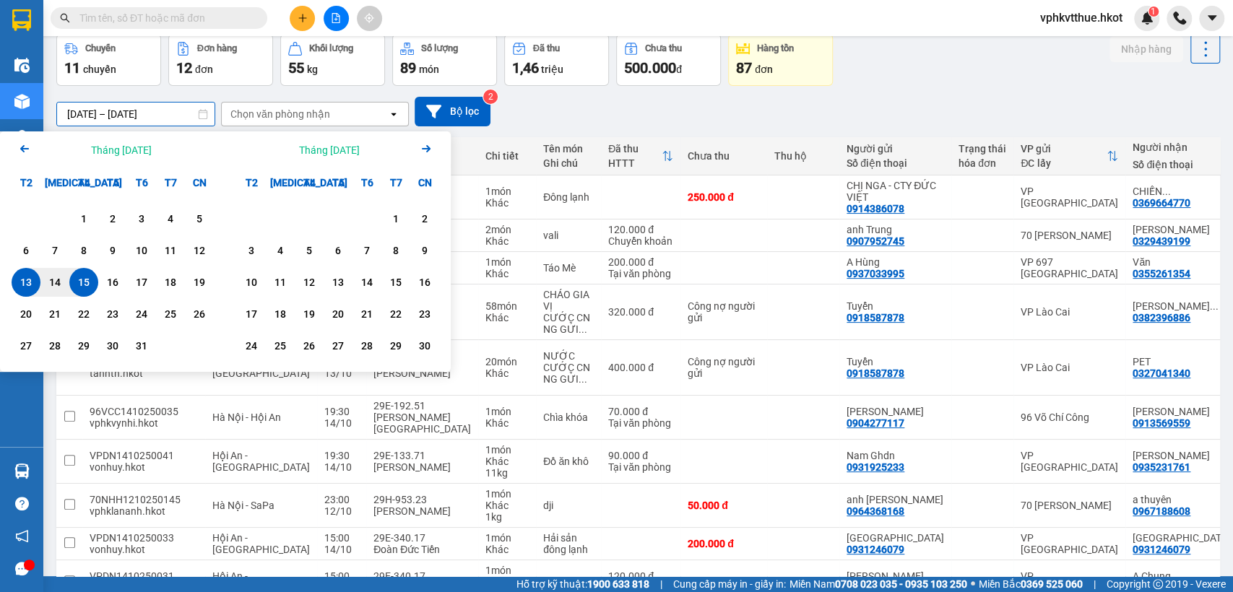
click at [22, 147] on icon "Previous month." at bounding box center [24, 148] width 9 height 7
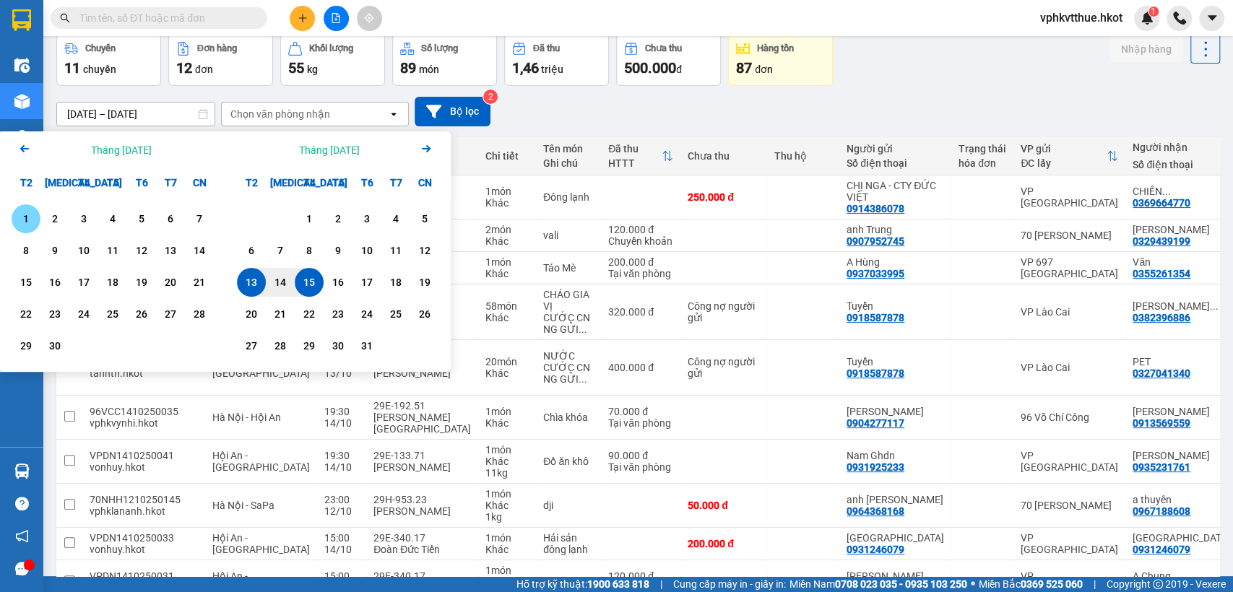
click at [29, 211] on div "1" at bounding box center [26, 218] width 20 height 17
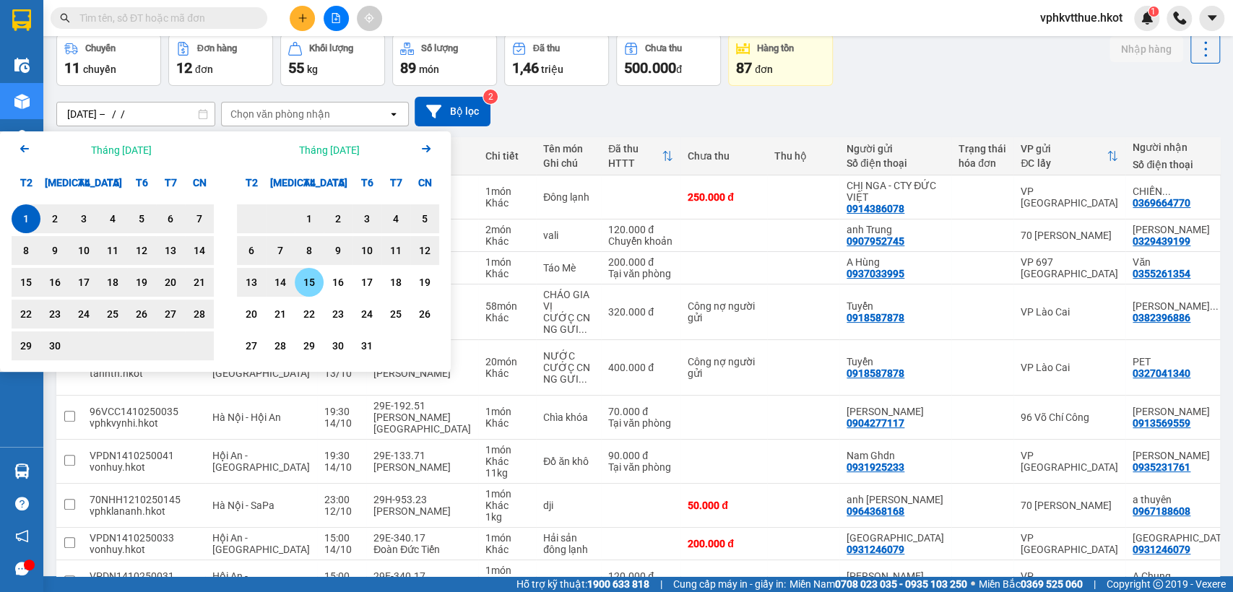
click at [310, 290] on div "15" at bounding box center [309, 282] width 20 height 17
type input "01/09/2025 – 15/10/2025"
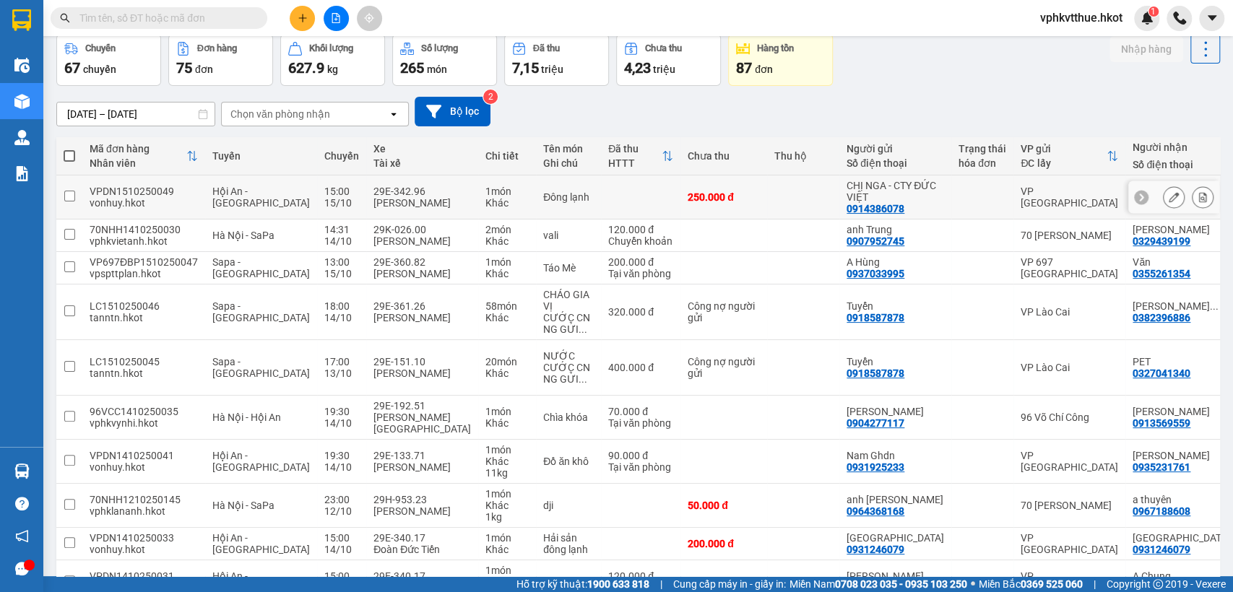
scroll to position [147, 0]
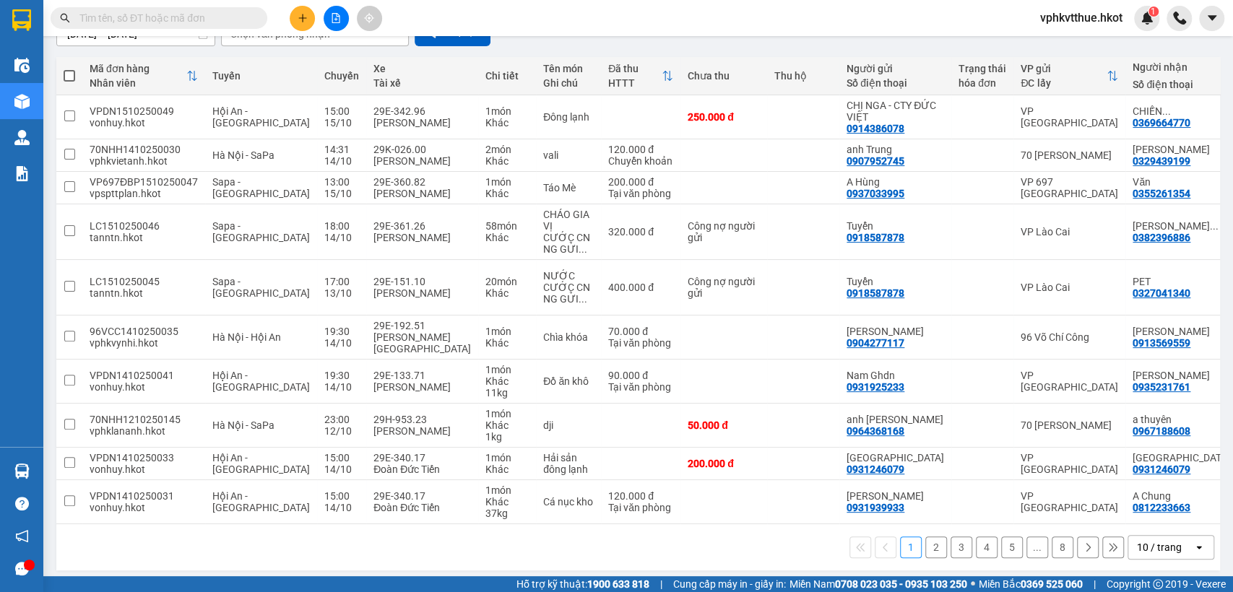
click at [925, 539] on button "2" at bounding box center [936, 548] width 22 height 22
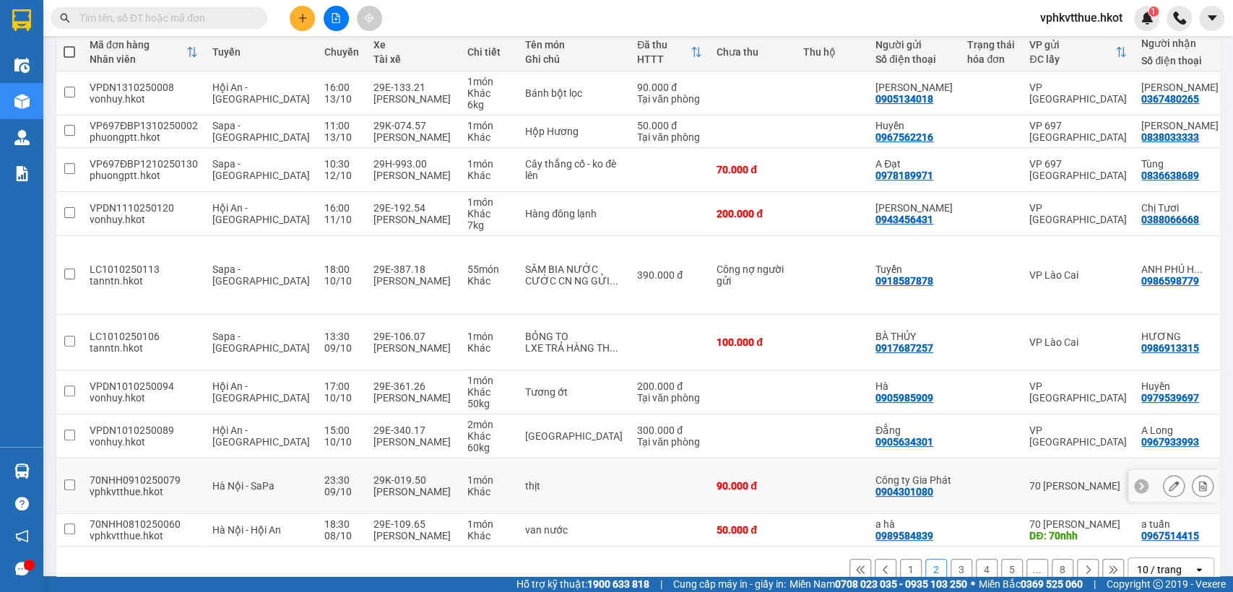
scroll to position [181, 0]
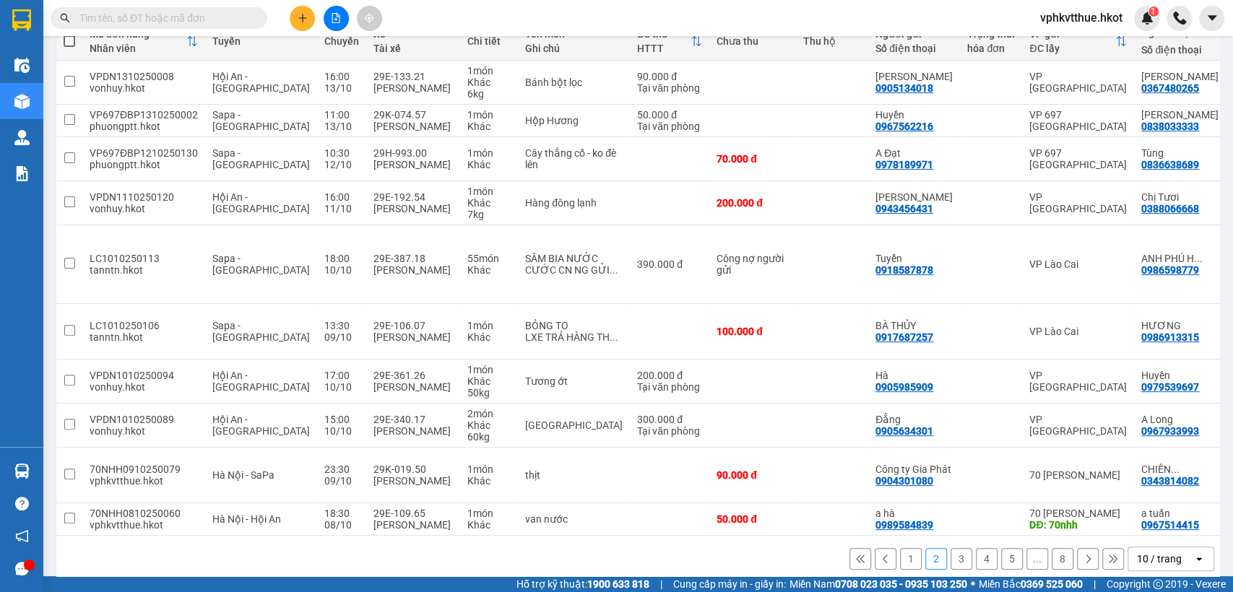
click at [950, 548] on button "3" at bounding box center [961, 559] width 22 height 22
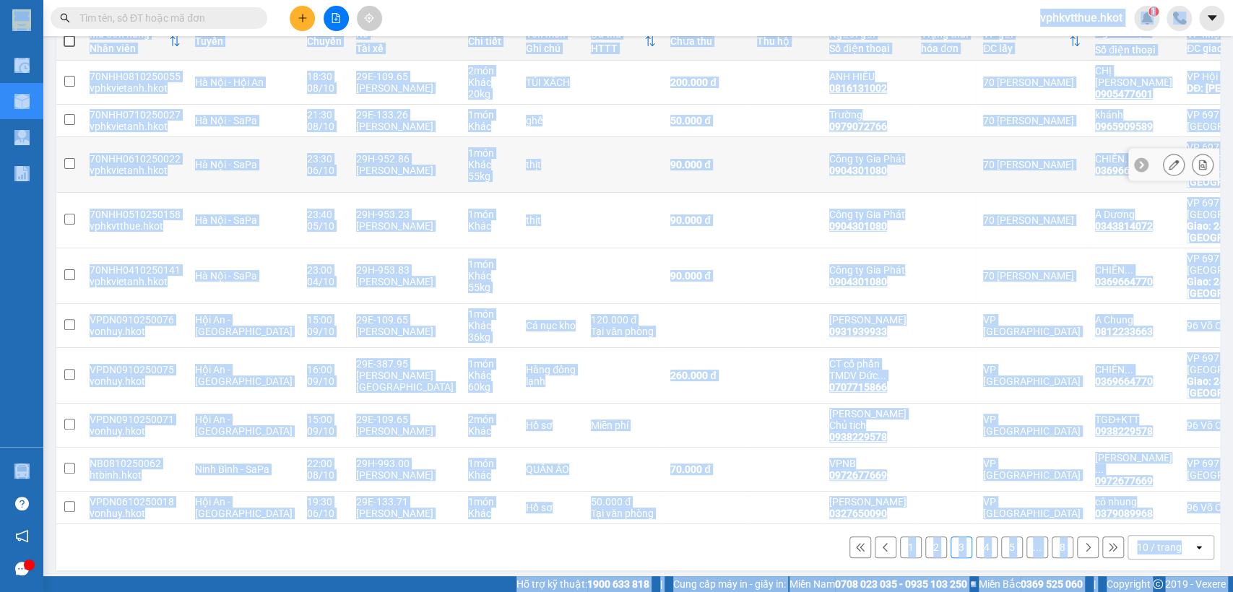
click at [584, 147] on td at bounding box center [623, 165] width 79 height 56
checkbox input "true"
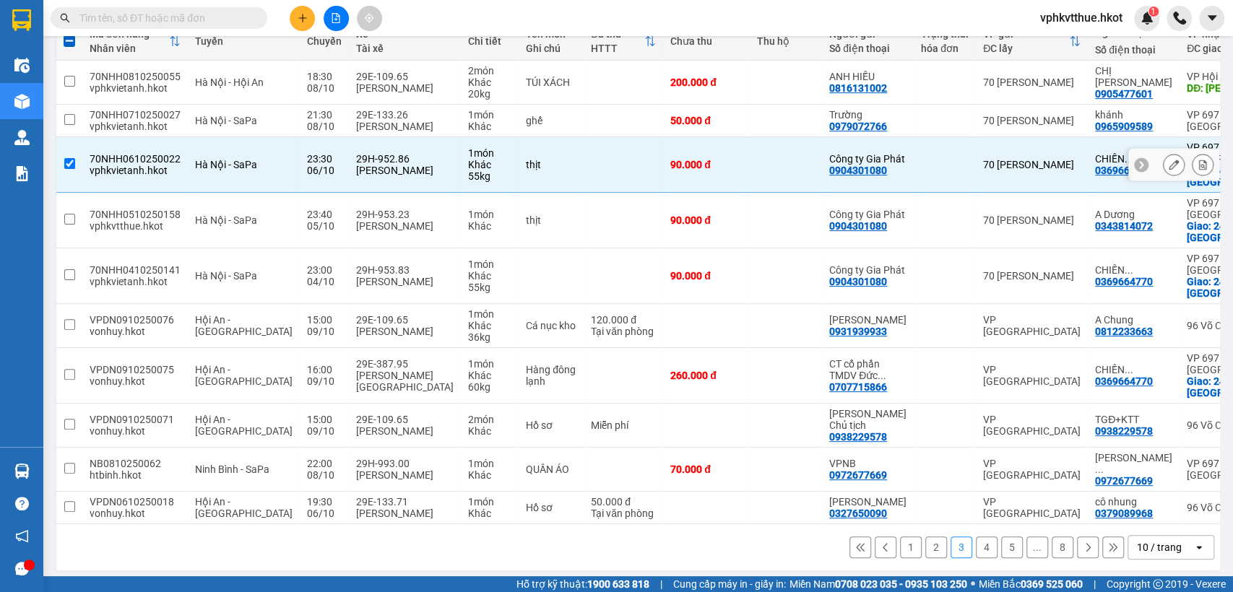
scroll to position [0, 0]
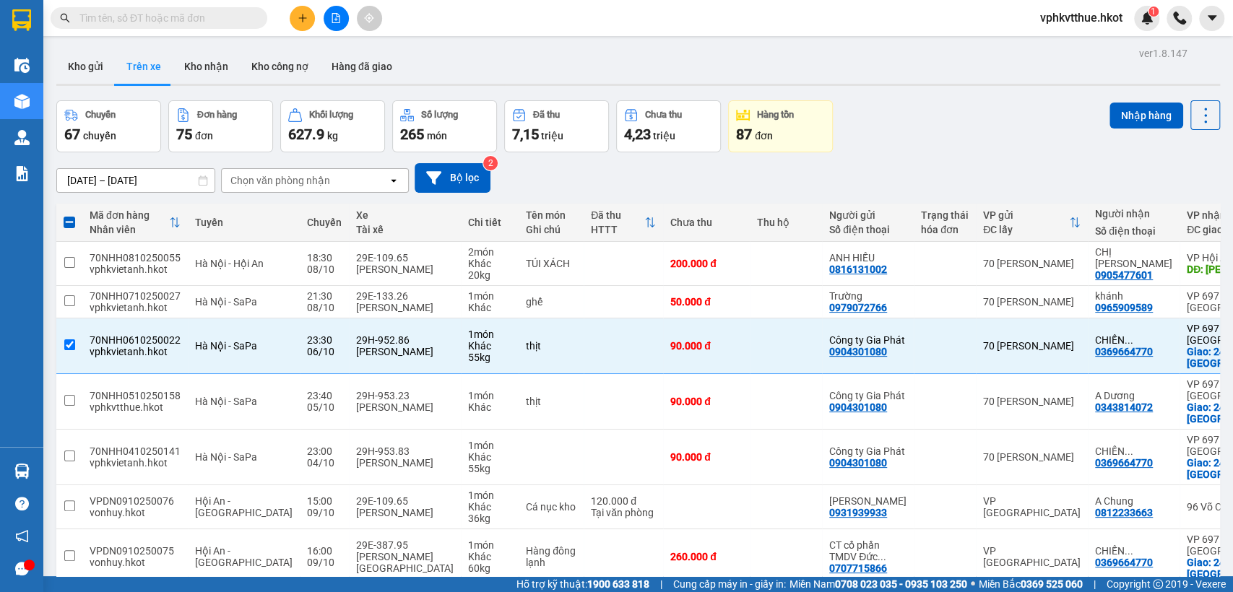
click at [191, 17] on input "text" at bounding box center [164, 18] width 170 height 16
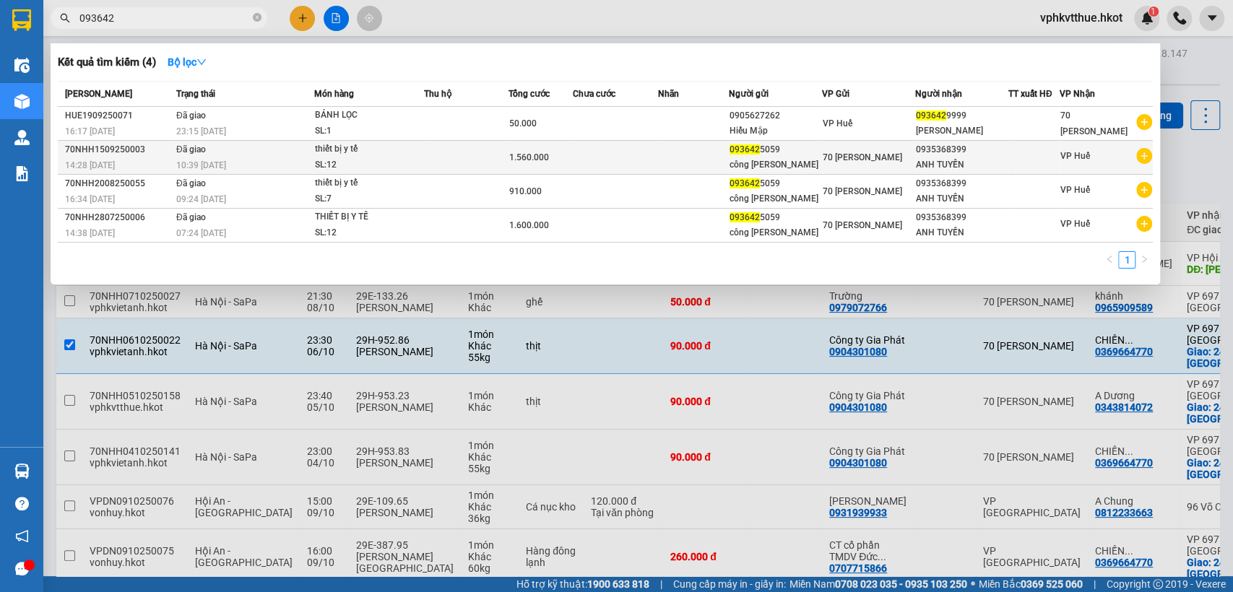
type input "093642"
click at [543, 157] on span "1.560.000" at bounding box center [529, 157] width 40 height 10
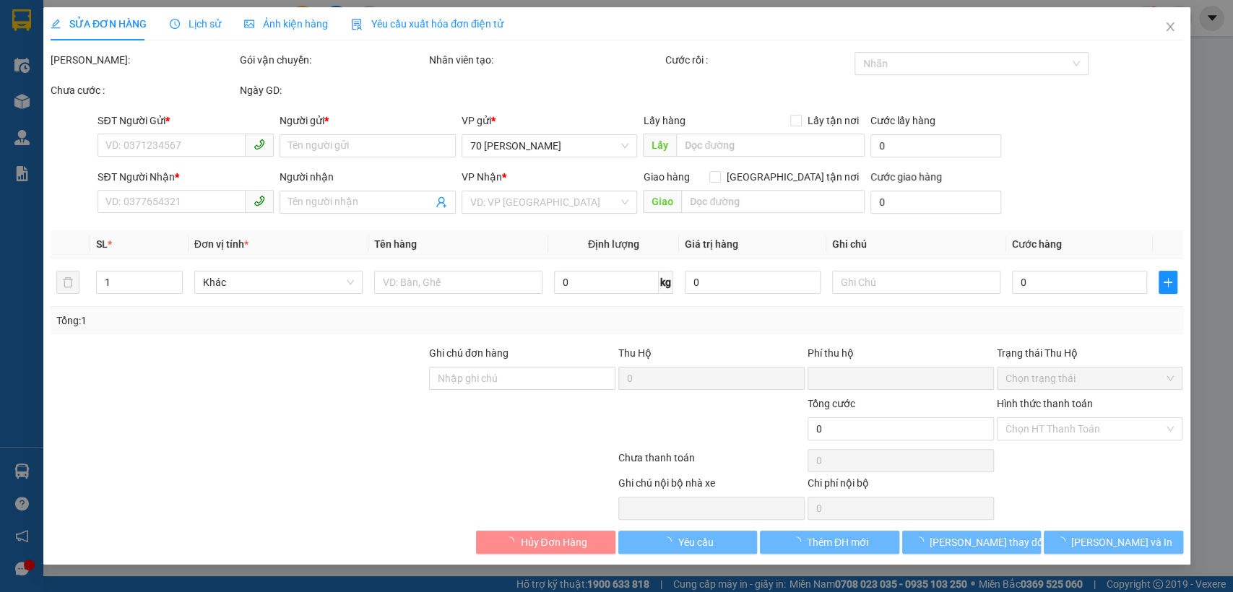
type input "0936425059"
type input "công ty QUỲNH ANH"
type input "0935368399"
type input "ANH TUYẾN"
type input "khách ck cty ngày 16/9"
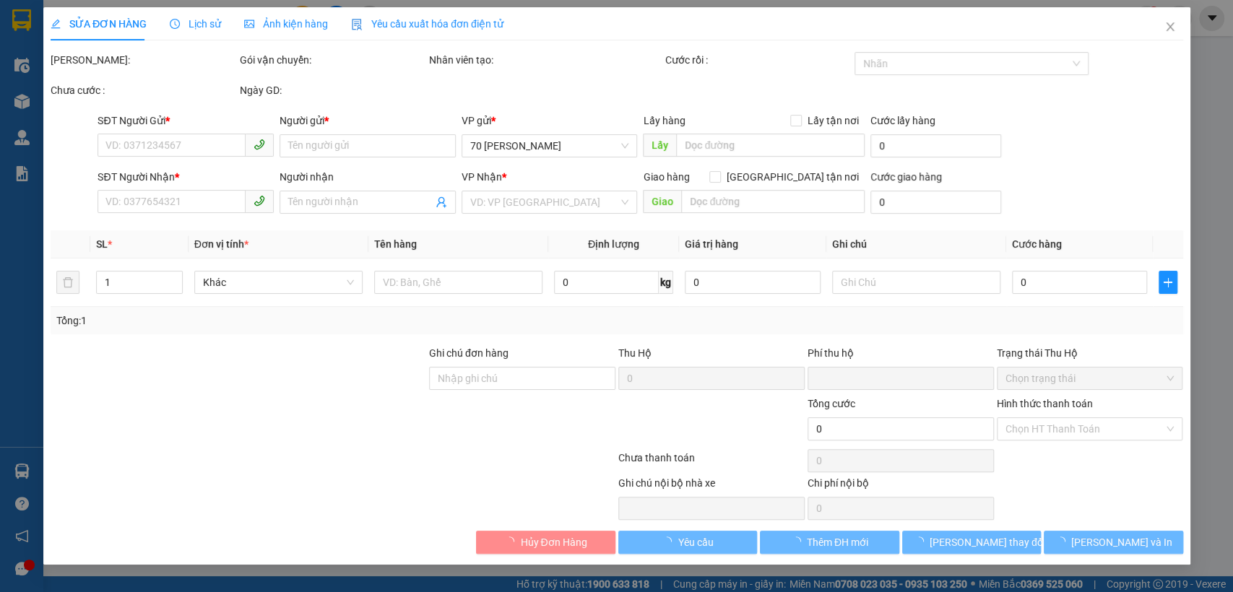
type input "0"
type input "1.560.000"
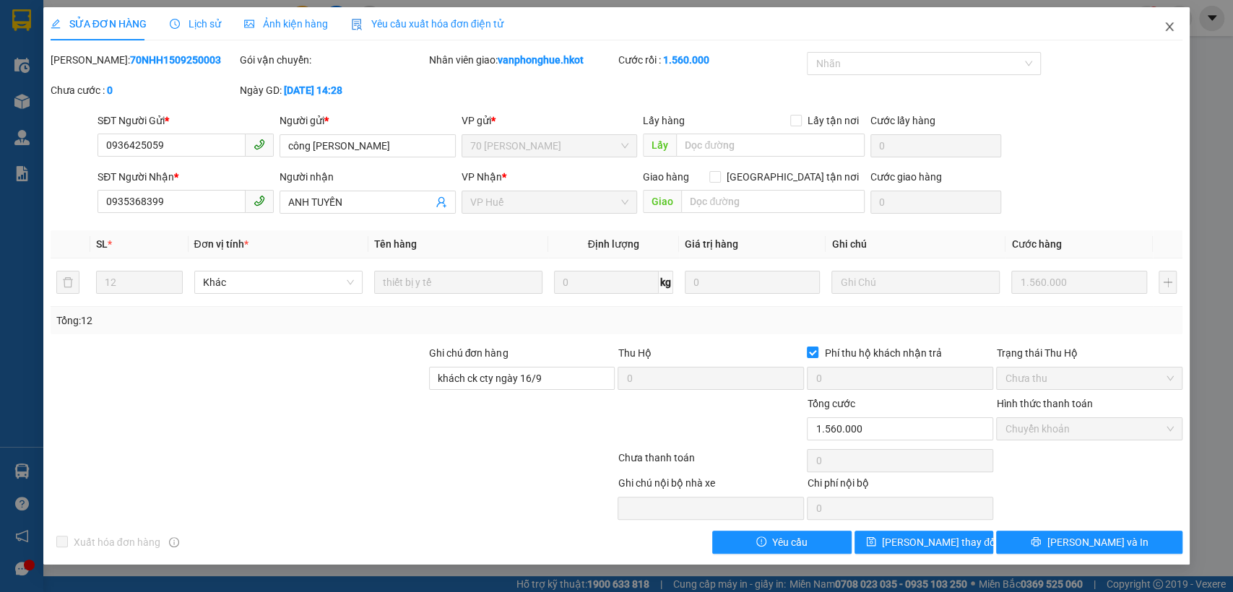
drag, startPoint x: 1166, startPoint y: 20, endPoint x: 45, endPoint y: 92, distance: 1123.8
click at [1166, 20] on span "Close" at bounding box center [1169, 27] width 40 height 40
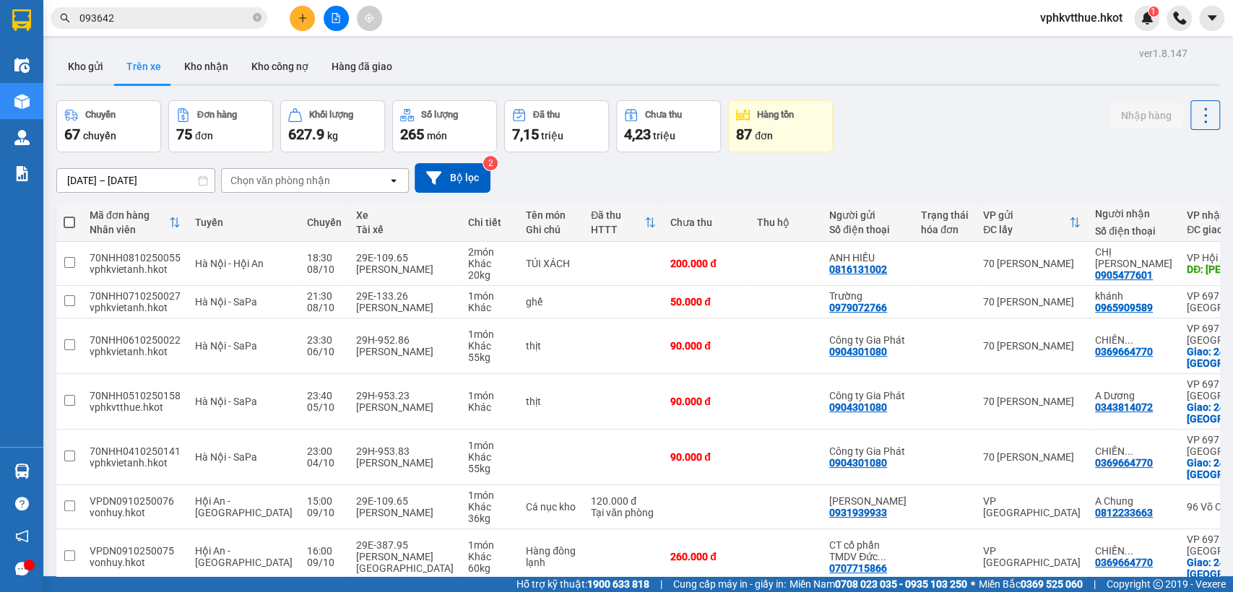
click at [295, 14] on button at bounding box center [302, 18] width 25 height 25
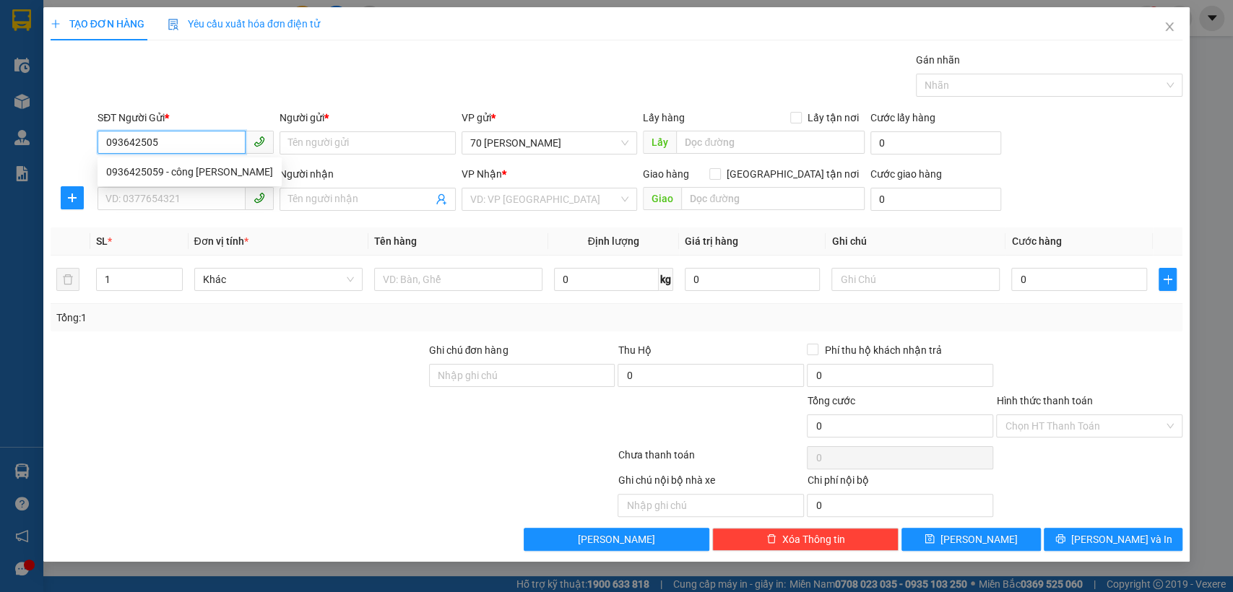
type input "0936425059"
click at [194, 173] on div "0936425059 - công ty QUỲNH ANH" at bounding box center [189, 172] width 167 height 16
type input "công ty QUỲNH ANH"
type input "0936425059"
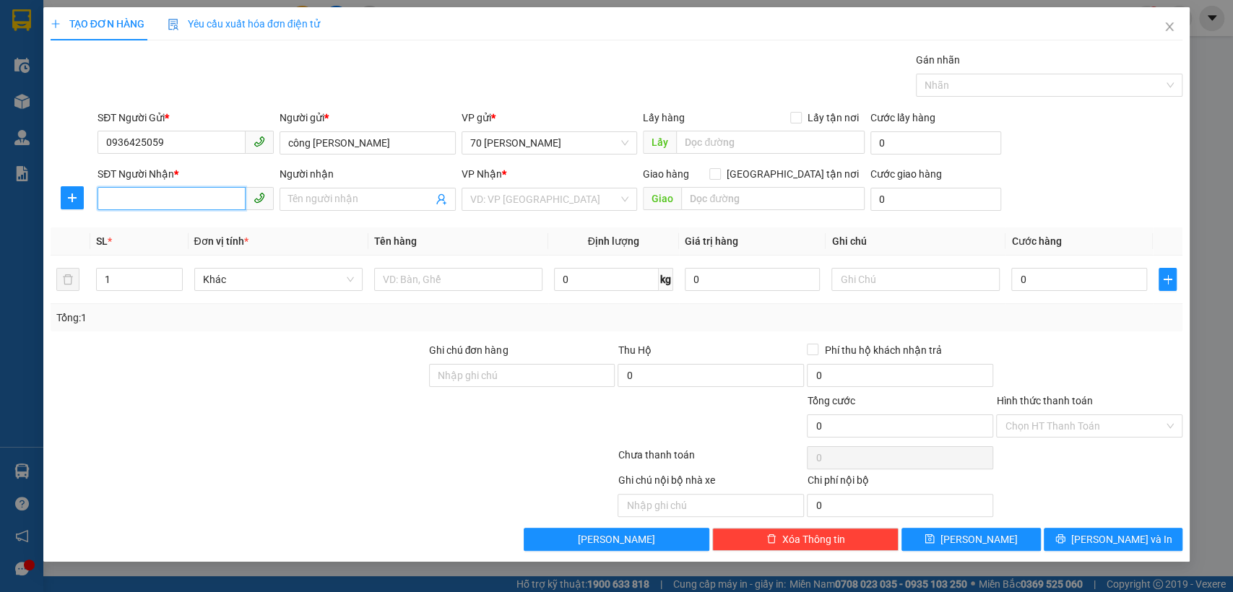
click at [164, 199] on input "SĐT Người Nhận *" at bounding box center [171, 198] width 148 height 23
type input "0935368399"
click at [229, 227] on div "0935368399 - ANH TUYẾN" at bounding box center [185, 228] width 159 height 16
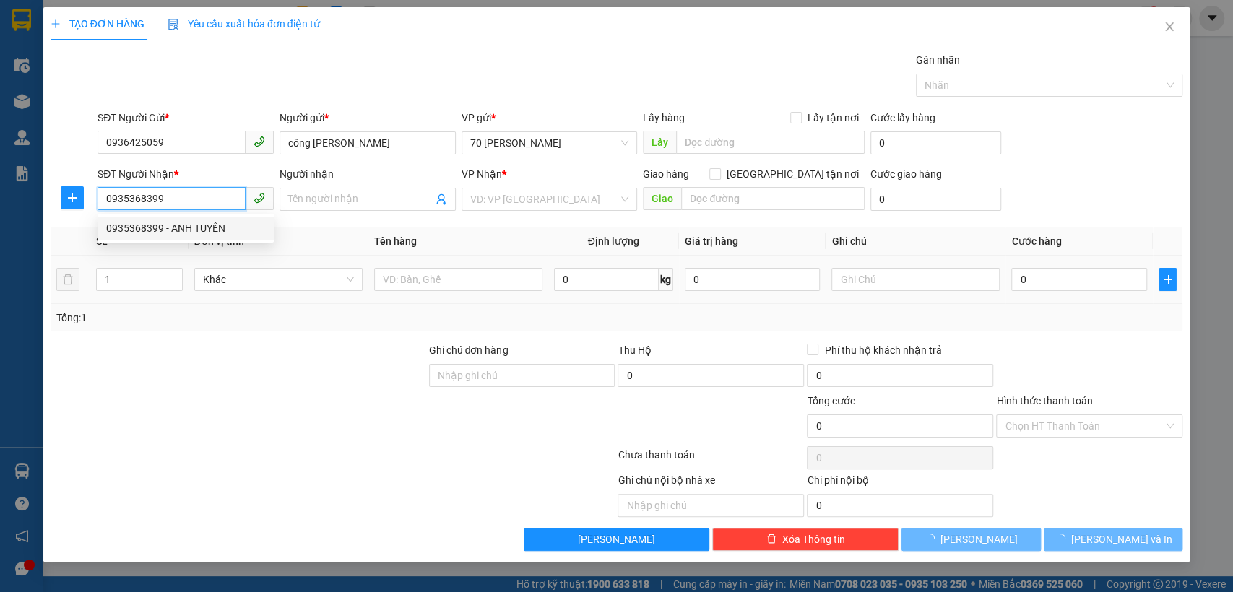
type input "ANH TUYẾN"
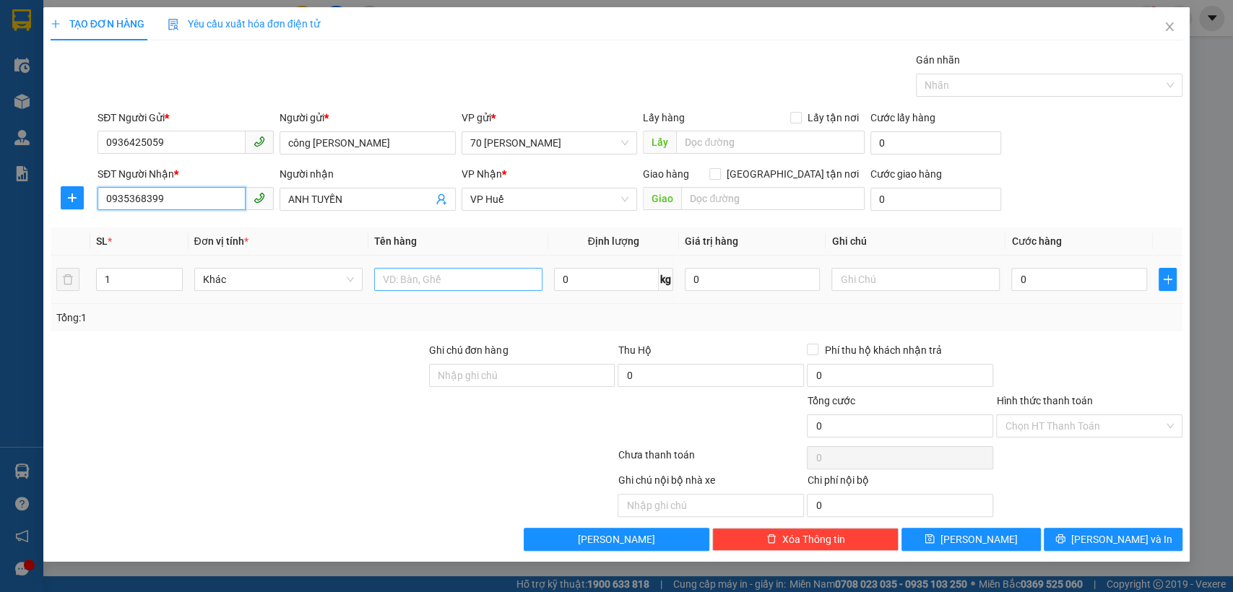
type input "0935368399"
click at [428, 281] on input "text" at bounding box center [458, 279] width 168 height 23
type input "thiết bị y tế"
click at [121, 280] on input "1" at bounding box center [139, 280] width 85 height 22
type input "7"
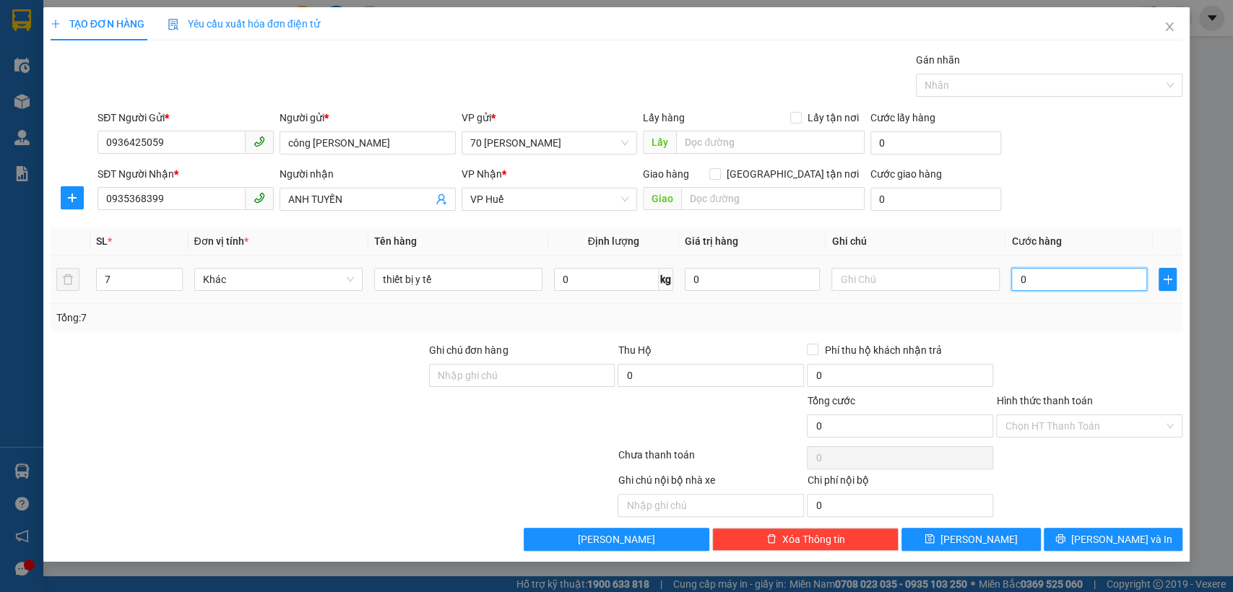
click at [1039, 279] on input "0" at bounding box center [1079, 279] width 136 height 23
type input "90"
type input "901"
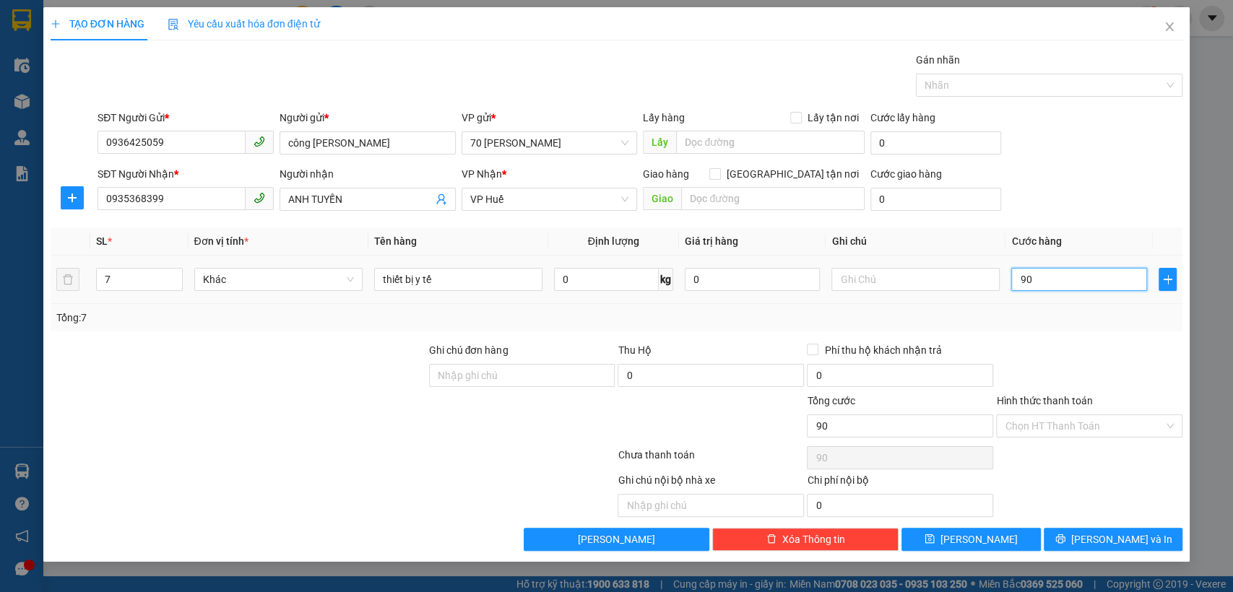
type input "901"
type input "9.010"
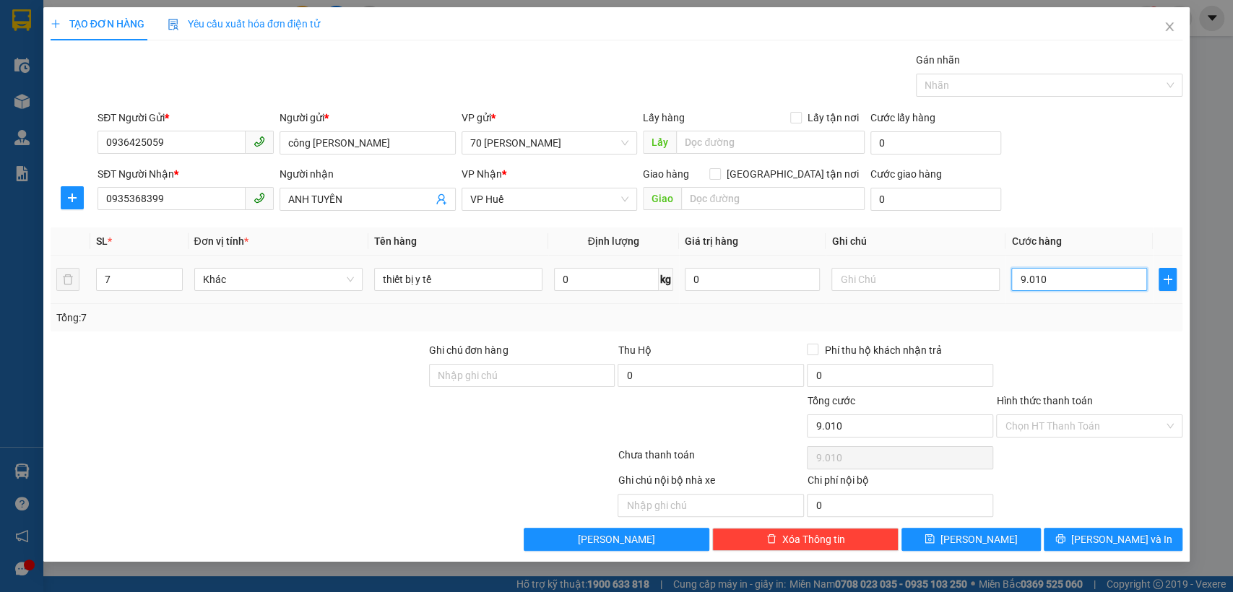
type input "901"
type input "90"
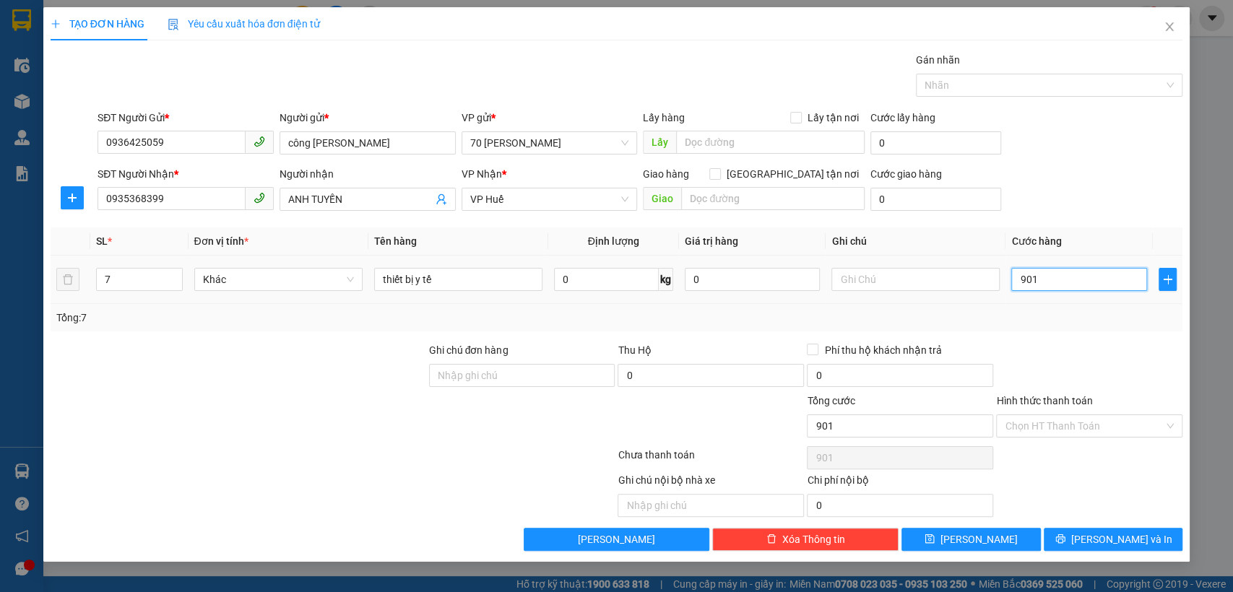
type input "90"
type input "9"
type input "0"
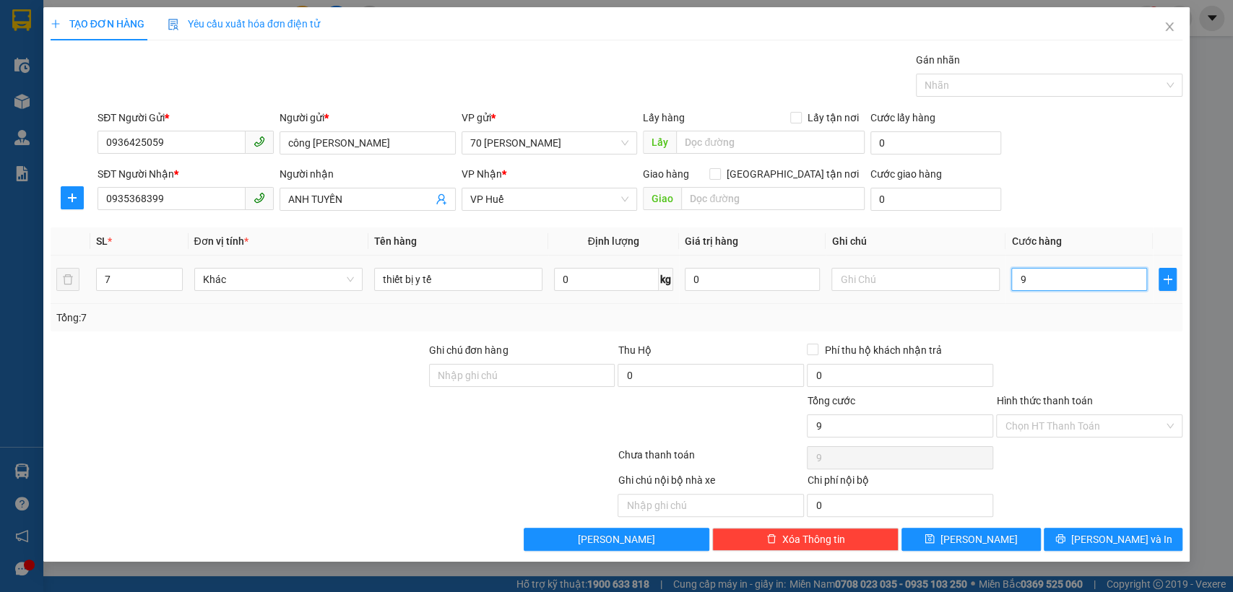
type input "0"
type input "09"
type input "9"
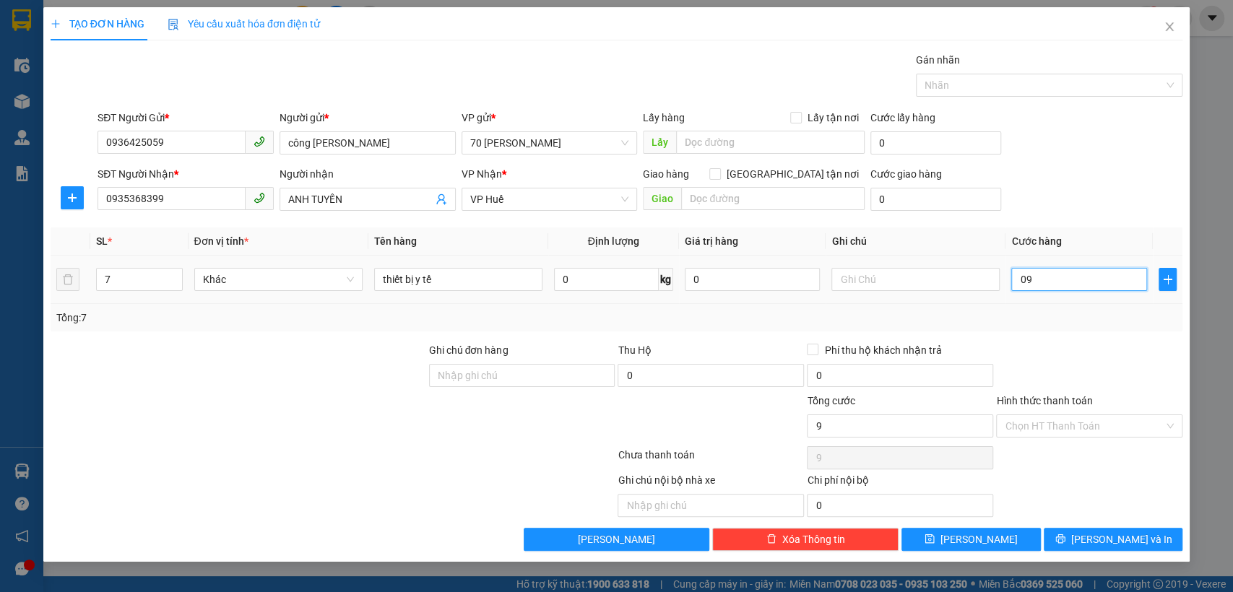
type input "091"
type input "91"
type input "0.910"
type input "910"
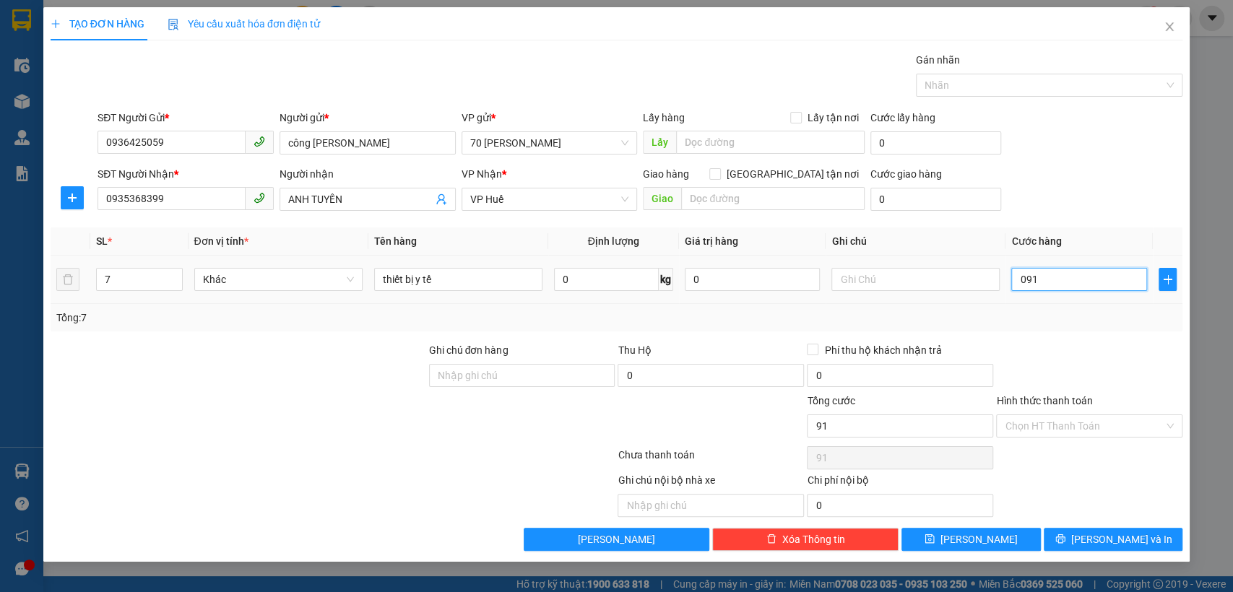
type input "910"
type input "09.100"
type input "9.100"
type input "091.000"
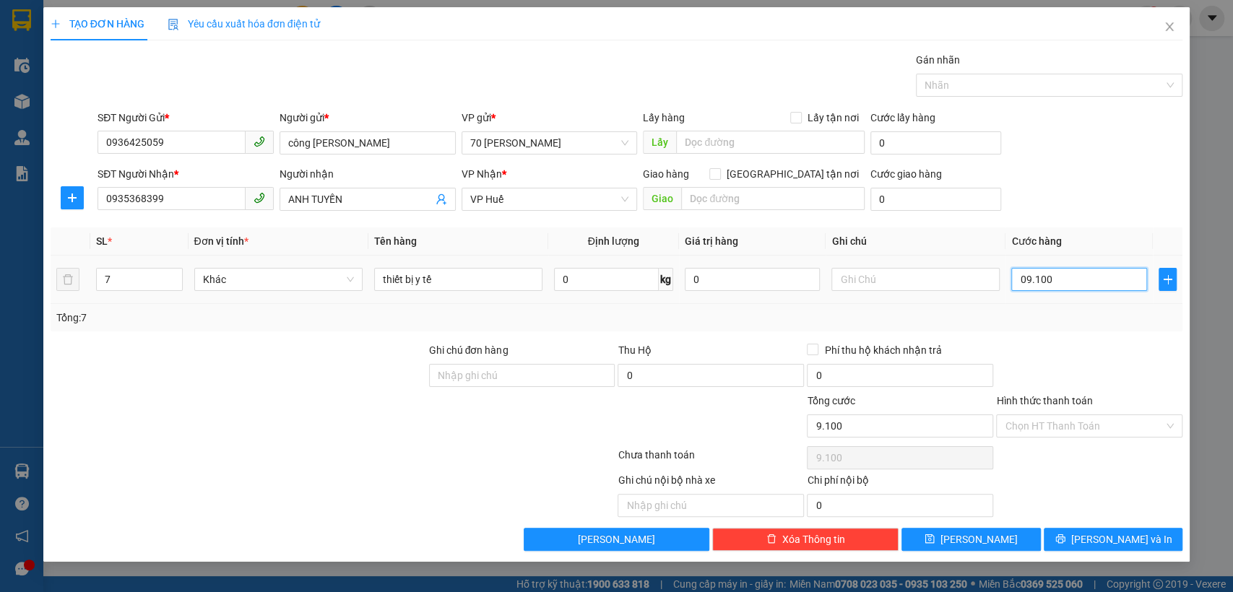
type input "91.000"
type input "0.910.000"
type input "910.000"
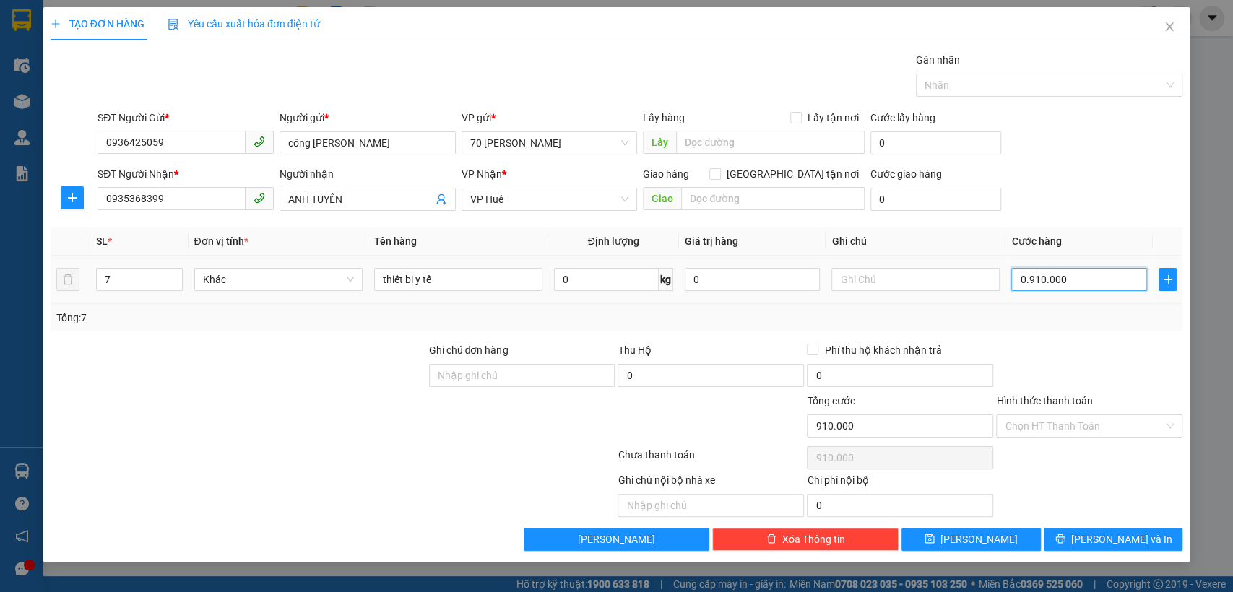
type input "09.100.000"
type input "9.100.000"
click at [1022, 296] on td "9.100.000" at bounding box center [1078, 280] width 147 height 48
click at [1069, 280] on input "9.100.000" at bounding box center [1079, 279] width 136 height 23
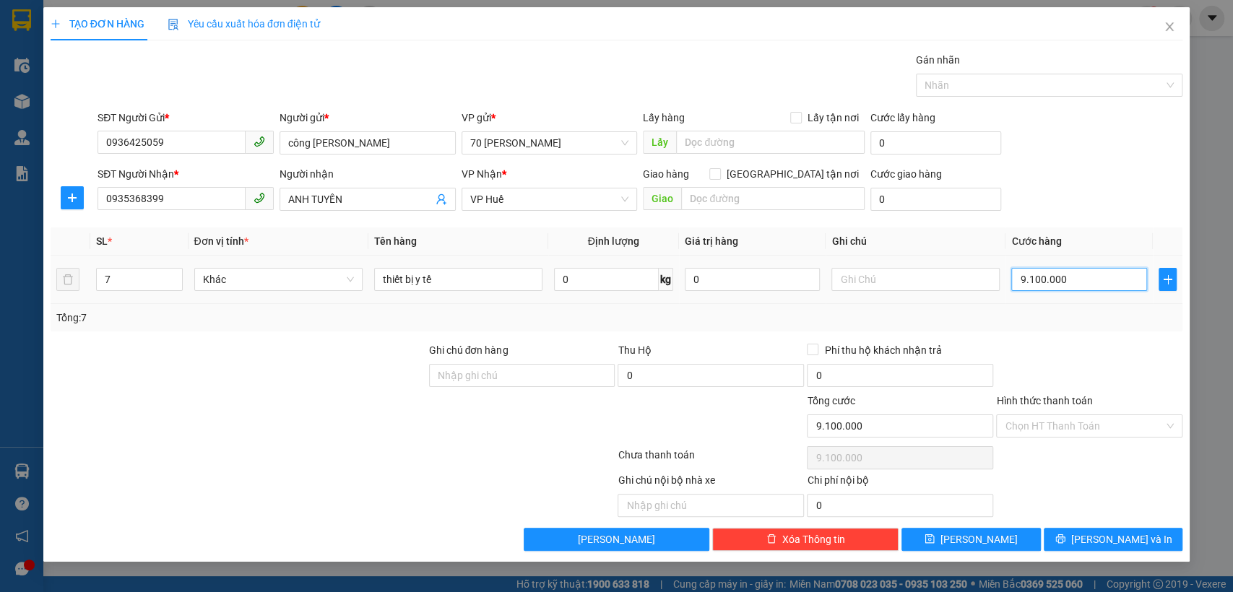
click at [1069, 280] on input "9.100.000" at bounding box center [1079, 279] width 136 height 23
type input "910.000"
type input "91.000"
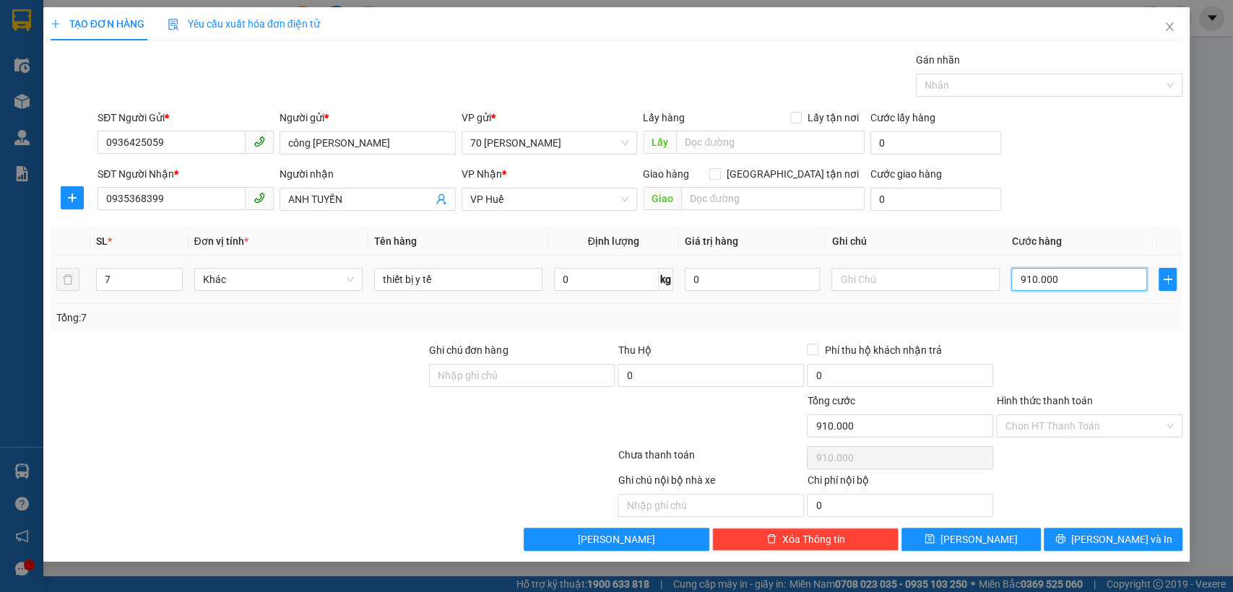
type input "91.000"
type input "9.100"
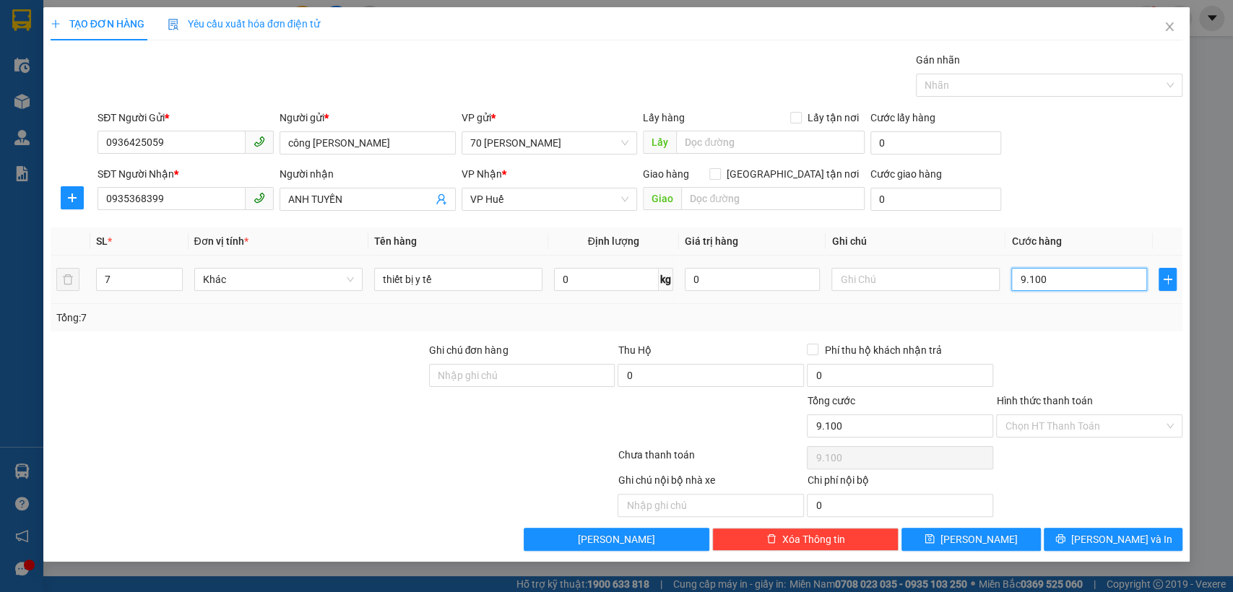
type input "910"
type input "9.100"
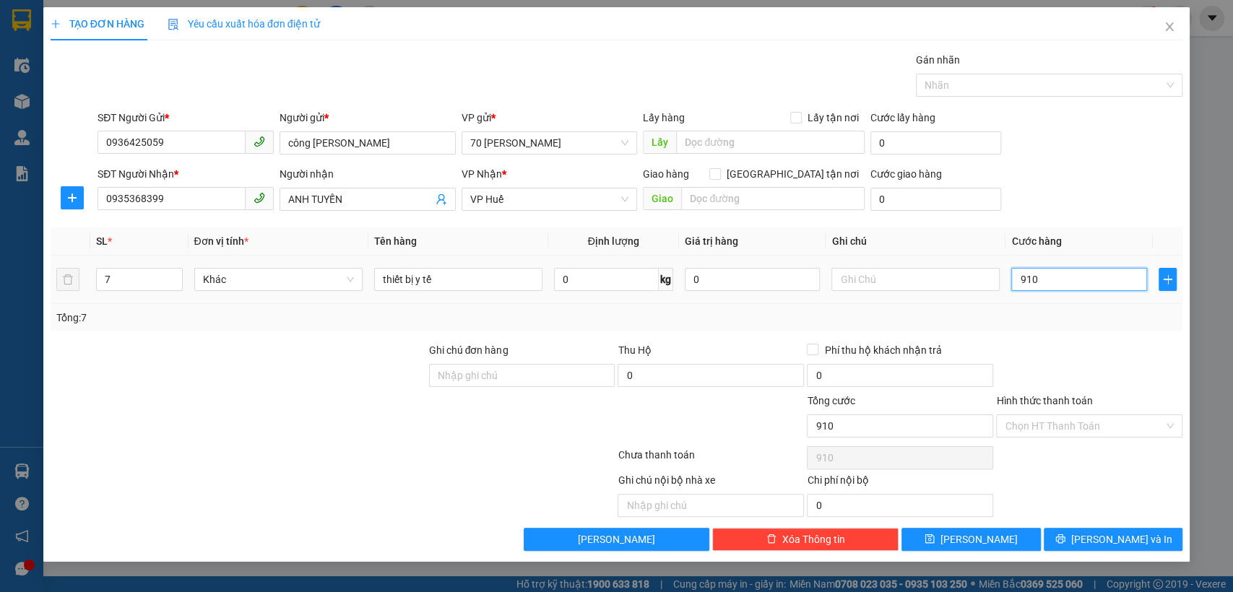
type input "9.100"
type input "91.000"
type input "910.000"
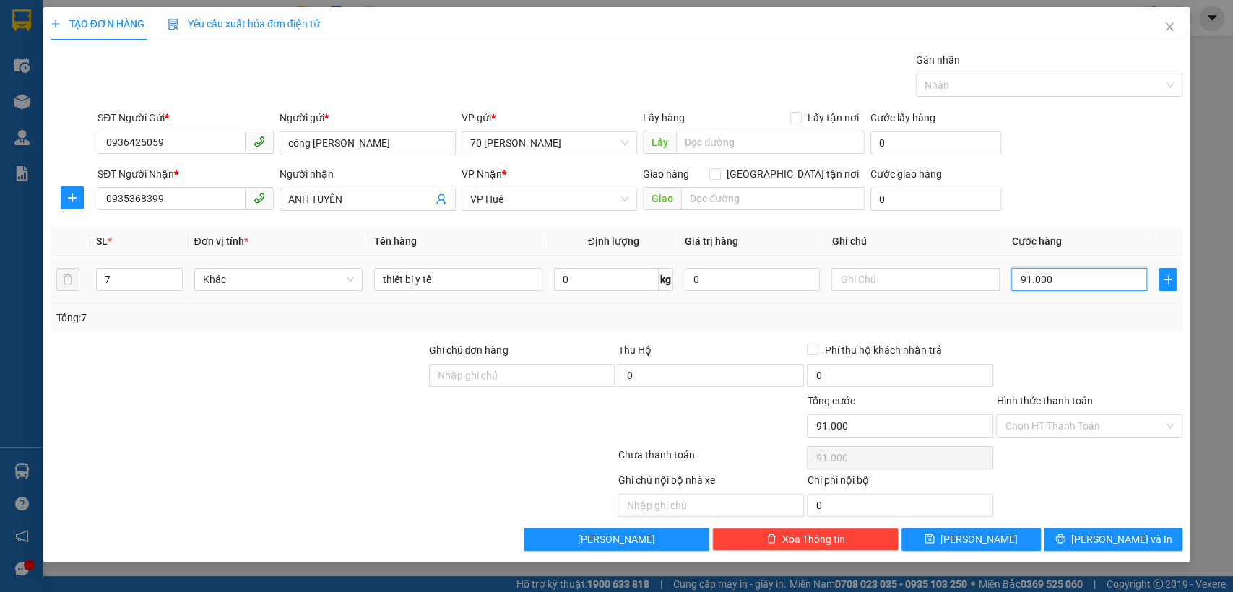
type input "910.000"
click at [827, 347] on span "Phí thu hộ khách nhận trả" at bounding box center [882, 350] width 129 height 16
click at [817, 347] on input "Phí thu hộ khách nhận trả" at bounding box center [812, 349] width 10 height 10
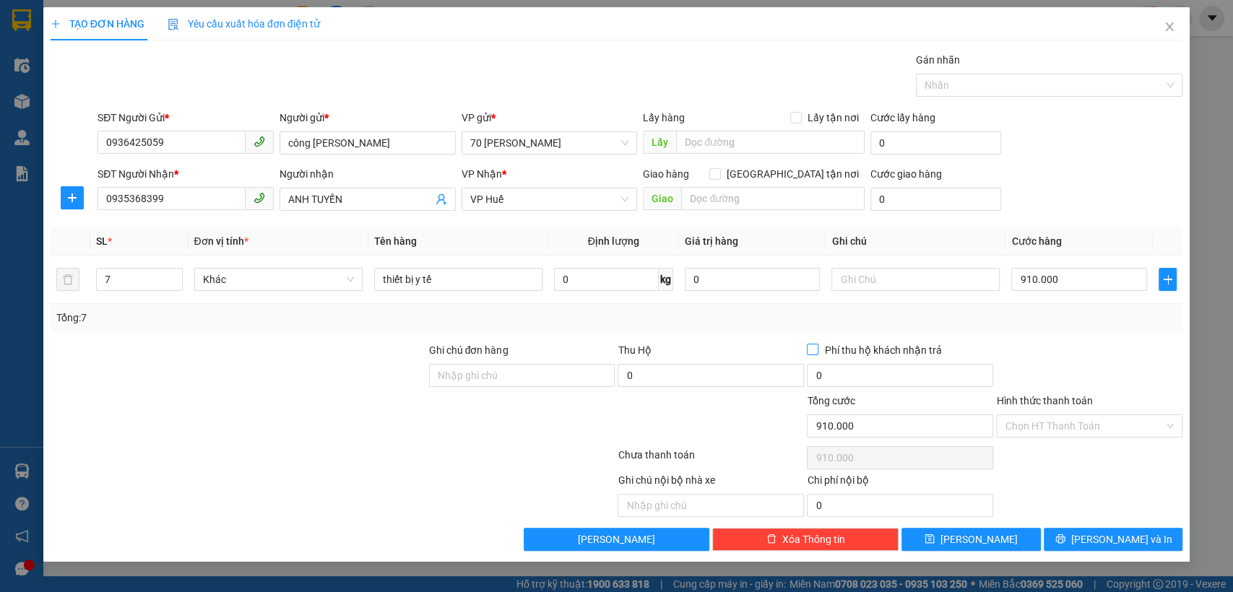
checkbox input "true"
click at [1065, 538] on icon "printer" at bounding box center [1060, 539] width 10 height 10
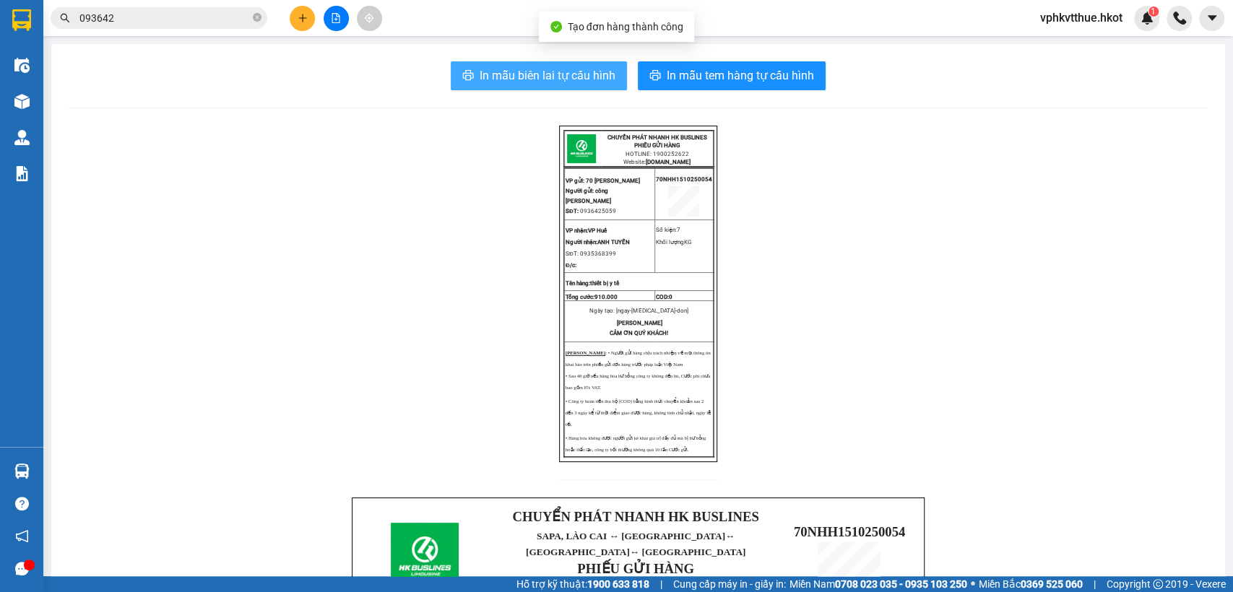
click at [576, 72] on span "In mẫu biên lai tự cấu hình" at bounding box center [548, 75] width 136 height 18
